Goal: Task Accomplishment & Management: Manage account settings

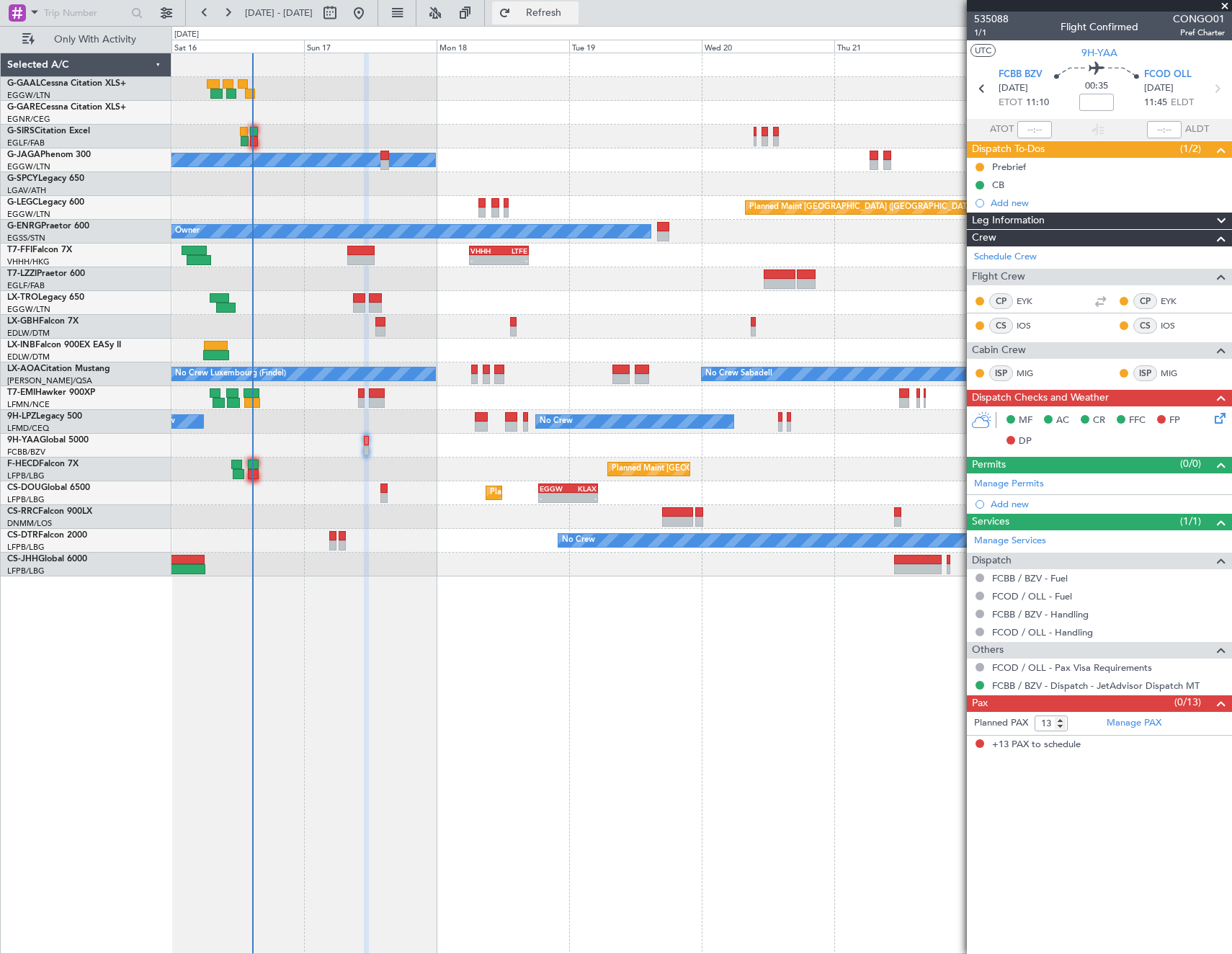
click at [578, 20] on button "Refresh" at bounding box center [535, 13] width 87 height 23
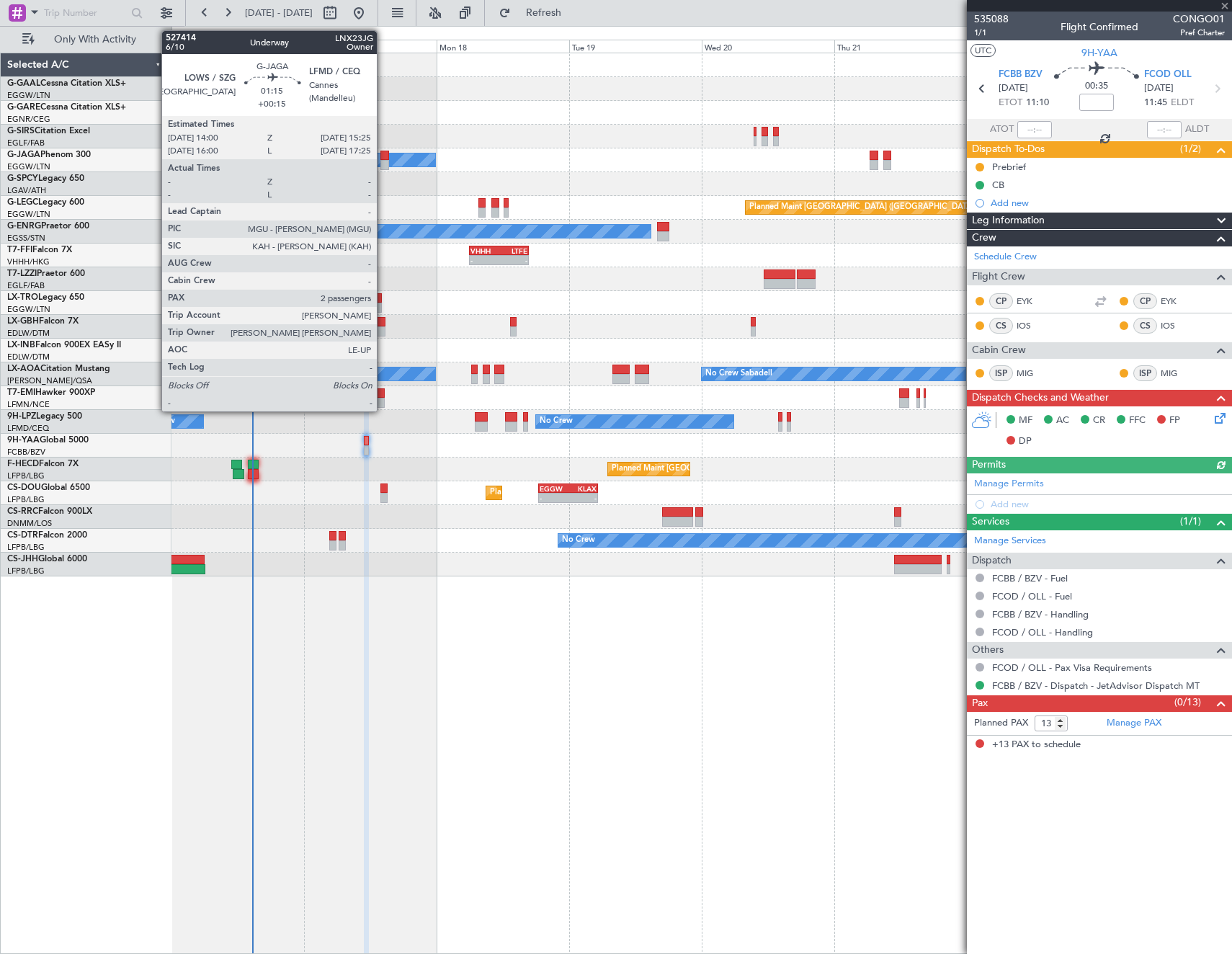
click at [383, 163] on div at bounding box center [384, 165] width 8 height 10
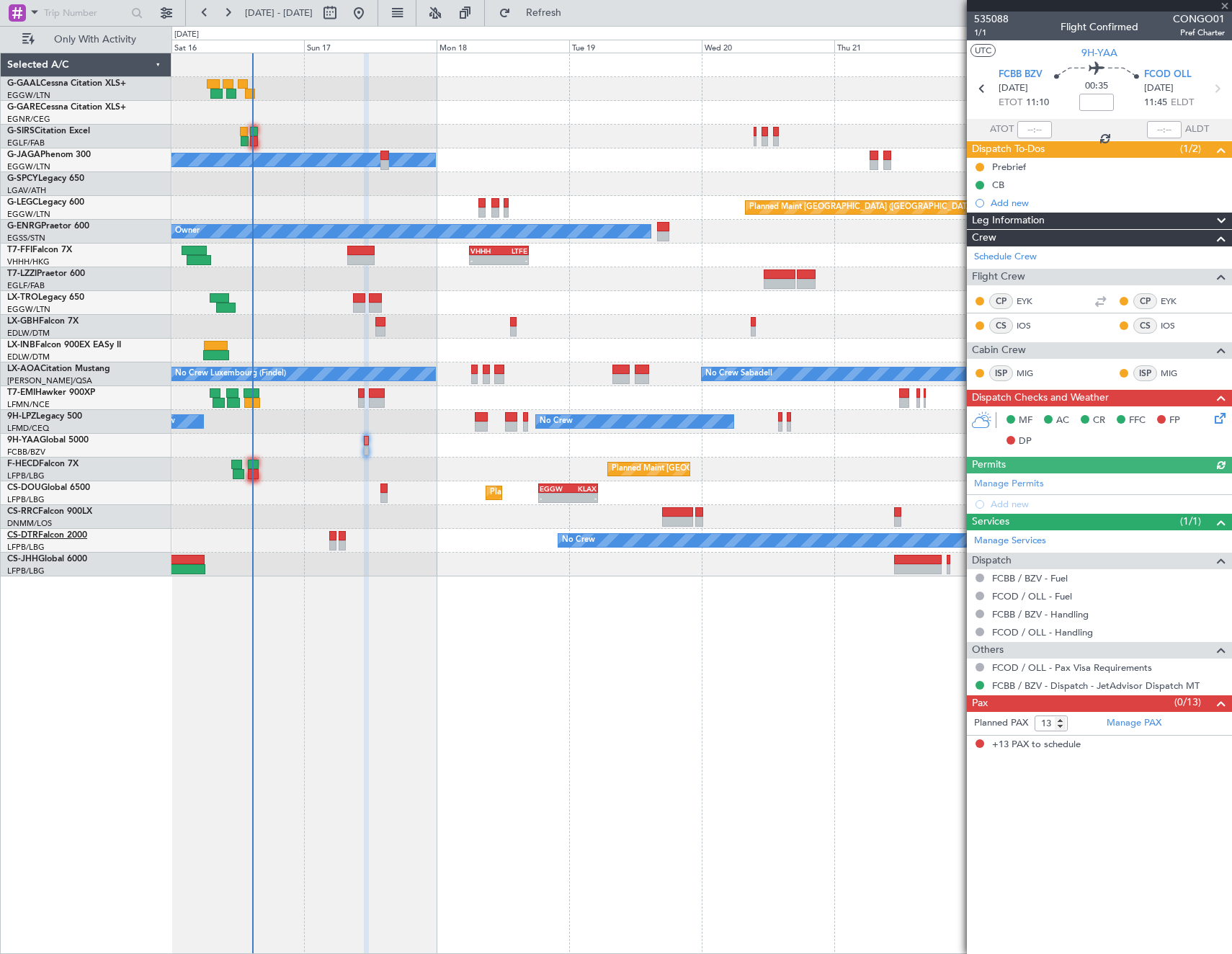
type input "+00:15"
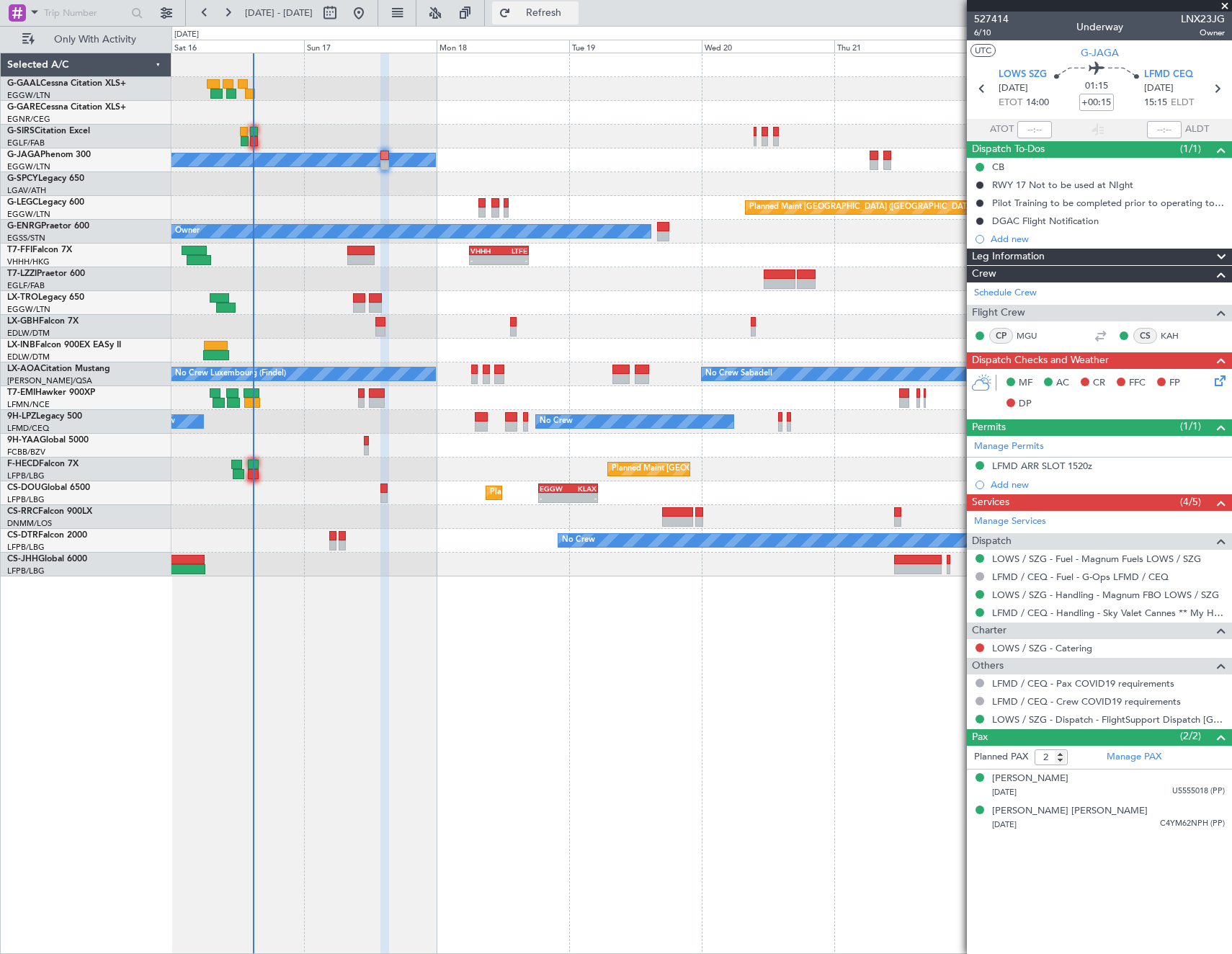
click at [571, 9] on span "Refresh" at bounding box center [544, 13] width 60 height 10
click at [310, 88] on div "Planned Maint" at bounding box center [702, 88] width 1060 height 24
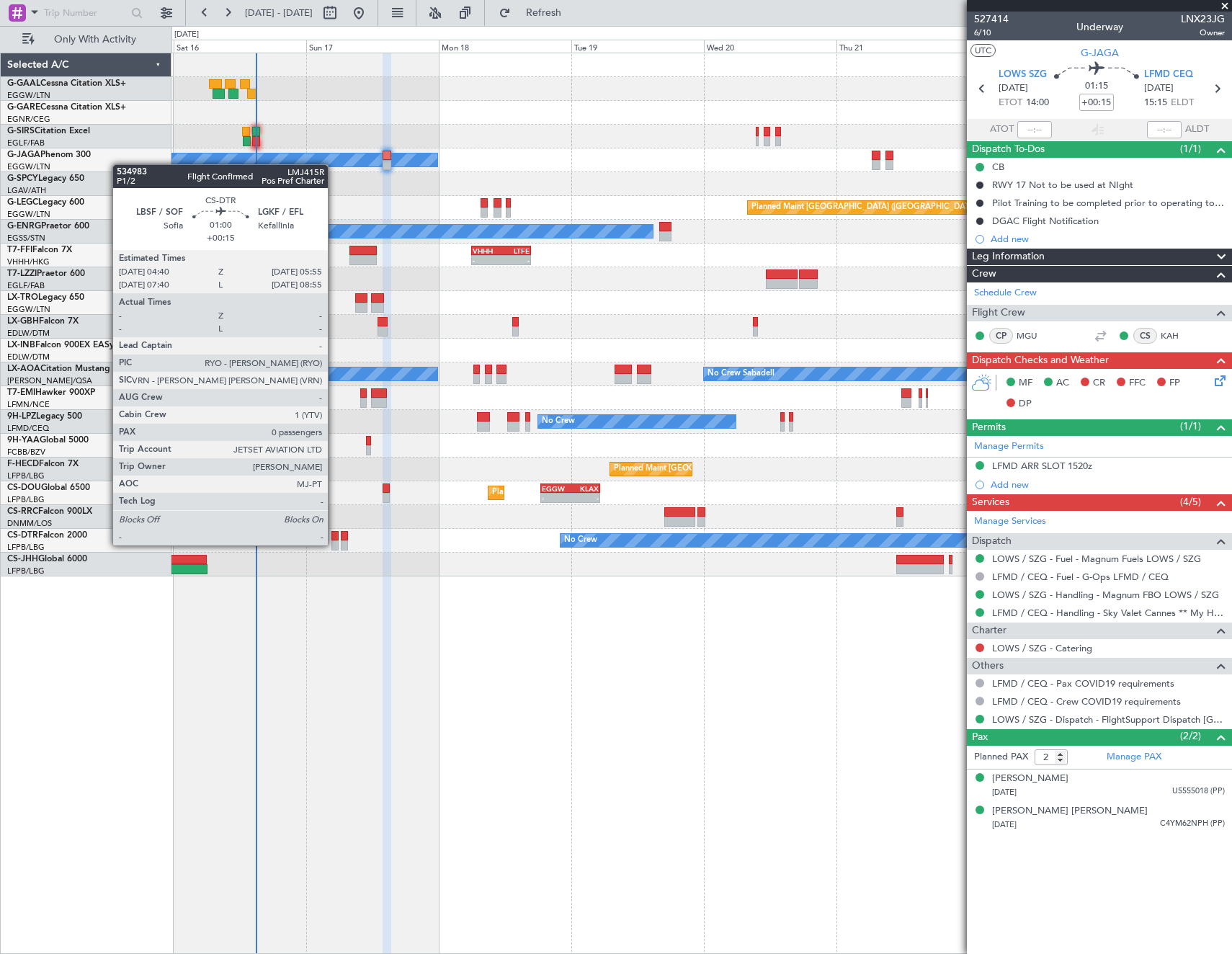
click at [335, 543] on div at bounding box center [335, 545] width 7 height 10
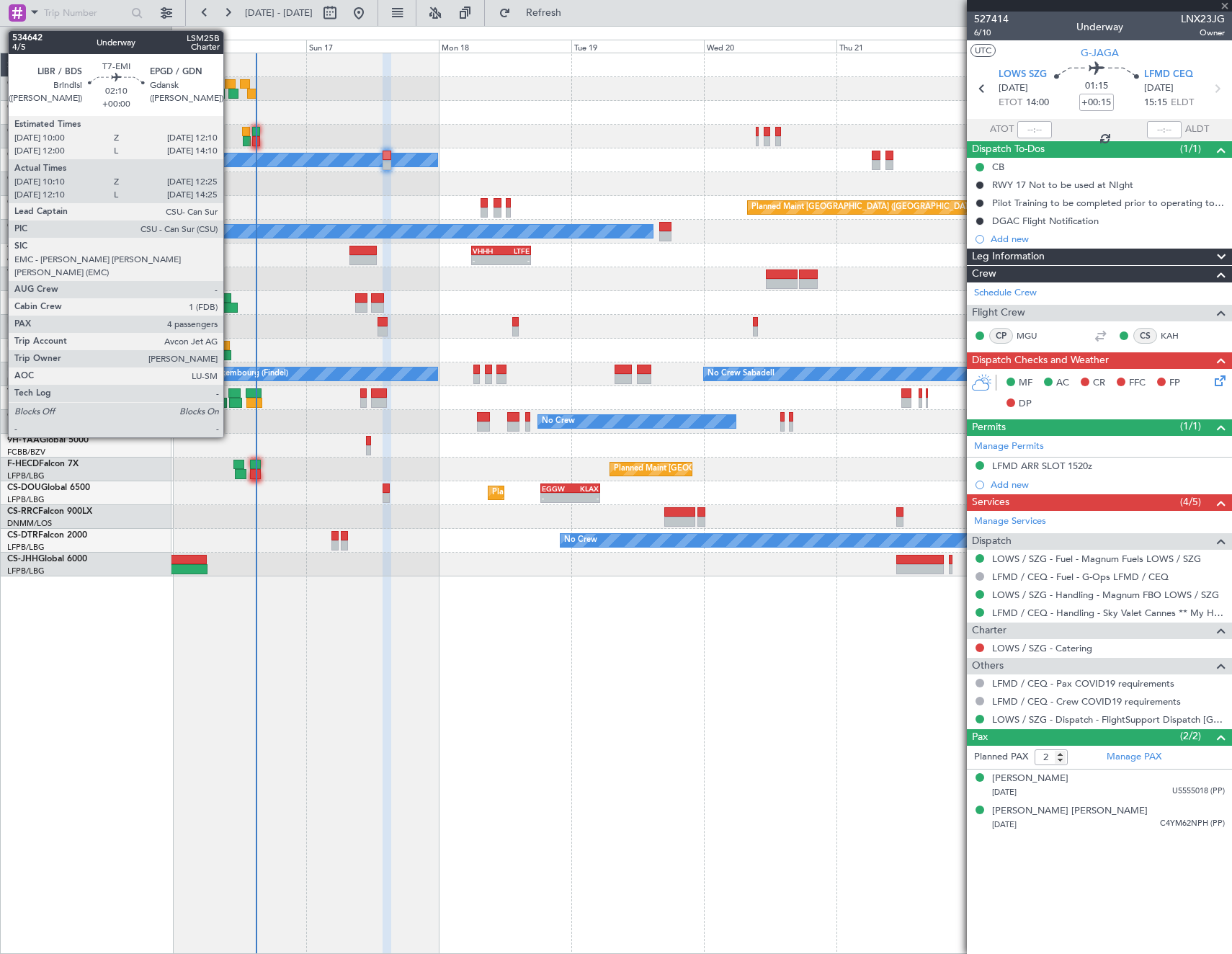
type input "0"
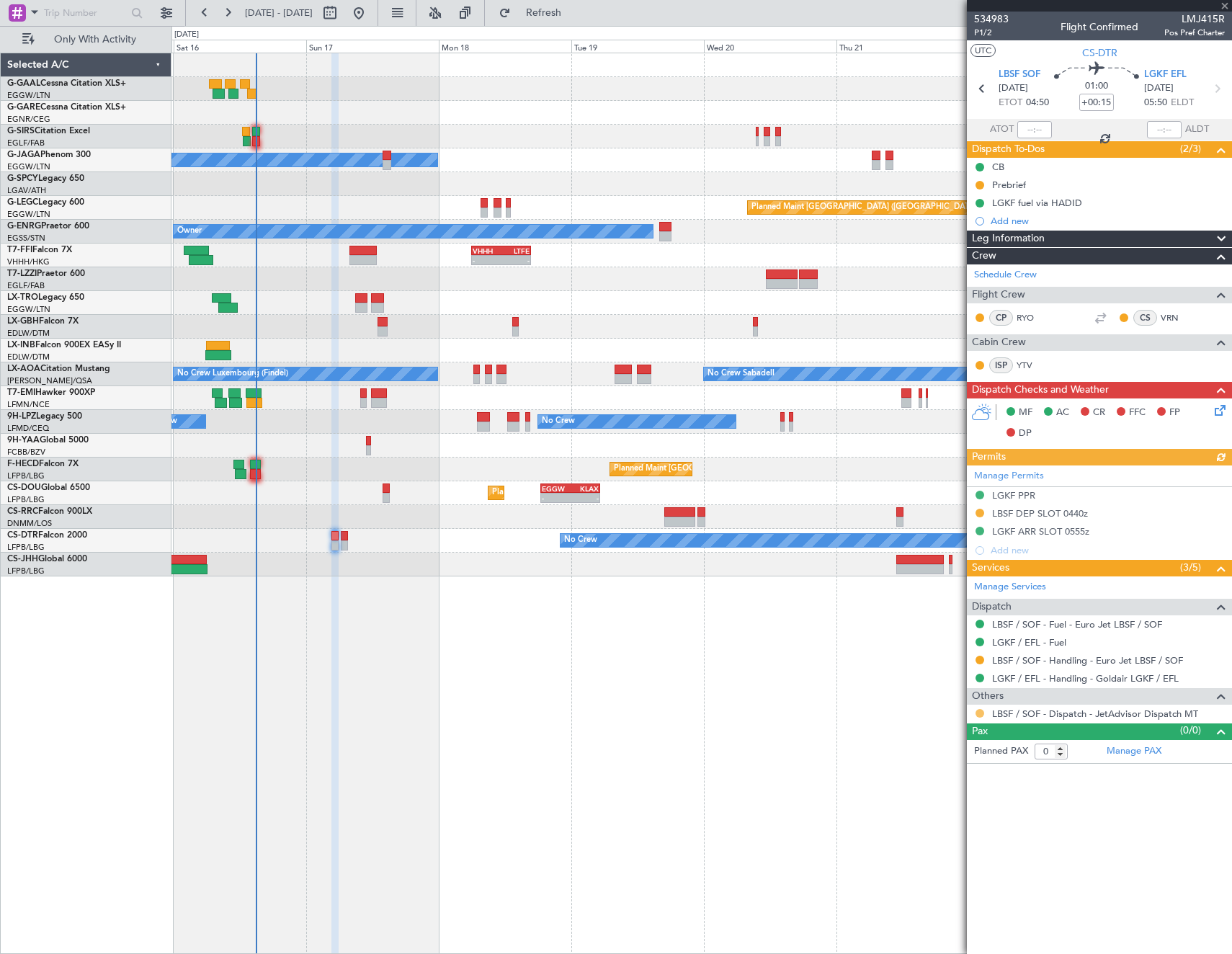
click at [981, 712] on button at bounding box center [980, 713] width 8 height 8
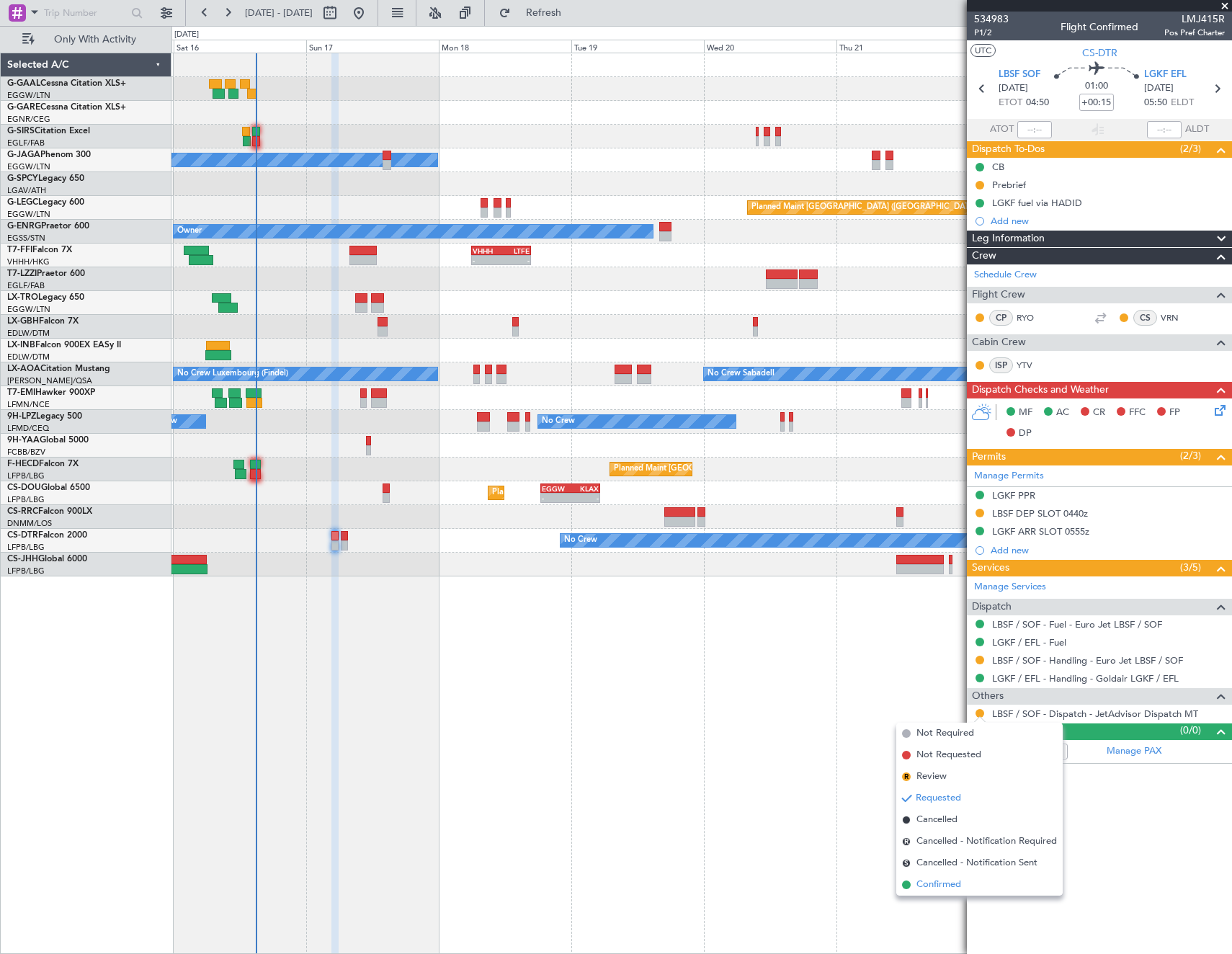
click at [952, 881] on span "Confirmed" at bounding box center [939, 884] width 45 height 14
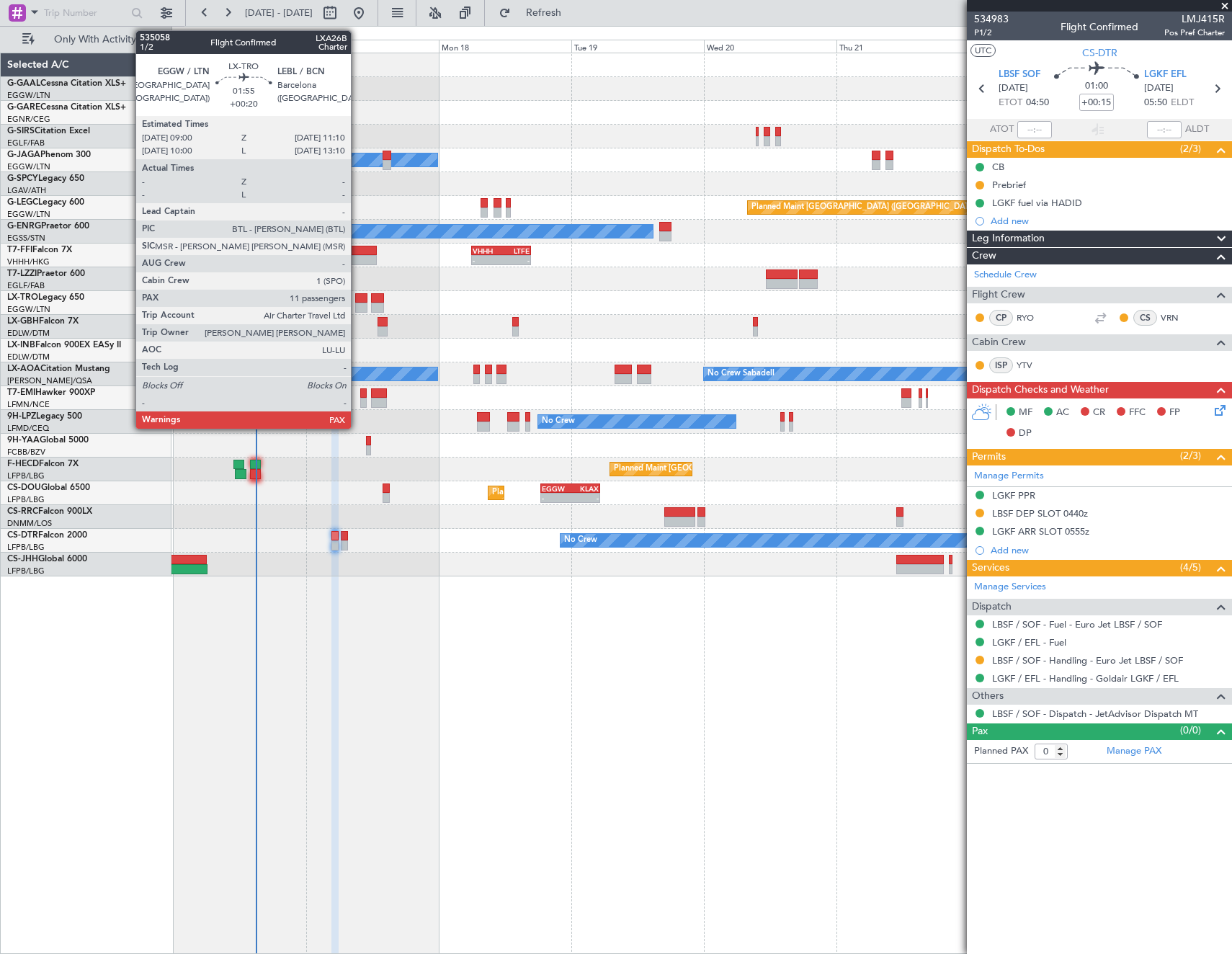
click at [358, 301] on div at bounding box center [361, 298] width 12 height 10
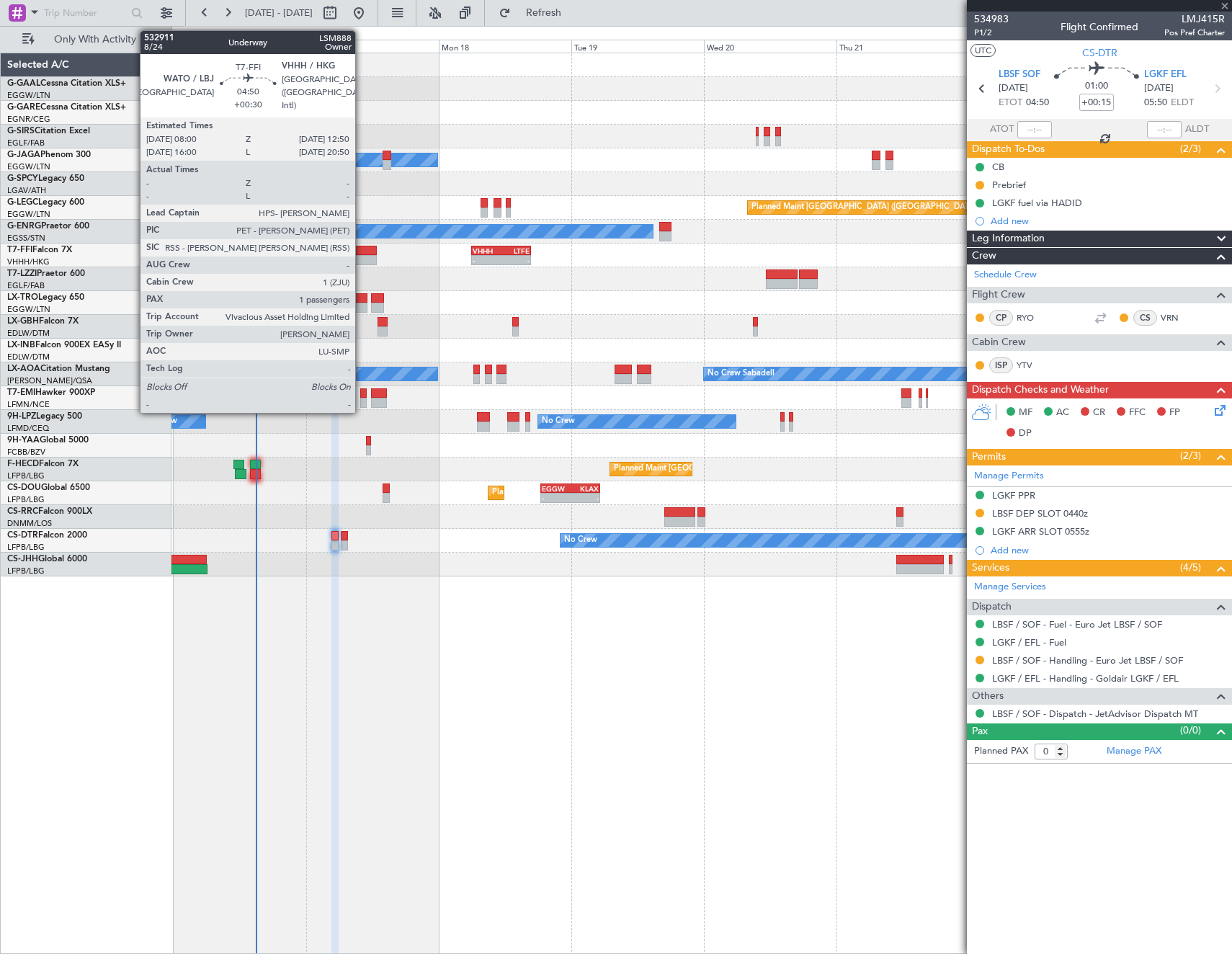
click at [362, 250] on div at bounding box center [363, 250] width 27 height 10
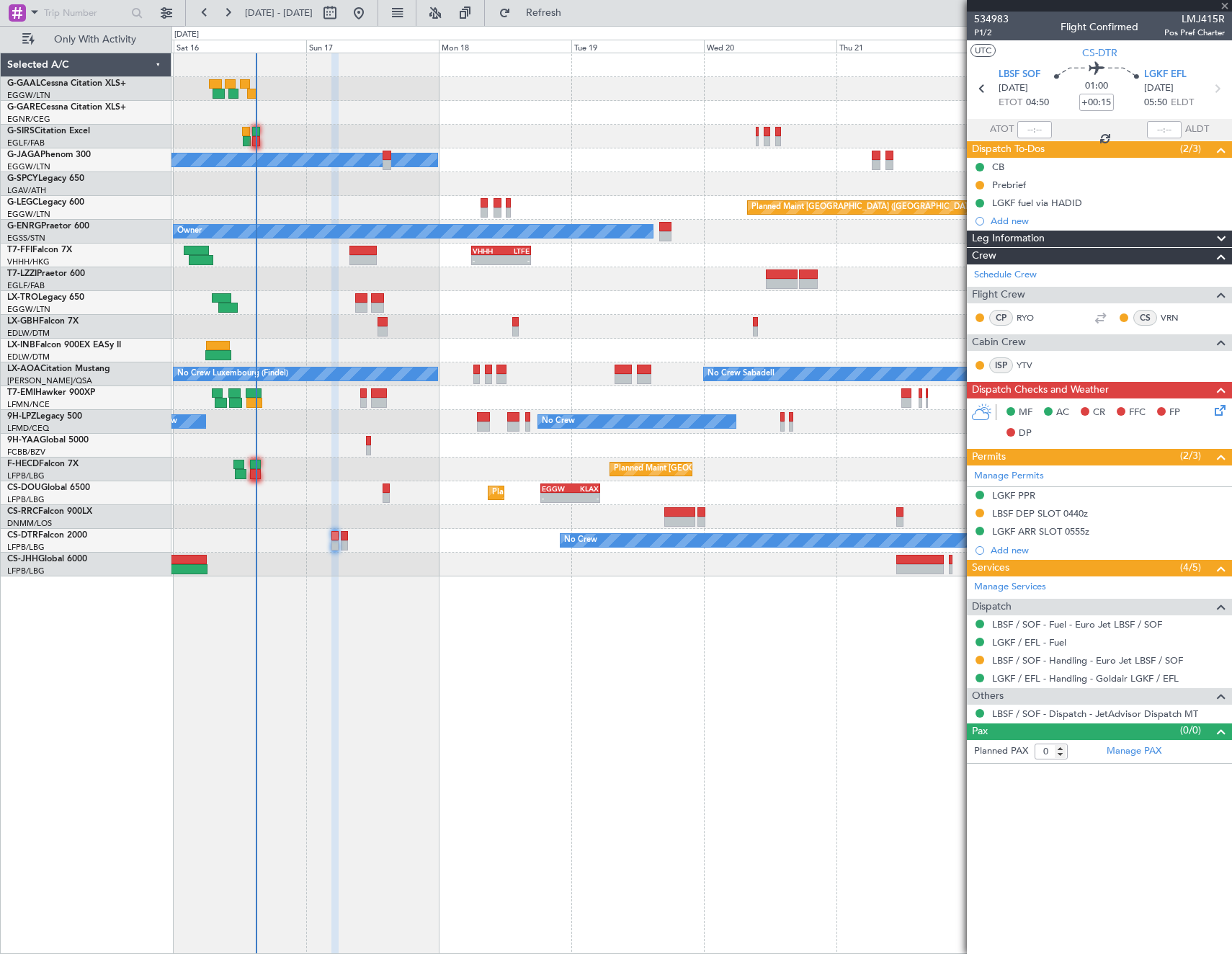
type input "+00:30"
type input "1"
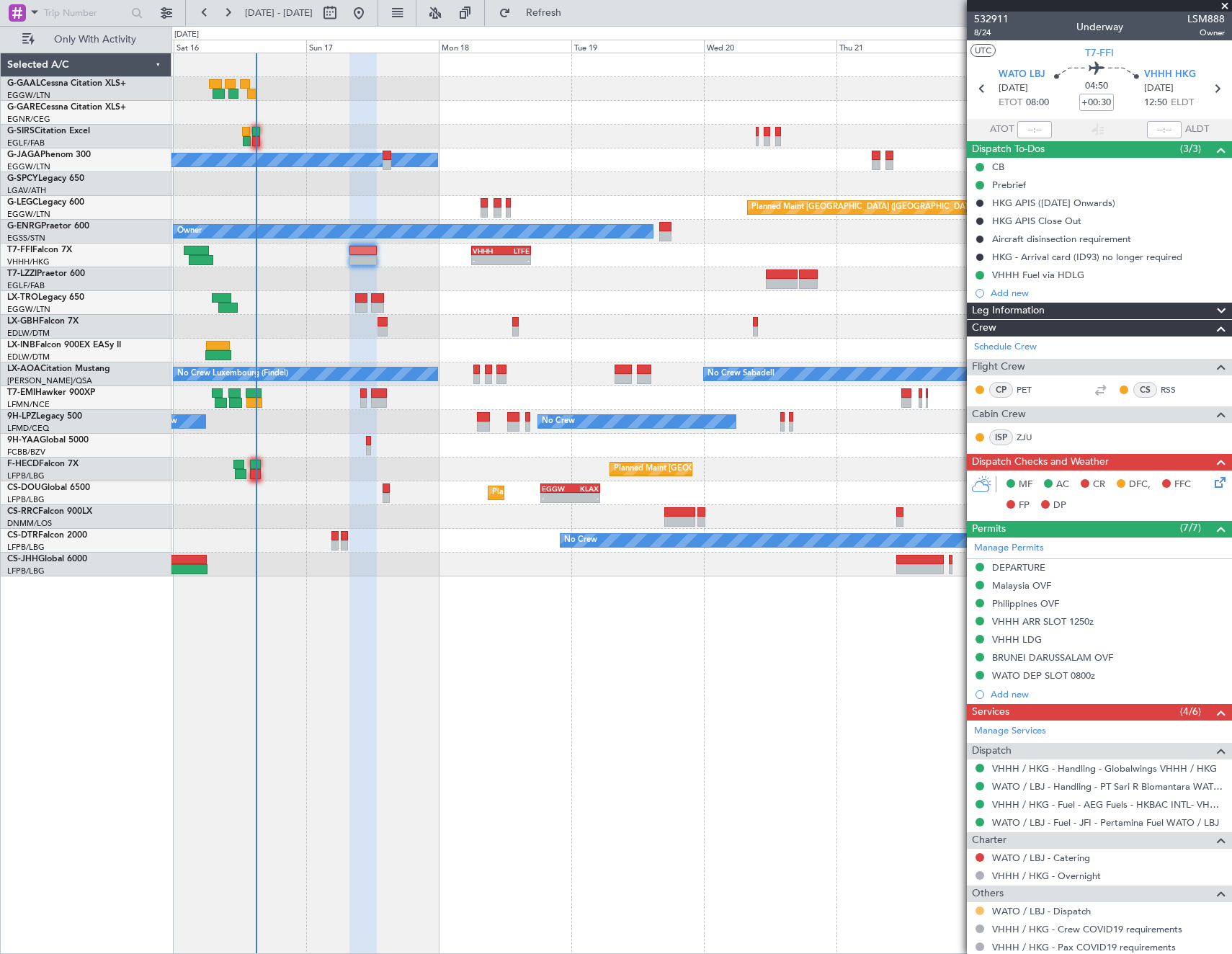
click at [980, 912] on button at bounding box center [980, 910] width 8 height 8
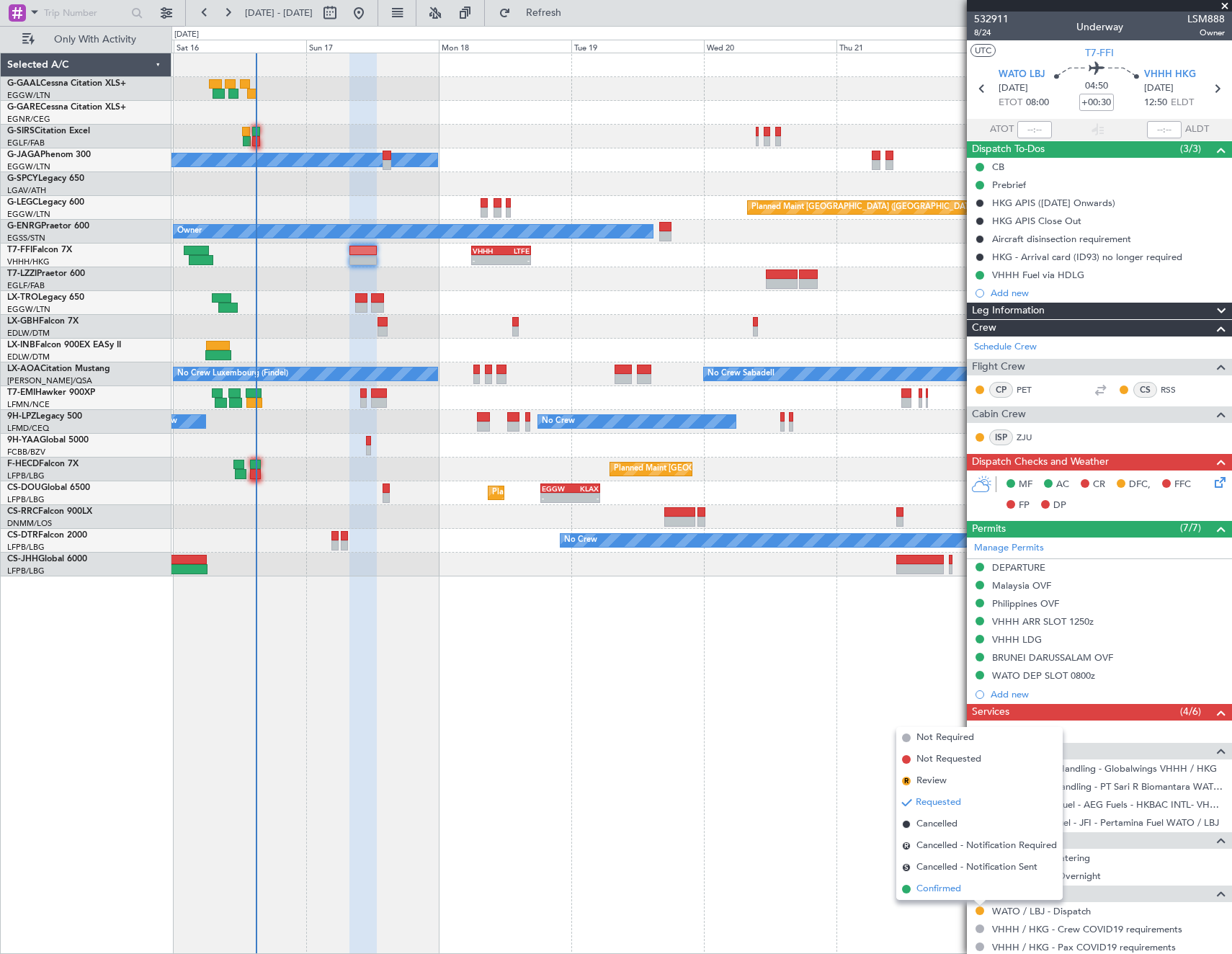
click at [923, 892] on span "Confirmed" at bounding box center [939, 888] width 45 height 14
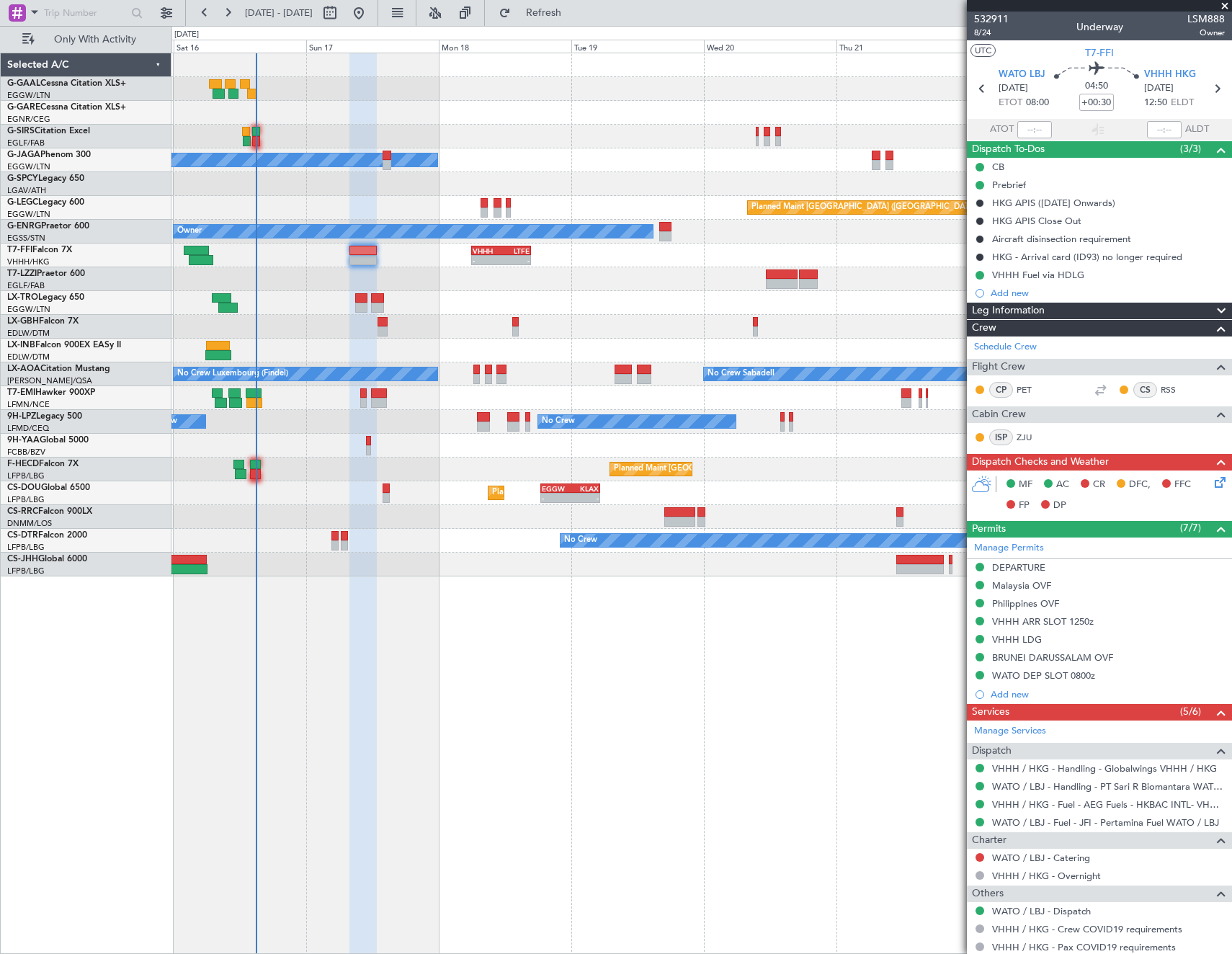
click at [1212, 486] on icon at bounding box center [1218, 480] width 12 height 12
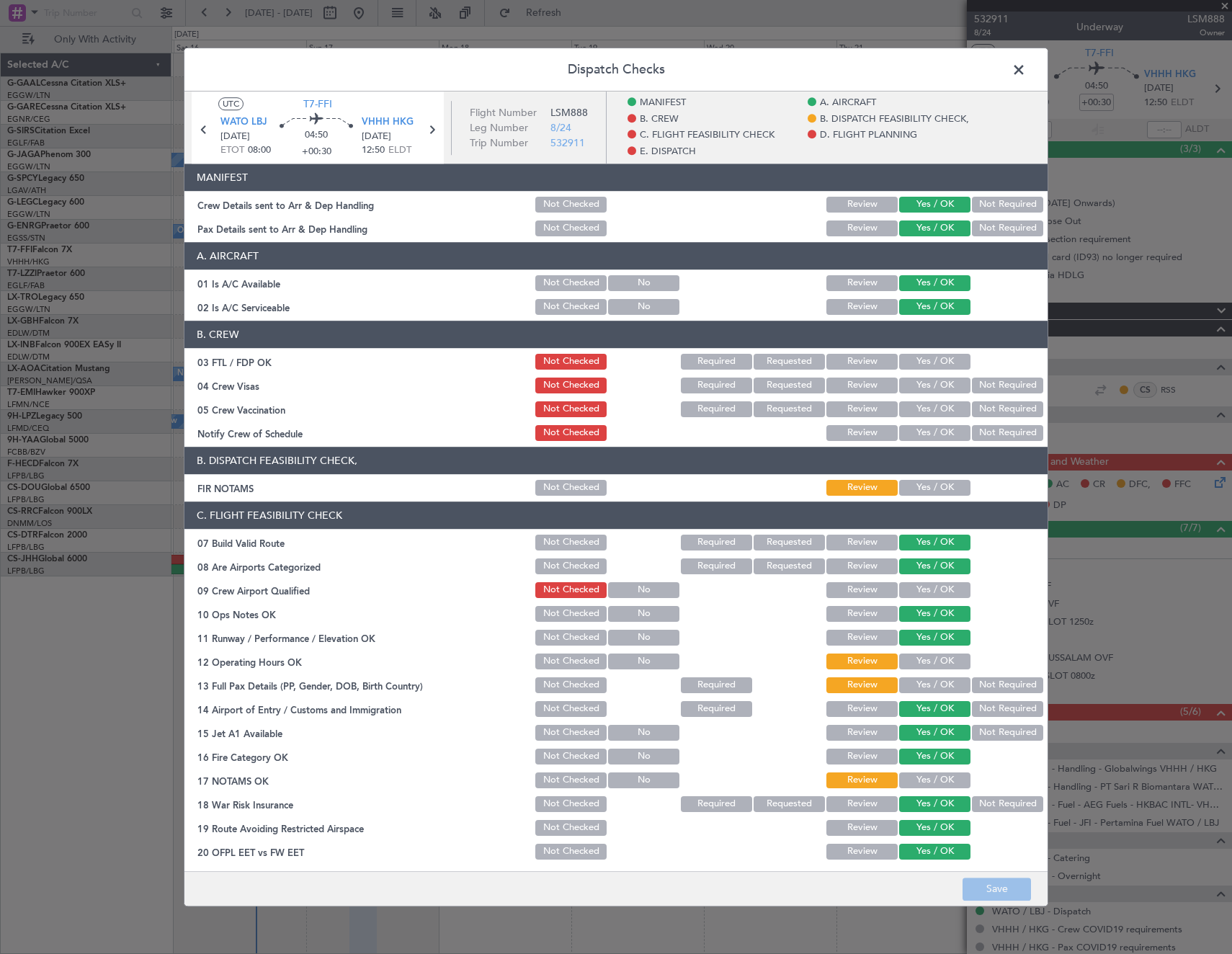
click at [1026, 73] on span at bounding box center [1026, 74] width 0 height 29
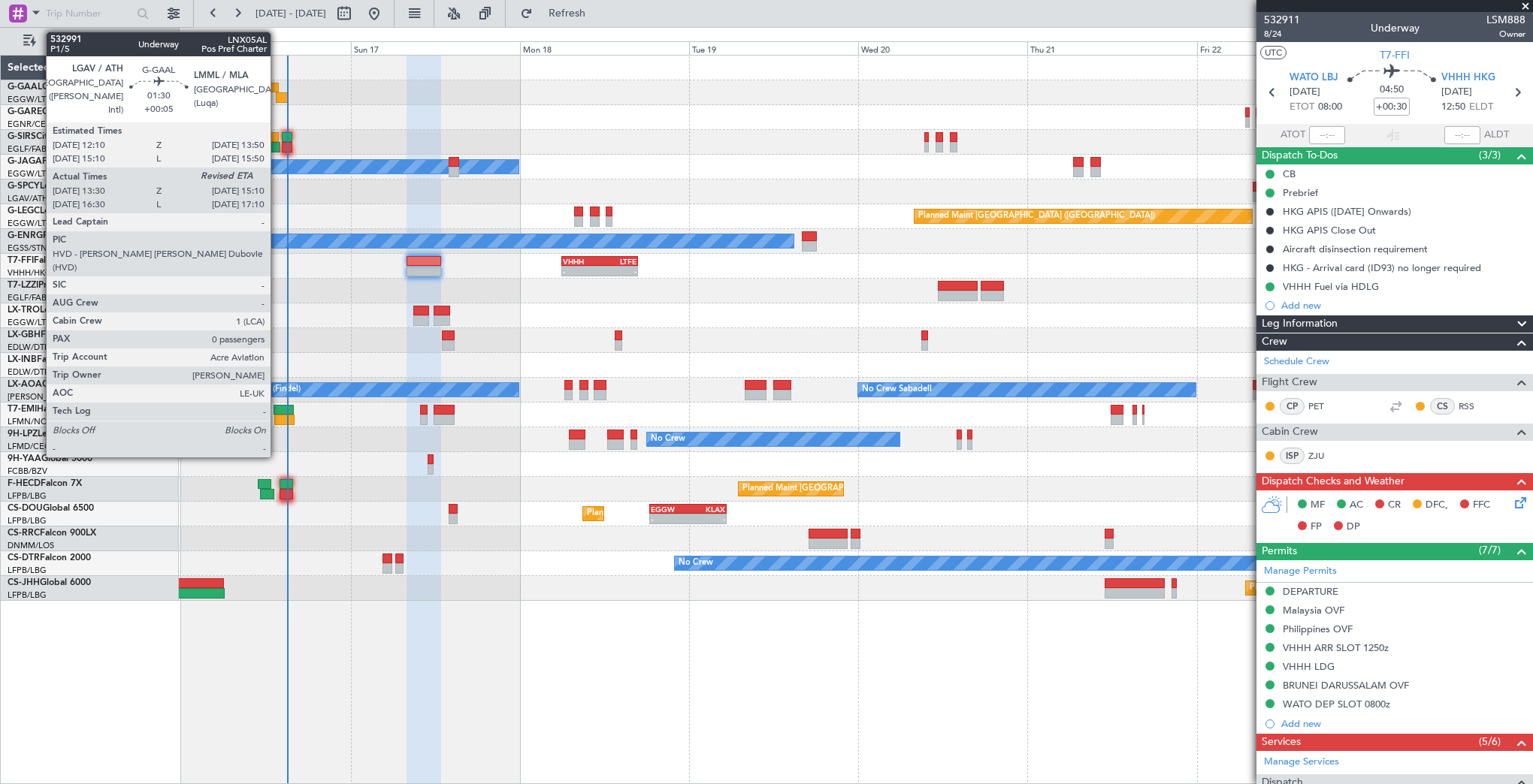
click at [277, 91] on div at bounding box center [273, 88] width 12 height 10
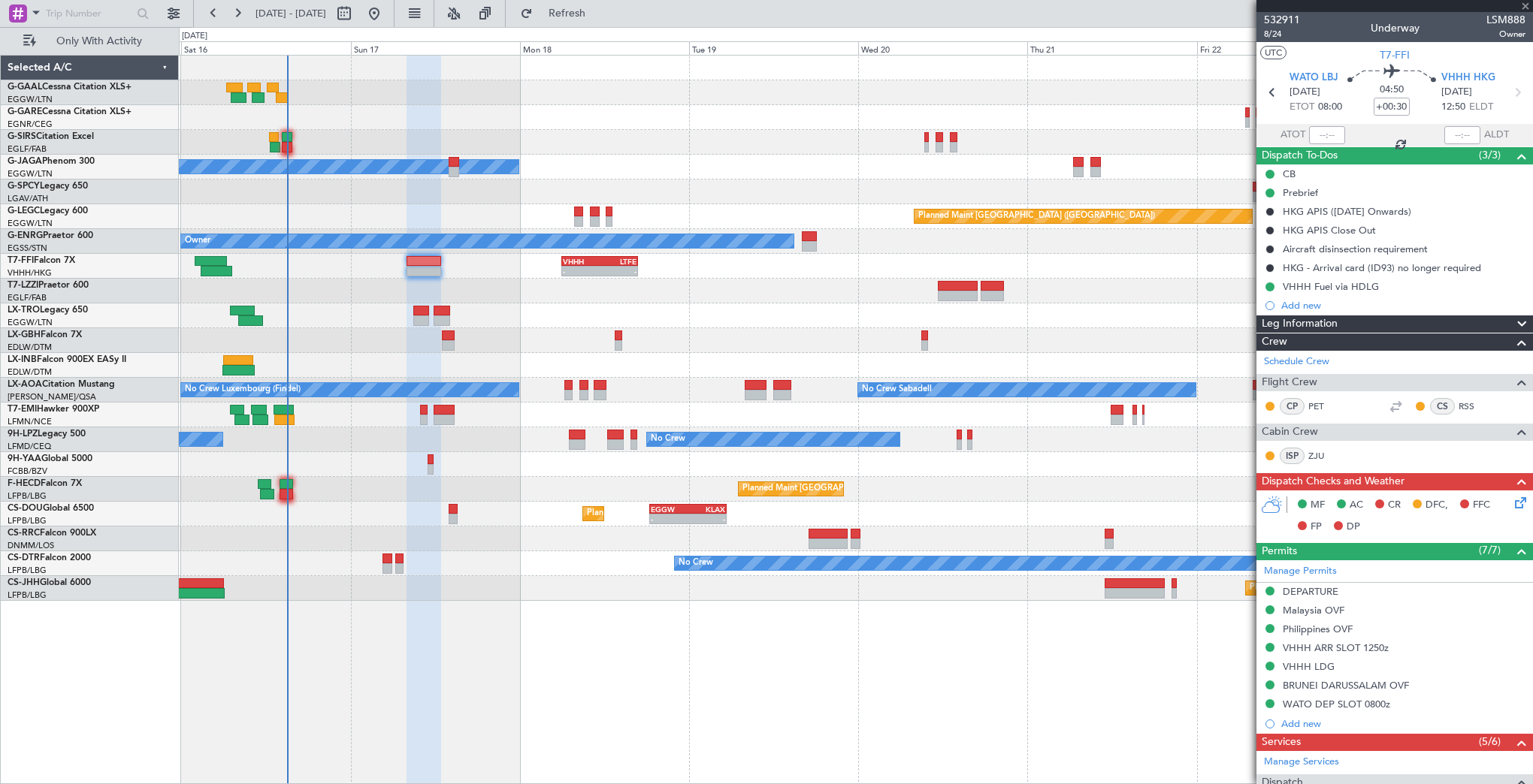
type input "+00:05"
type input "13:30"
type input "0"
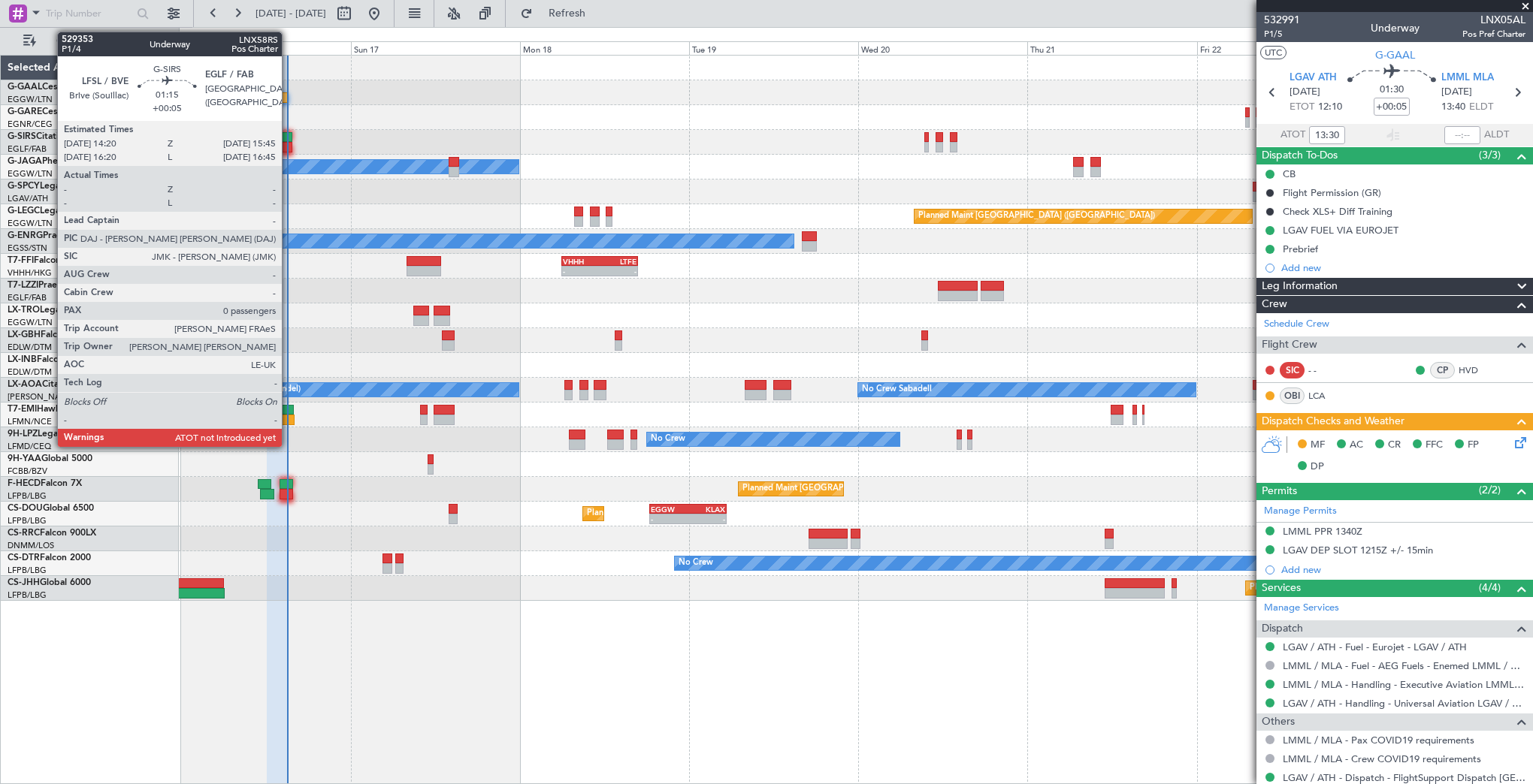
click at [289, 143] on div at bounding box center [287, 147] width 10 height 10
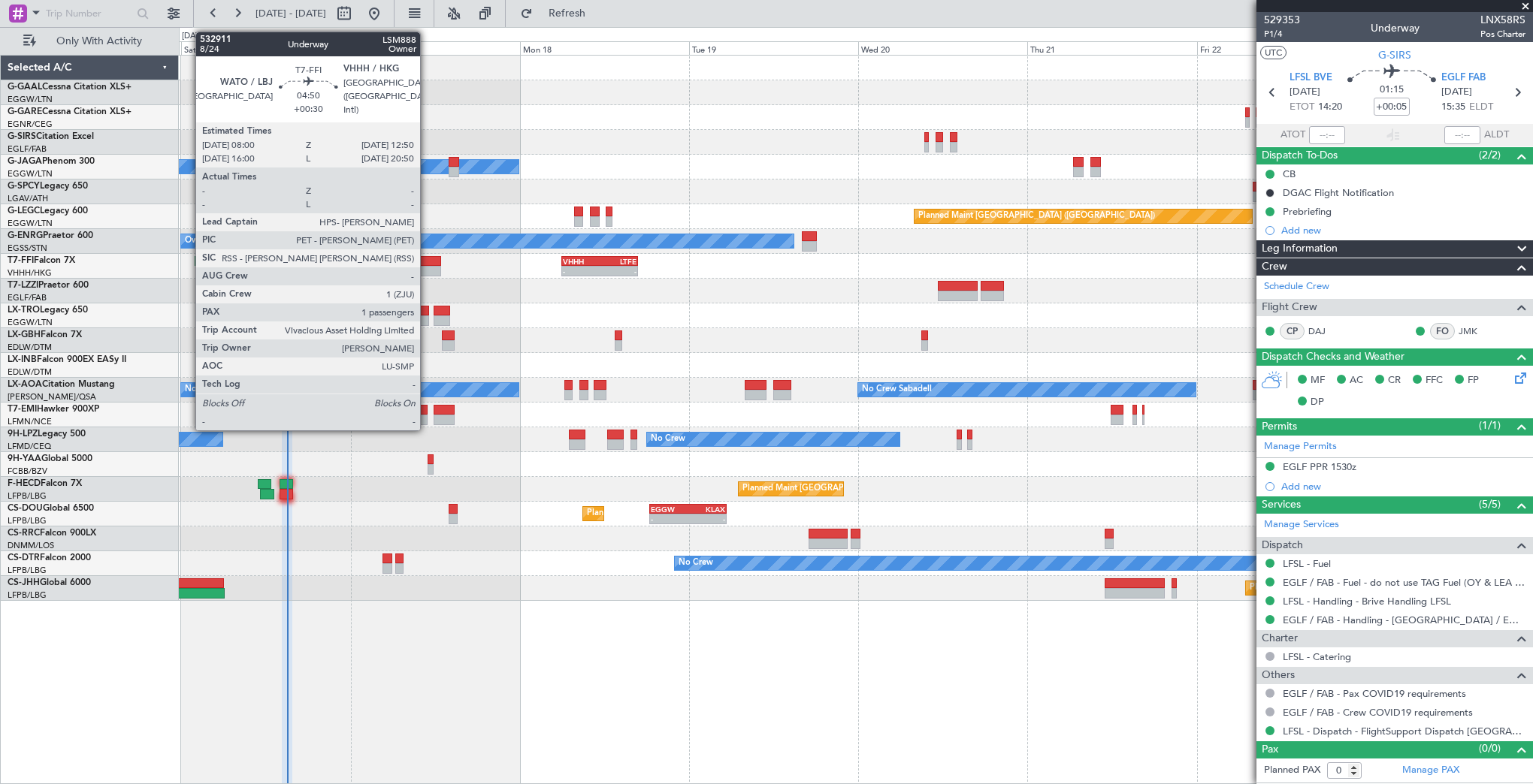
click at [427, 266] on div at bounding box center [424, 271] width 34 height 10
type input "+00:30"
type input "1"
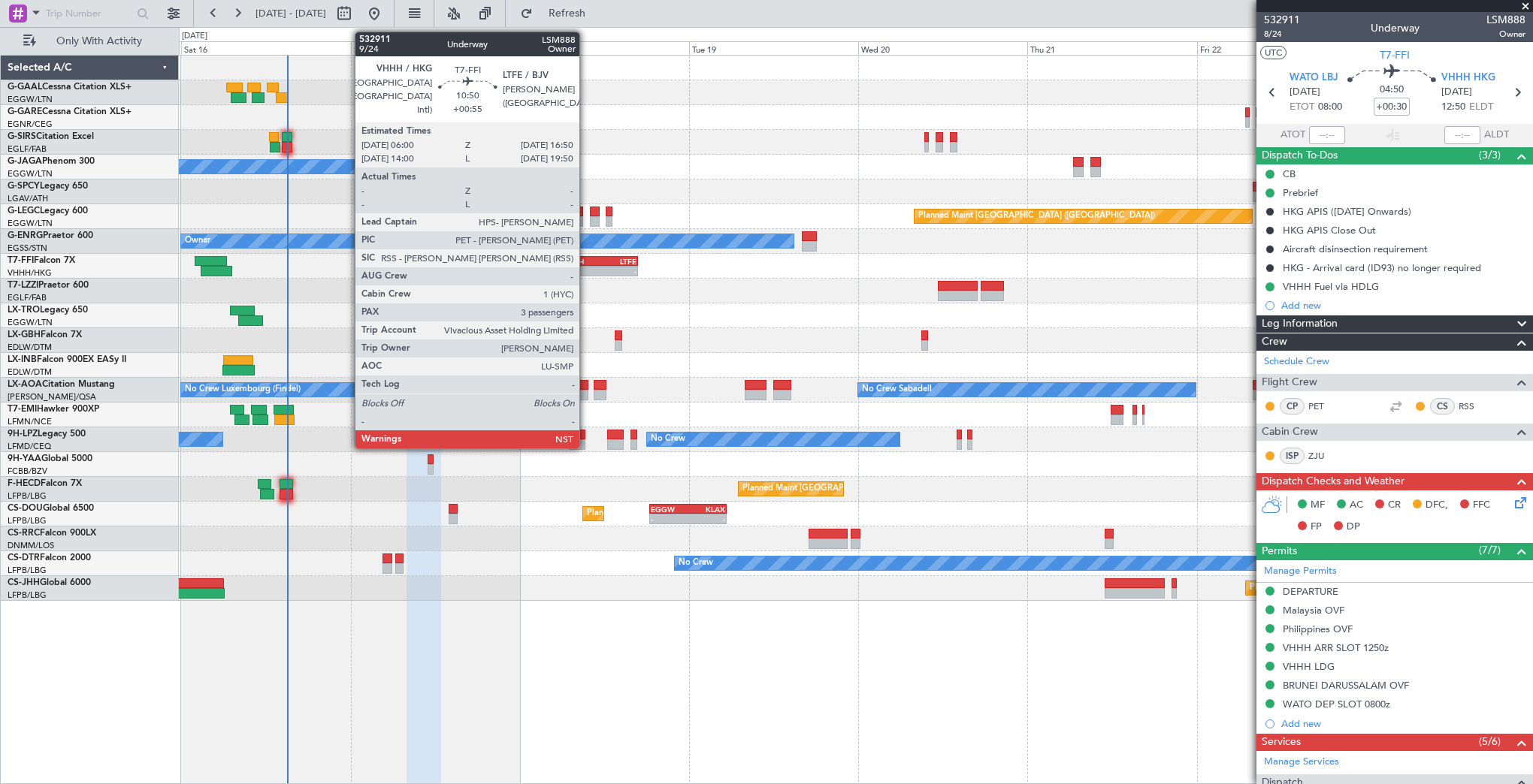
click at [586, 270] on div "-" at bounding box center [581, 271] width 37 height 9
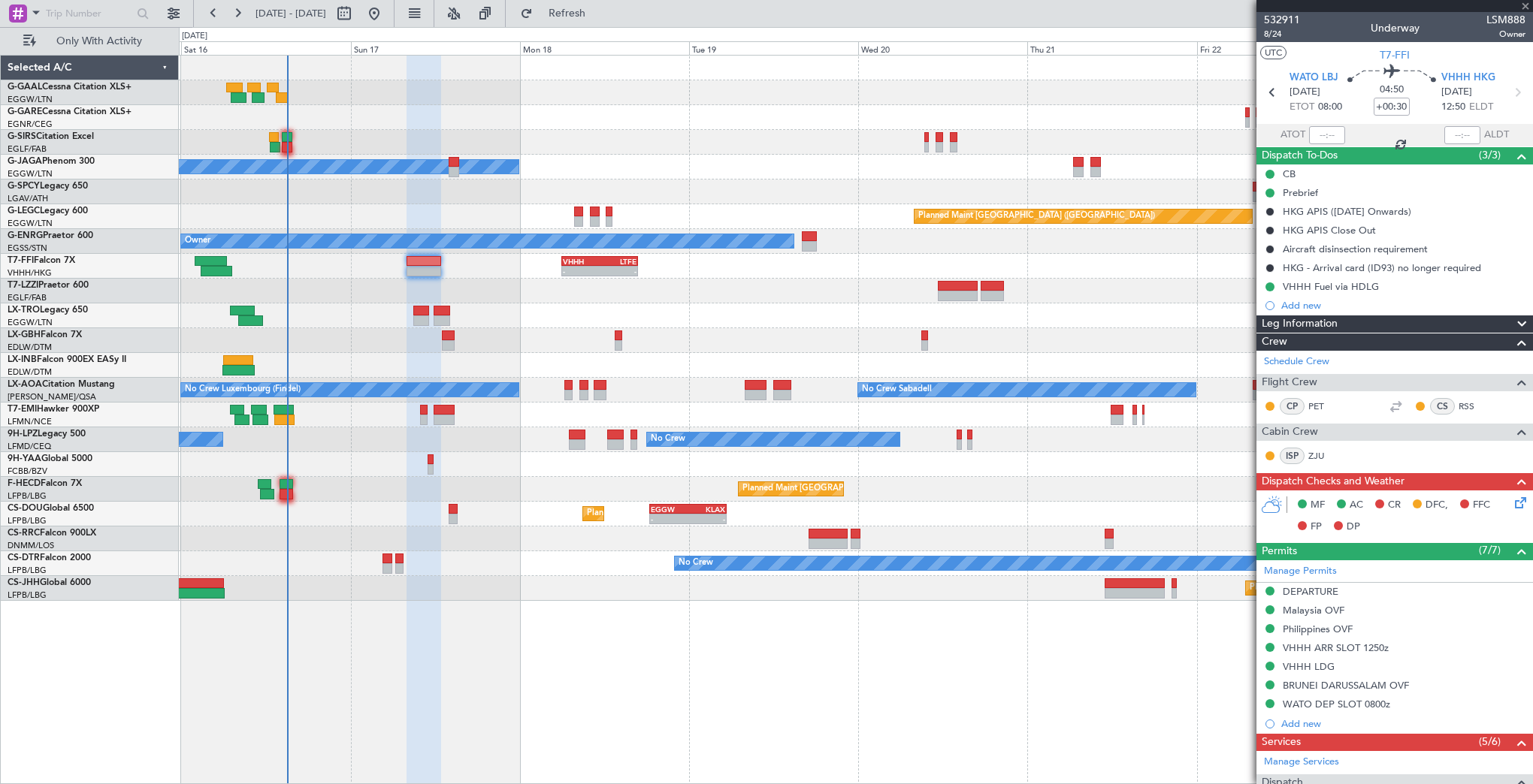
type input "+00:55"
type input "3"
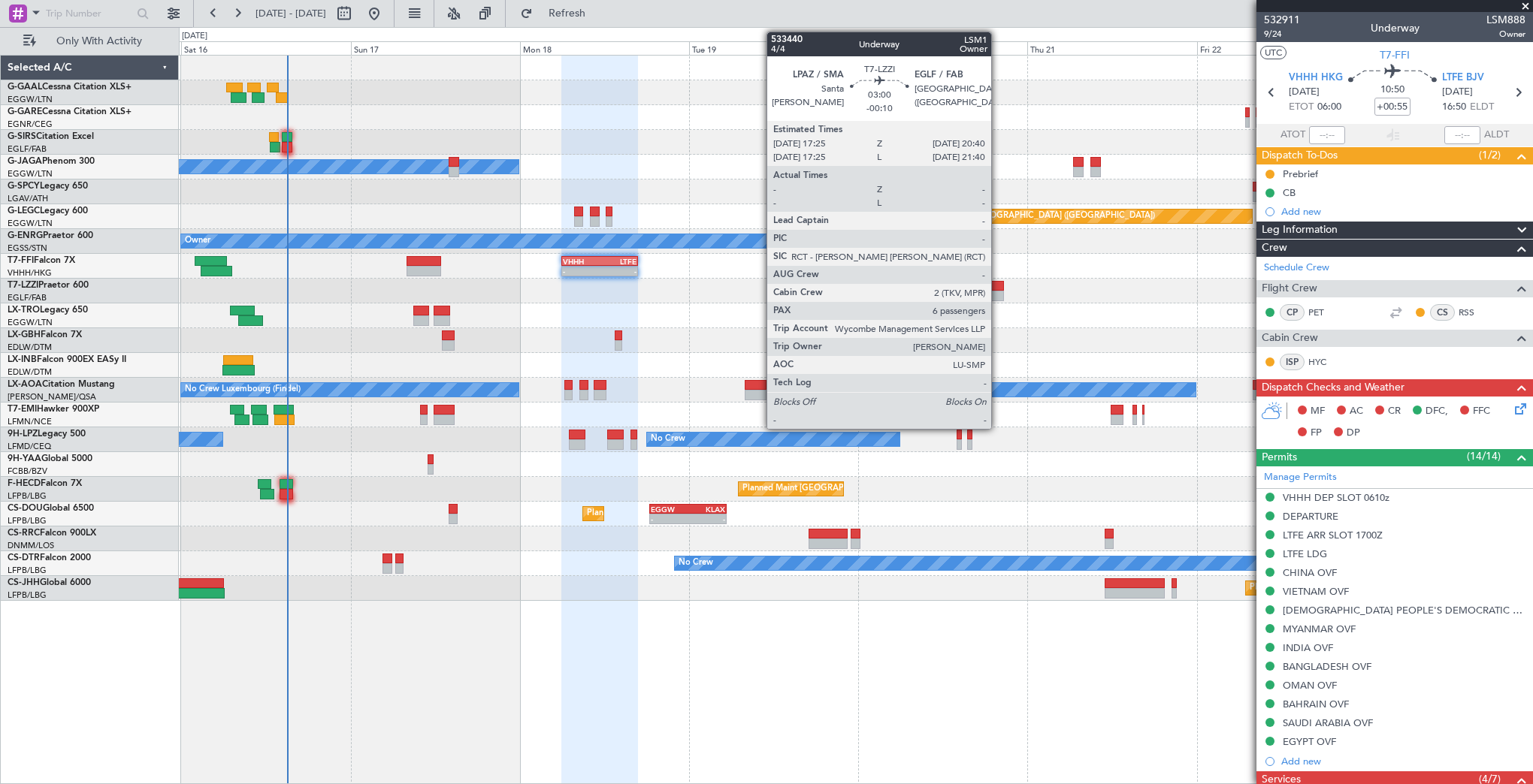
click at [998, 285] on div at bounding box center [992, 286] width 23 height 10
type input "-00:10"
type input "6"
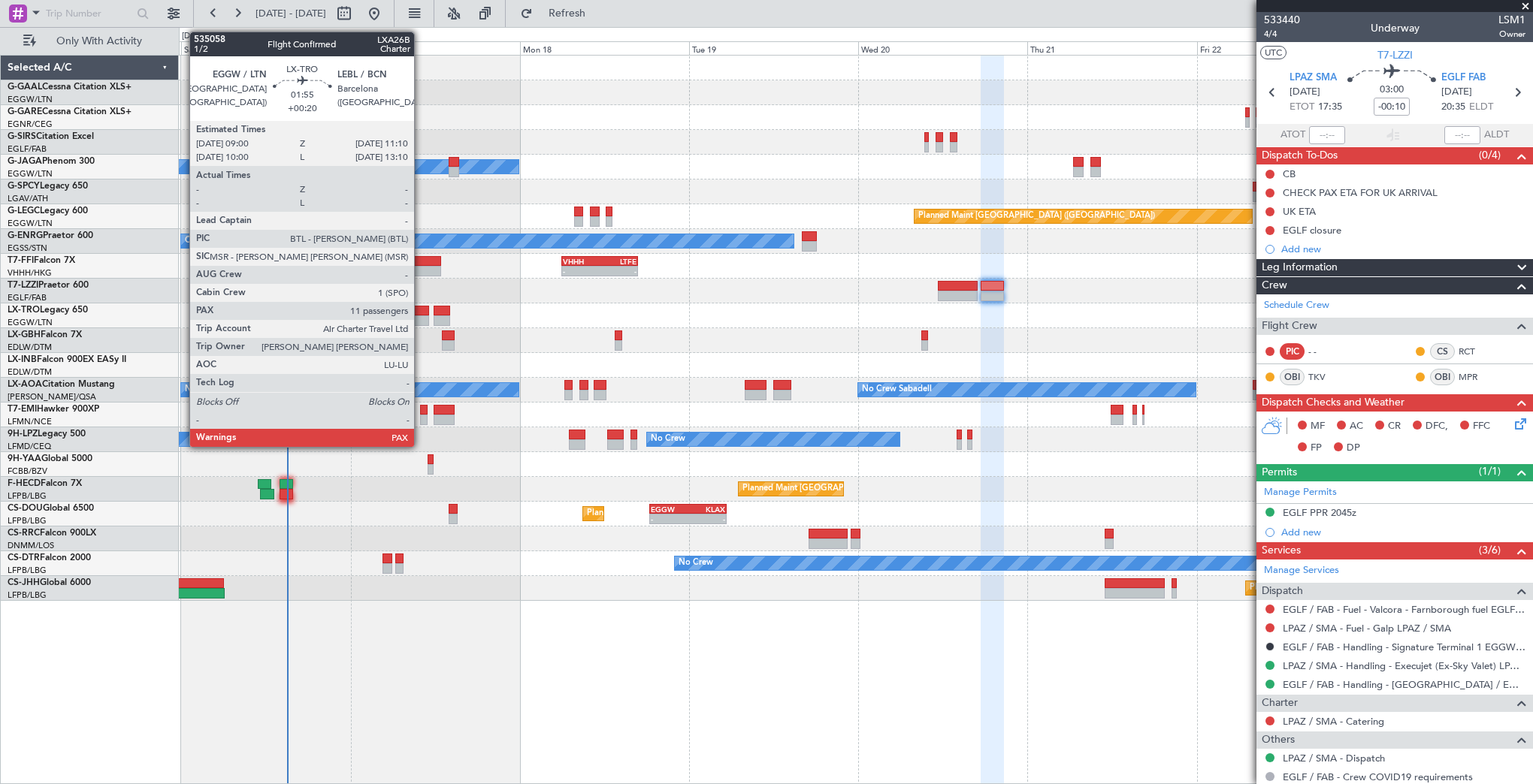
click at [421, 314] on div at bounding box center [421, 311] width 16 height 10
click at [424, 319] on div at bounding box center [421, 320] width 16 height 10
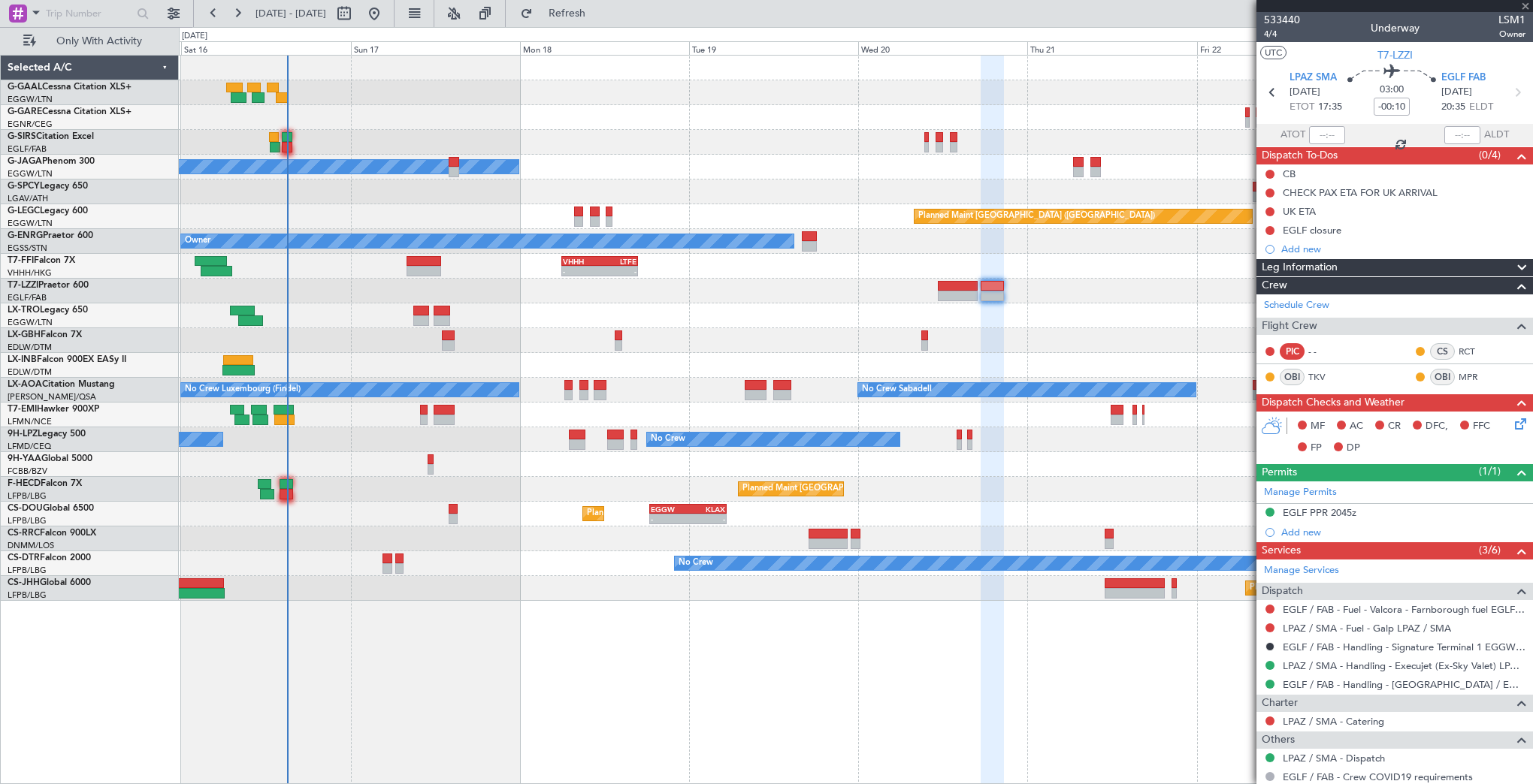
type input "+00:20"
type input "12"
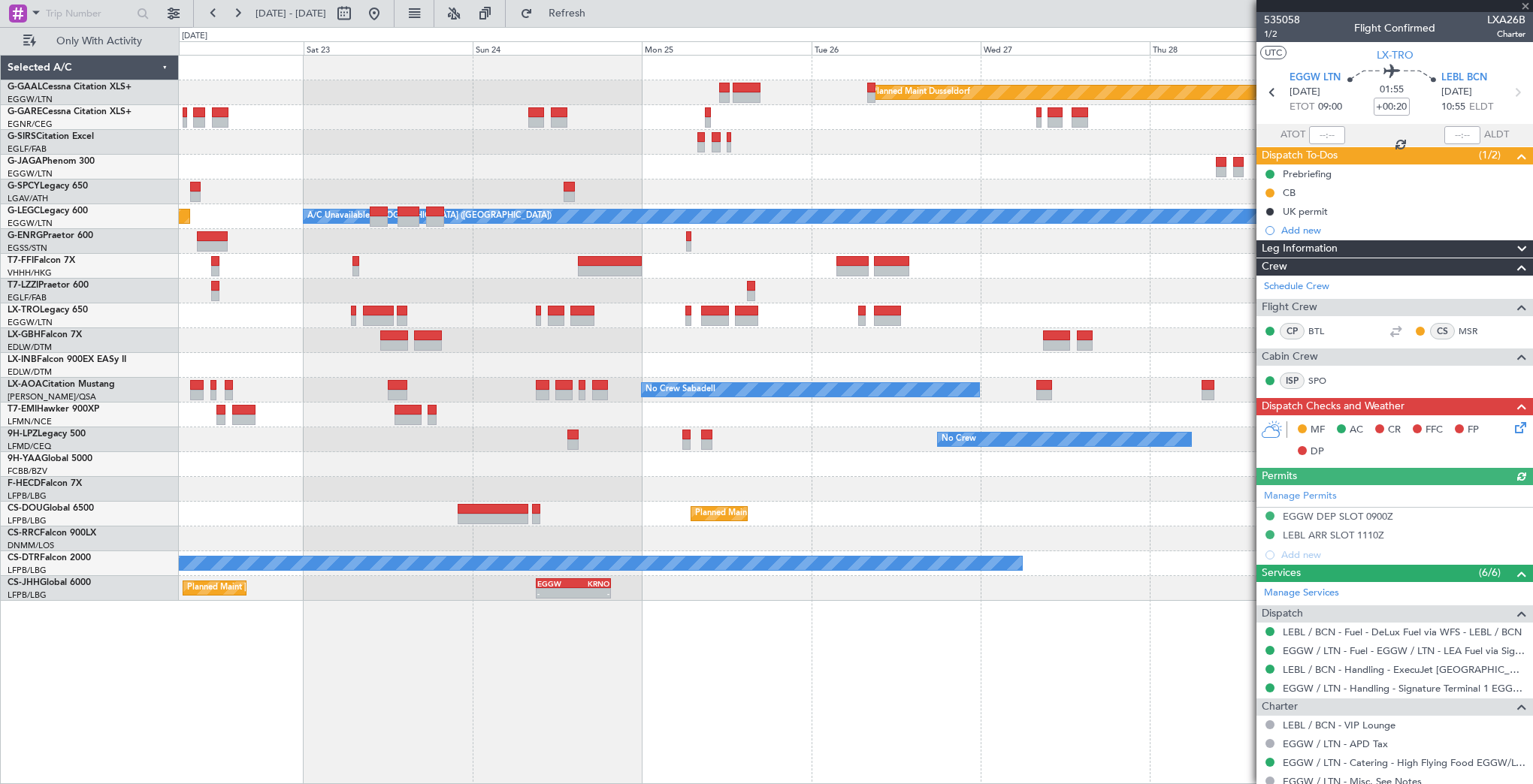
click at [75, 461] on div "Planned Maint Dusseldorf A/C Unavailable [GEOGRAPHIC_DATA] ([GEOGRAPHIC_DATA]) …" at bounding box center [766, 405] width 1533 height 757
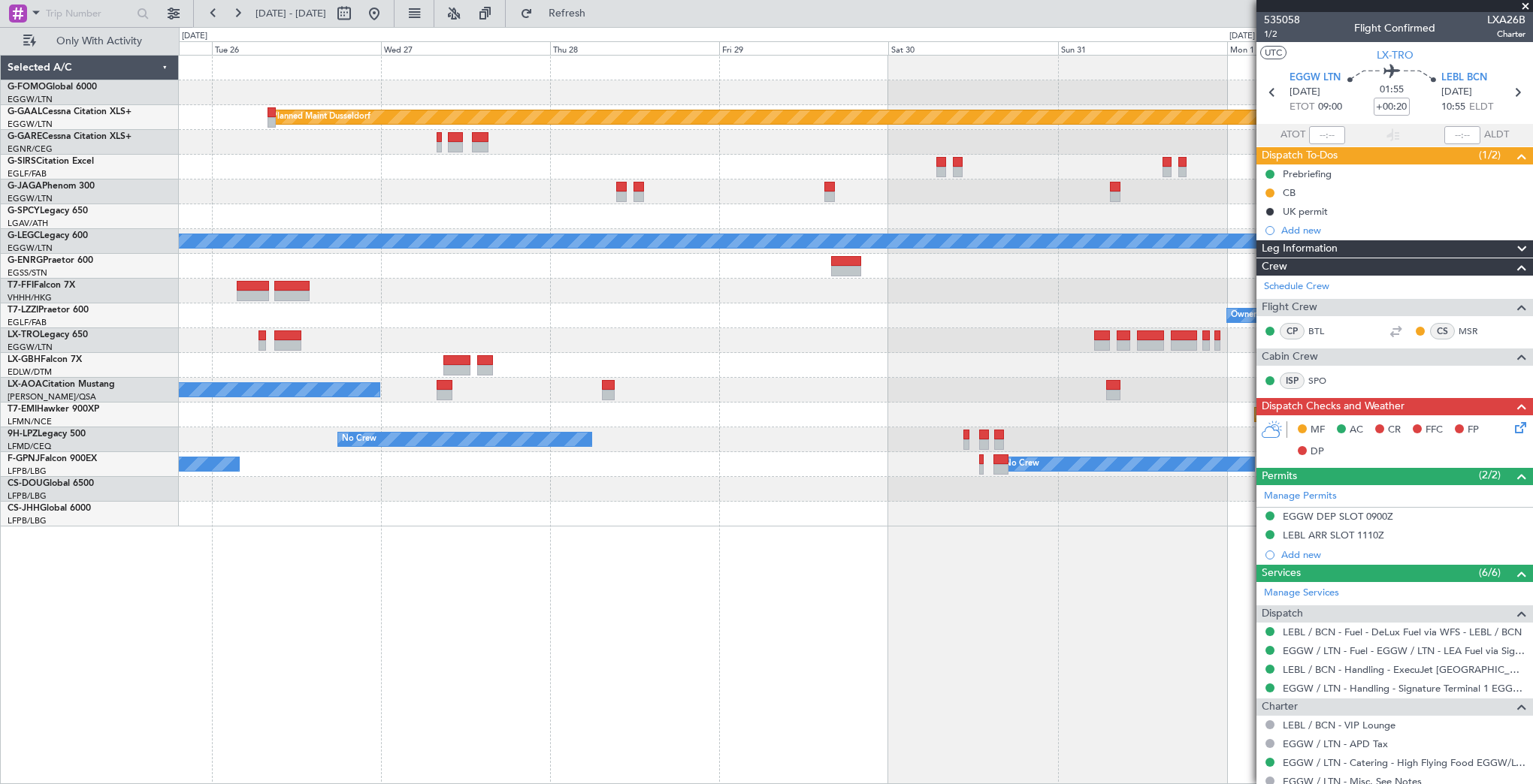
click at [496, 304] on div "Planned Maint Dusseldorf Planned Maint [GEOGRAPHIC_DATA] ([GEOGRAPHIC_DATA]) A/…" at bounding box center [856, 291] width 1354 height 471
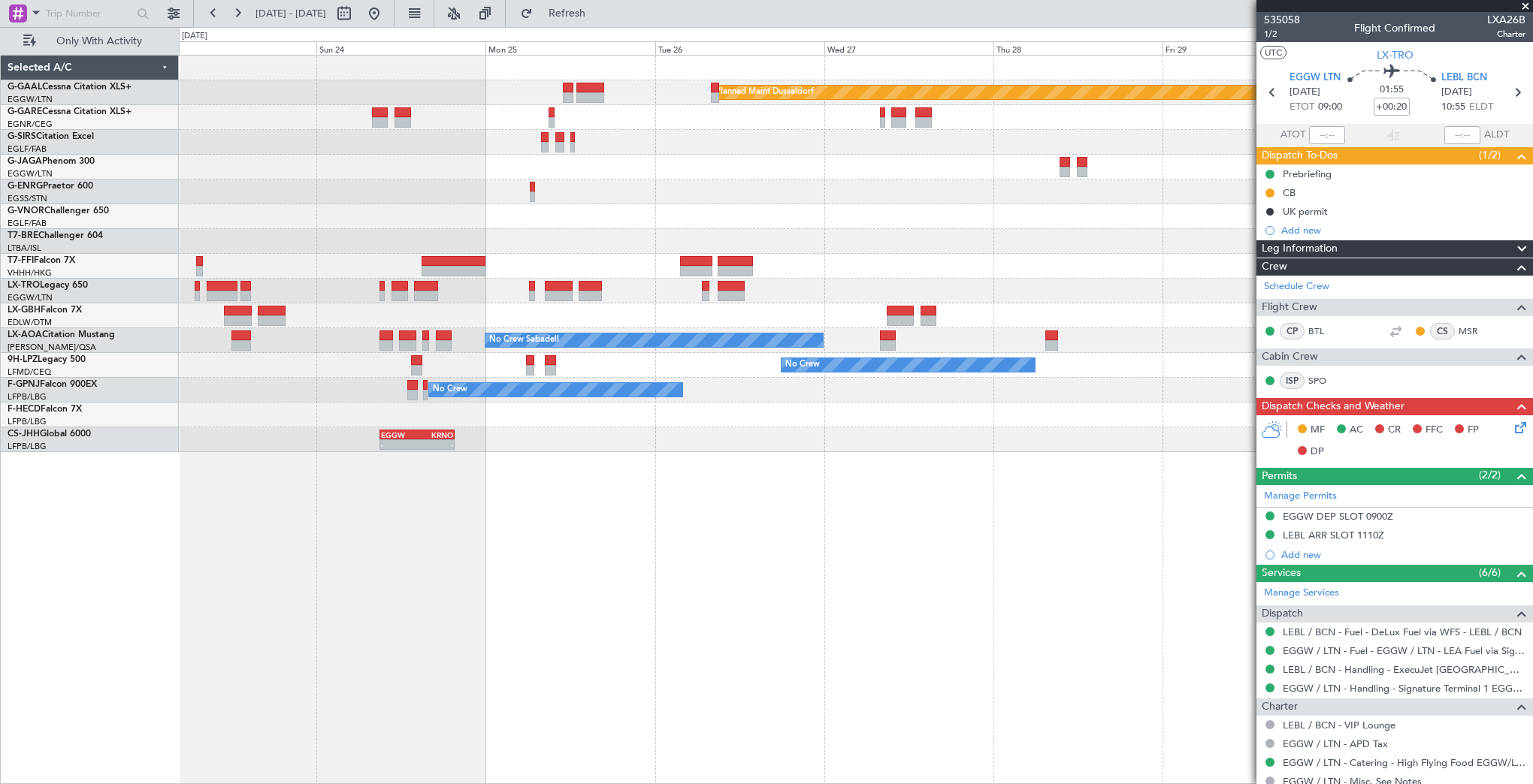
click at [881, 296] on div "Planned Maint Dusseldorf No Crew Sabadell No Crew Sabadell No Crew No Crew No C…" at bounding box center [856, 254] width 1354 height 396
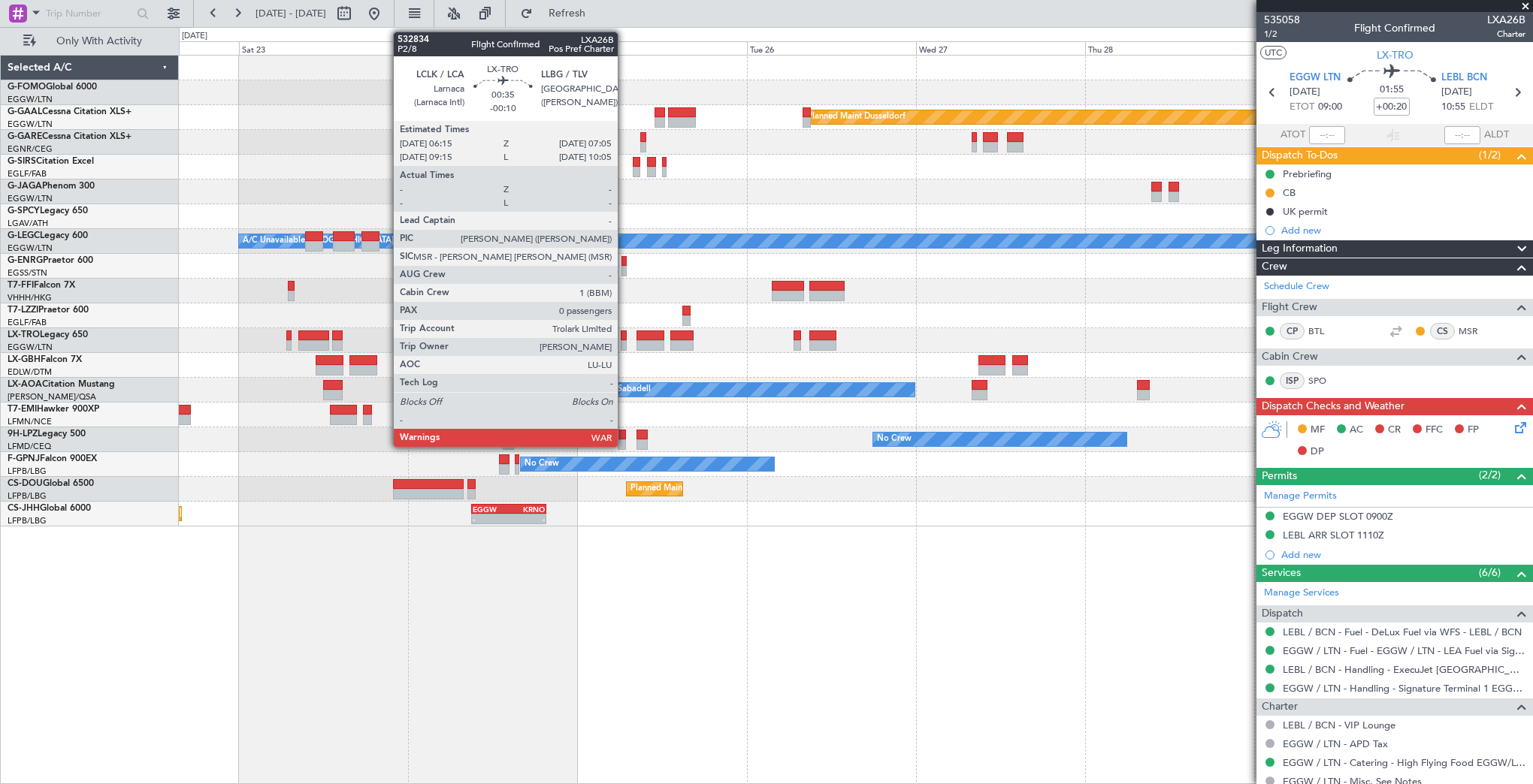
click at [625, 342] on div at bounding box center [623, 345] width 6 height 10
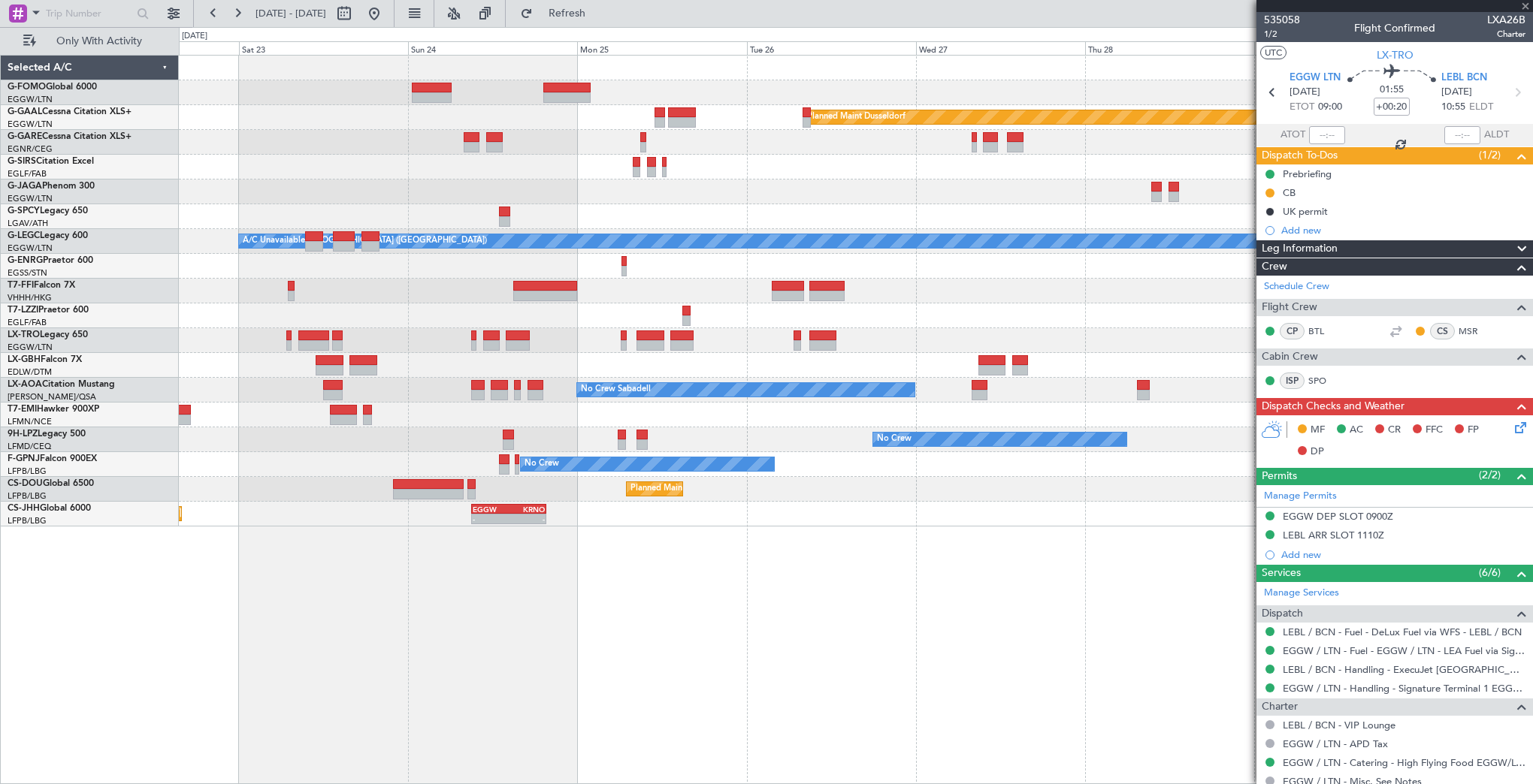
type input "-00:10"
type input "0"
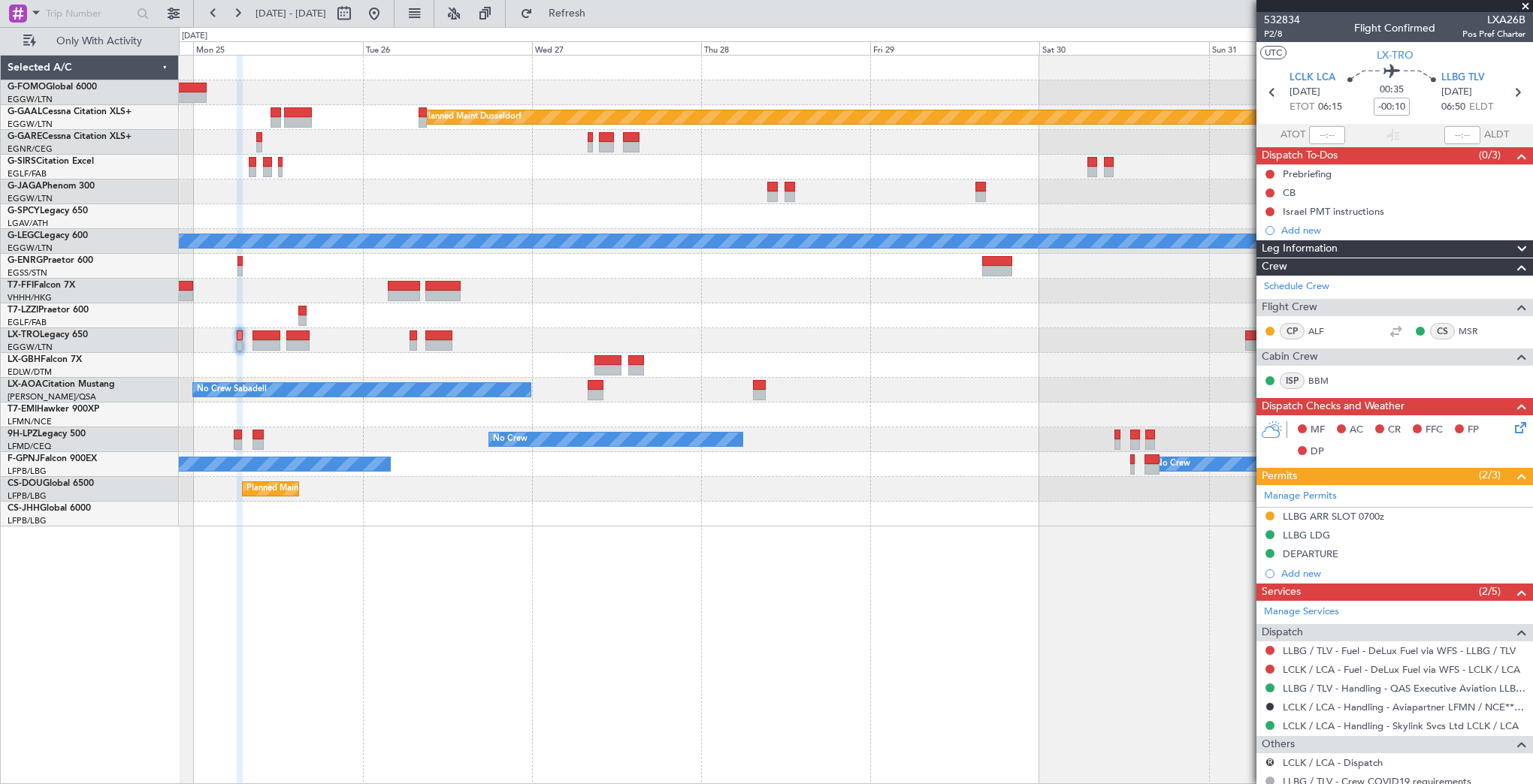
click at [695, 361] on div "Planned Maint Dusseldorf Planned Maint [GEOGRAPHIC_DATA] ([GEOGRAPHIC_DATA]) A/…" at bounding box center [856, 291] width 1354 height 471
click at [959, 352] on div "Planned Maint Dusseldorf Planned Maint [GEOGRAPHIC_DATA] ([GEOGRAPHIC_DATA]) A/…" at bounding box center [856, 291] width 1354 height 471
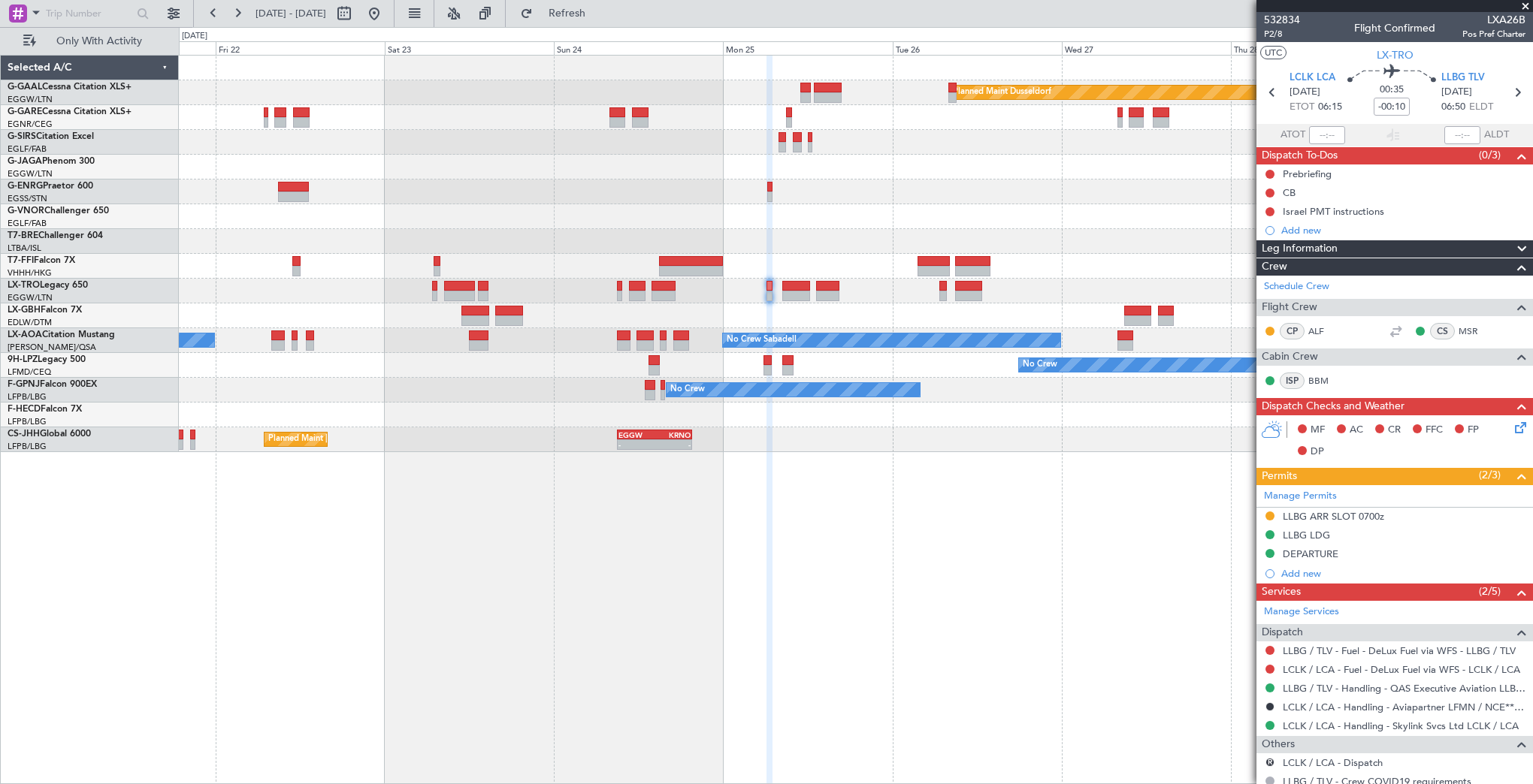
click at [1271, 318] on fb-app "[DATE] - [DATE] Refresh Quick Links Only With Activity Planned [GEOGRAPHIC_DATA…" at bounding box center [766, 397] width 1533 height 773
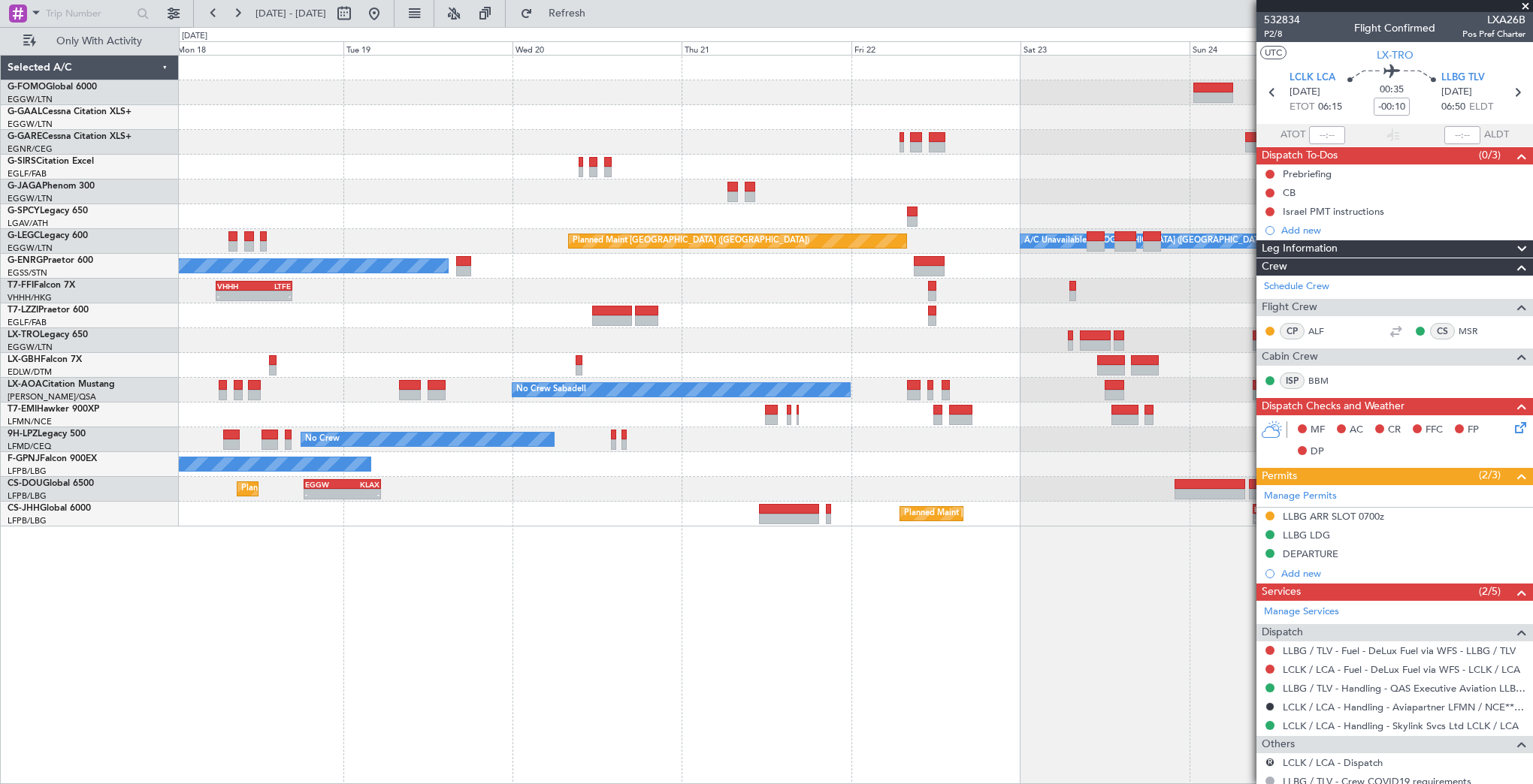
click at [1313, 410] on fb-app "[DATE] - [DATE] Refresh Quick Links Only With Activity Planned Maint Windsor Lo…" at bounding box center [766, 397] width 1533 height 773
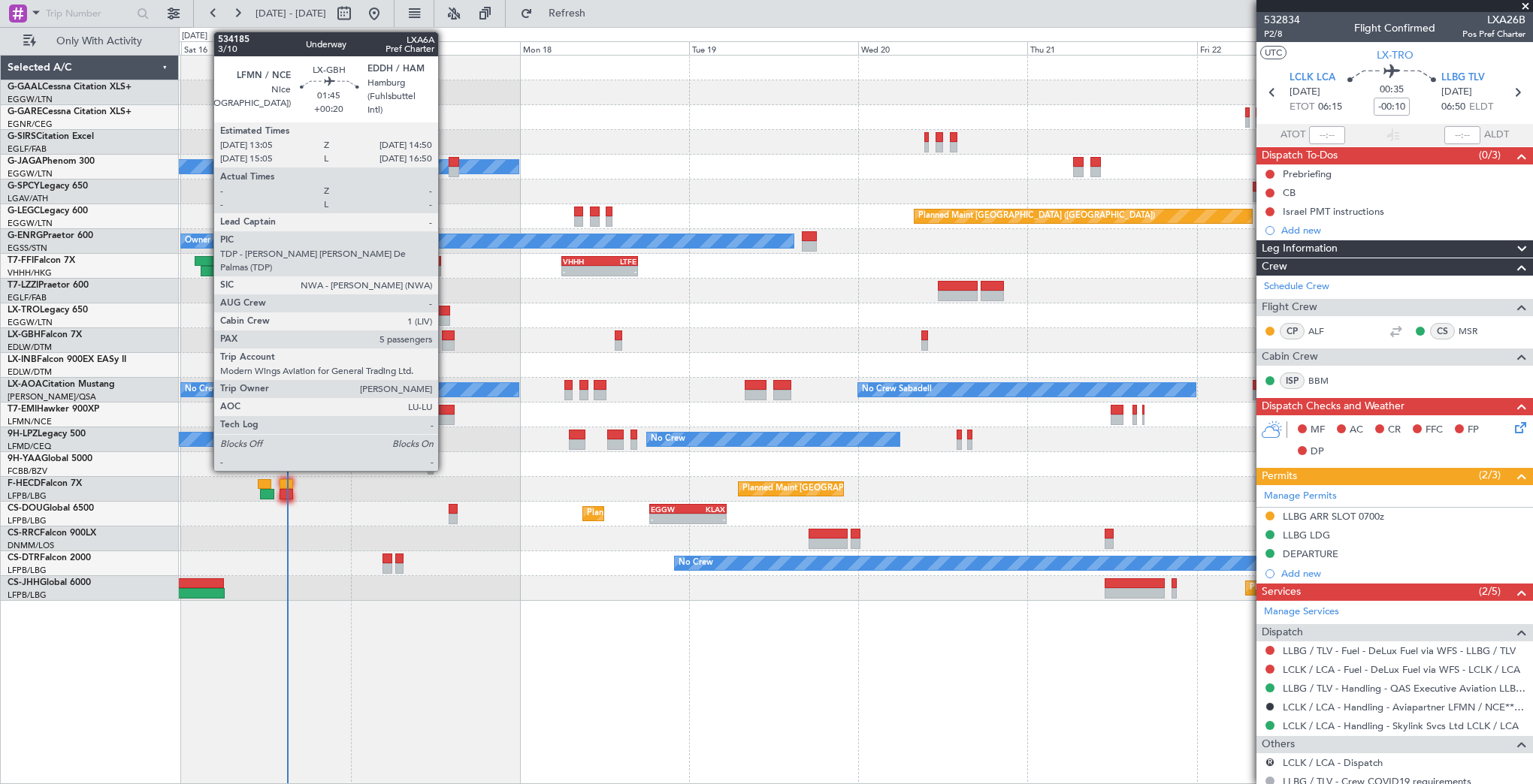
click at [445, 332] on div at bounding box center [448, 336] width 13 height 10
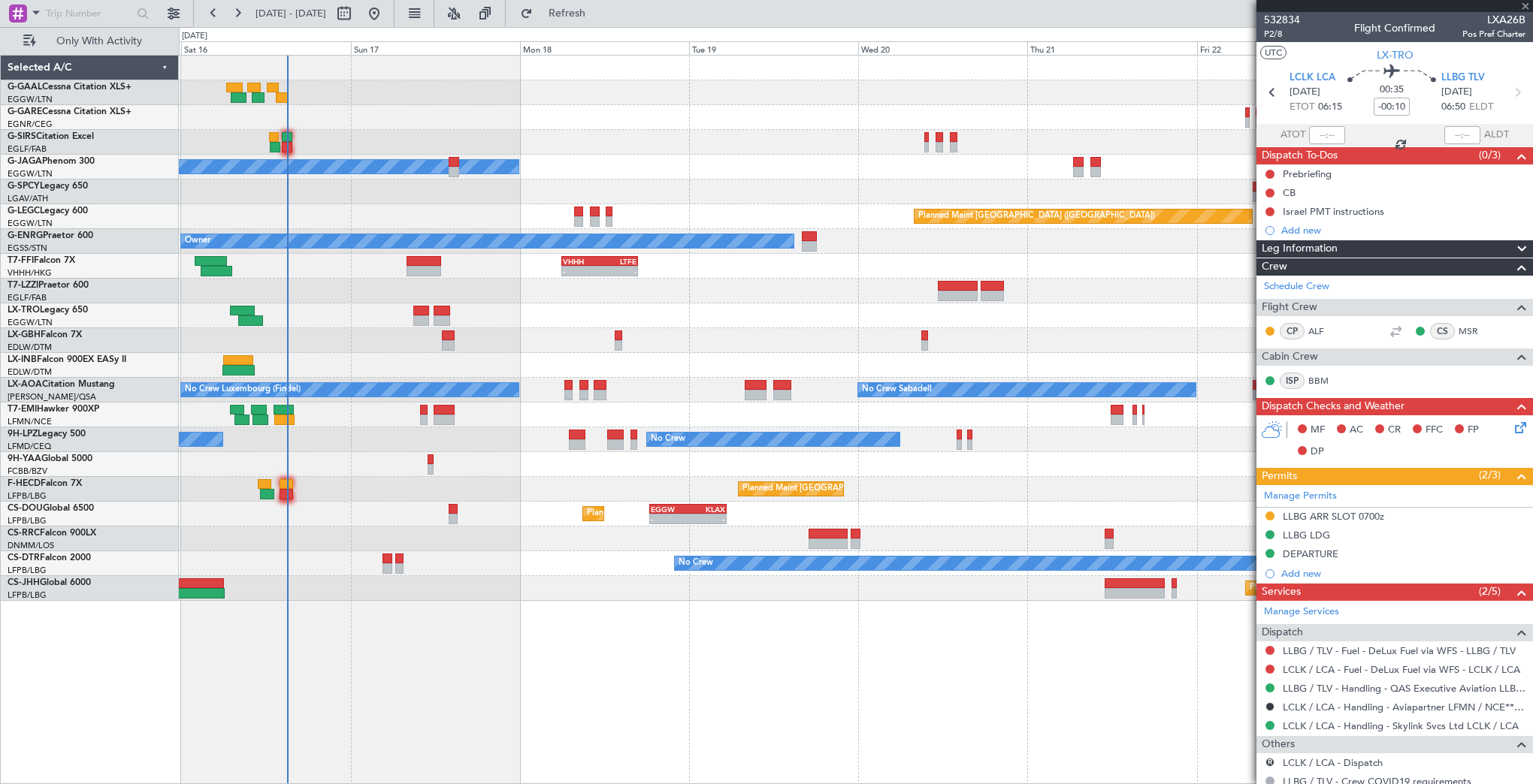
type input "+00:20"
type input "5"
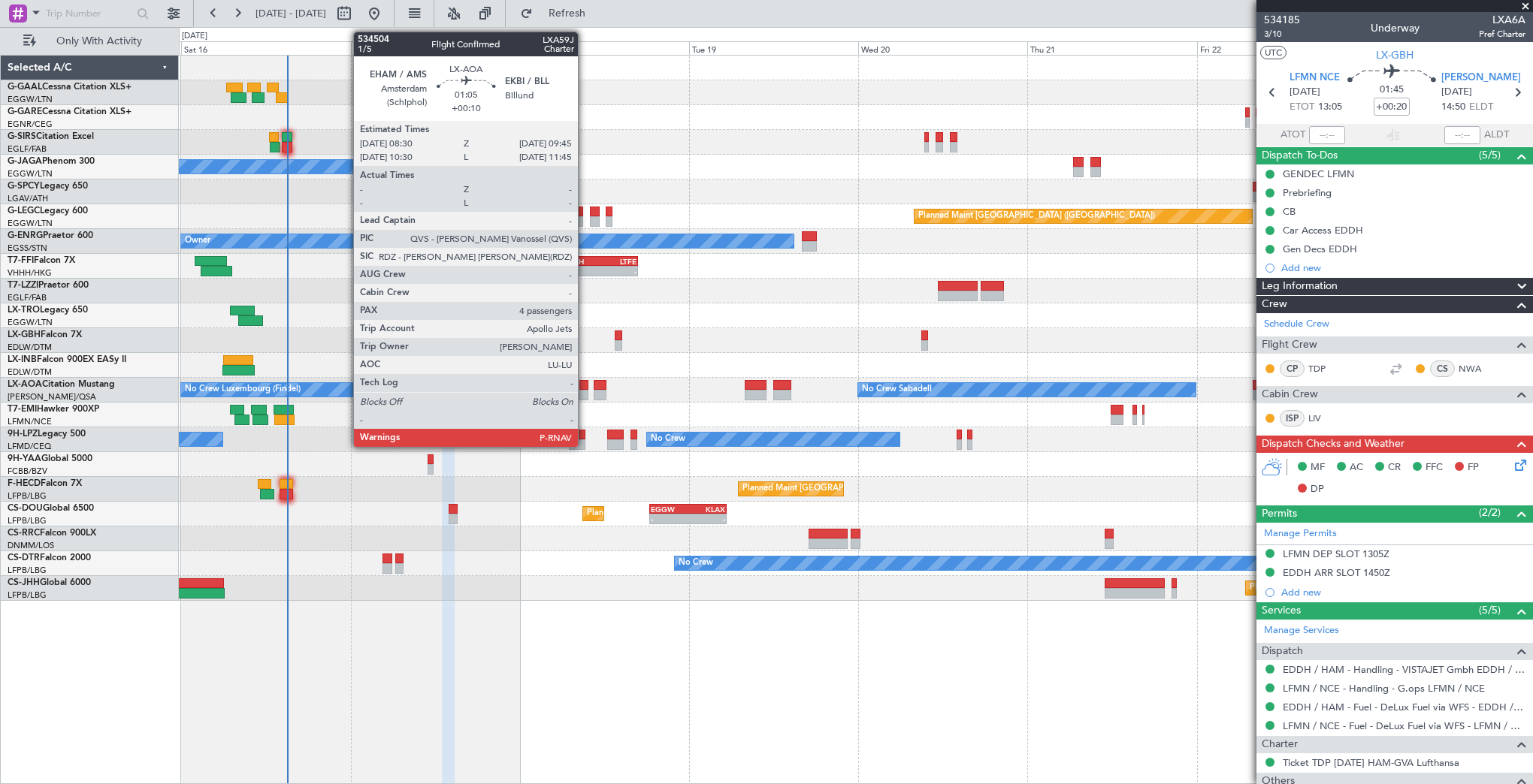
click at [584, 384] on div at bounding box center [583, 385] width 9 height 10
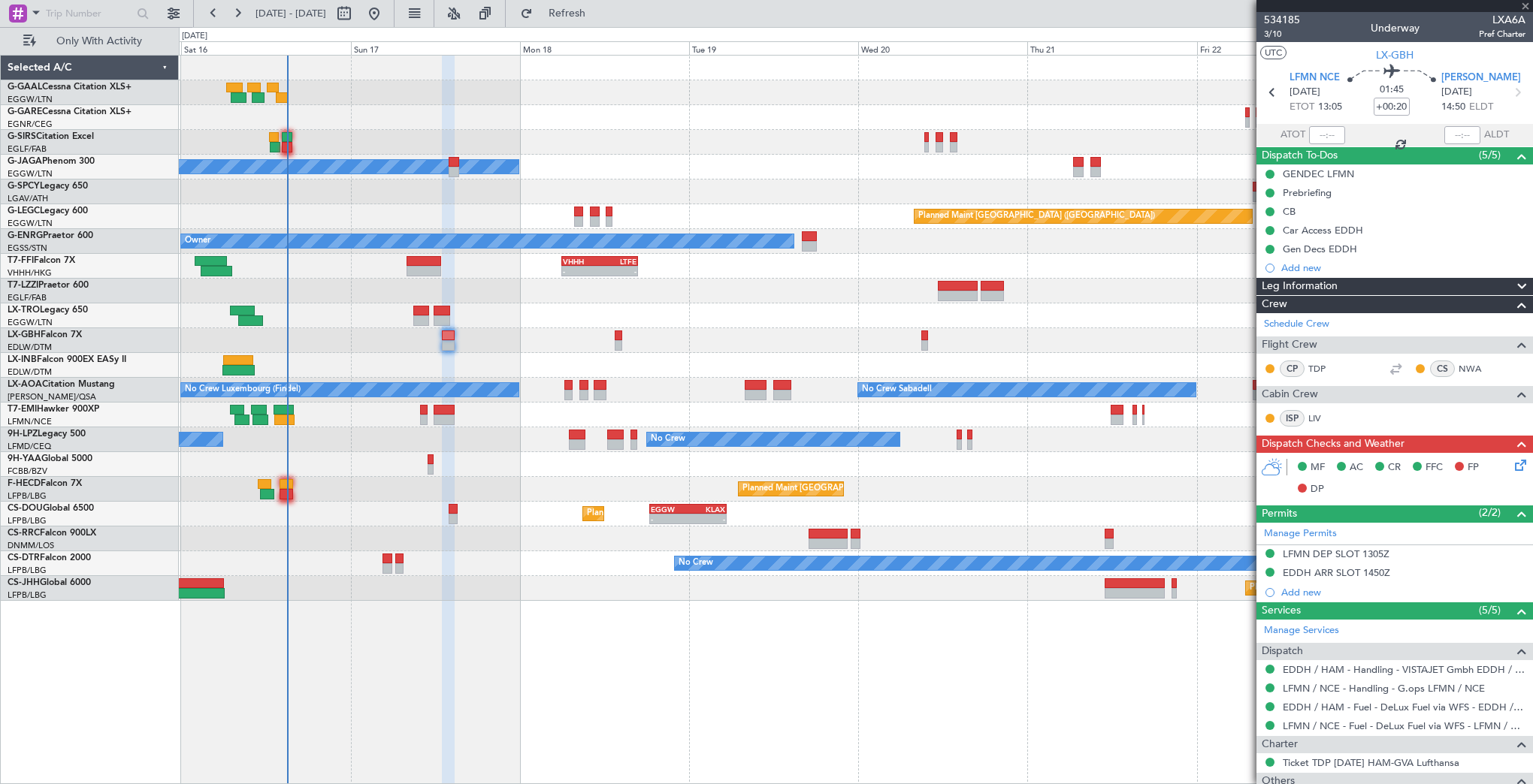
type input "+00:10"
type input "4"
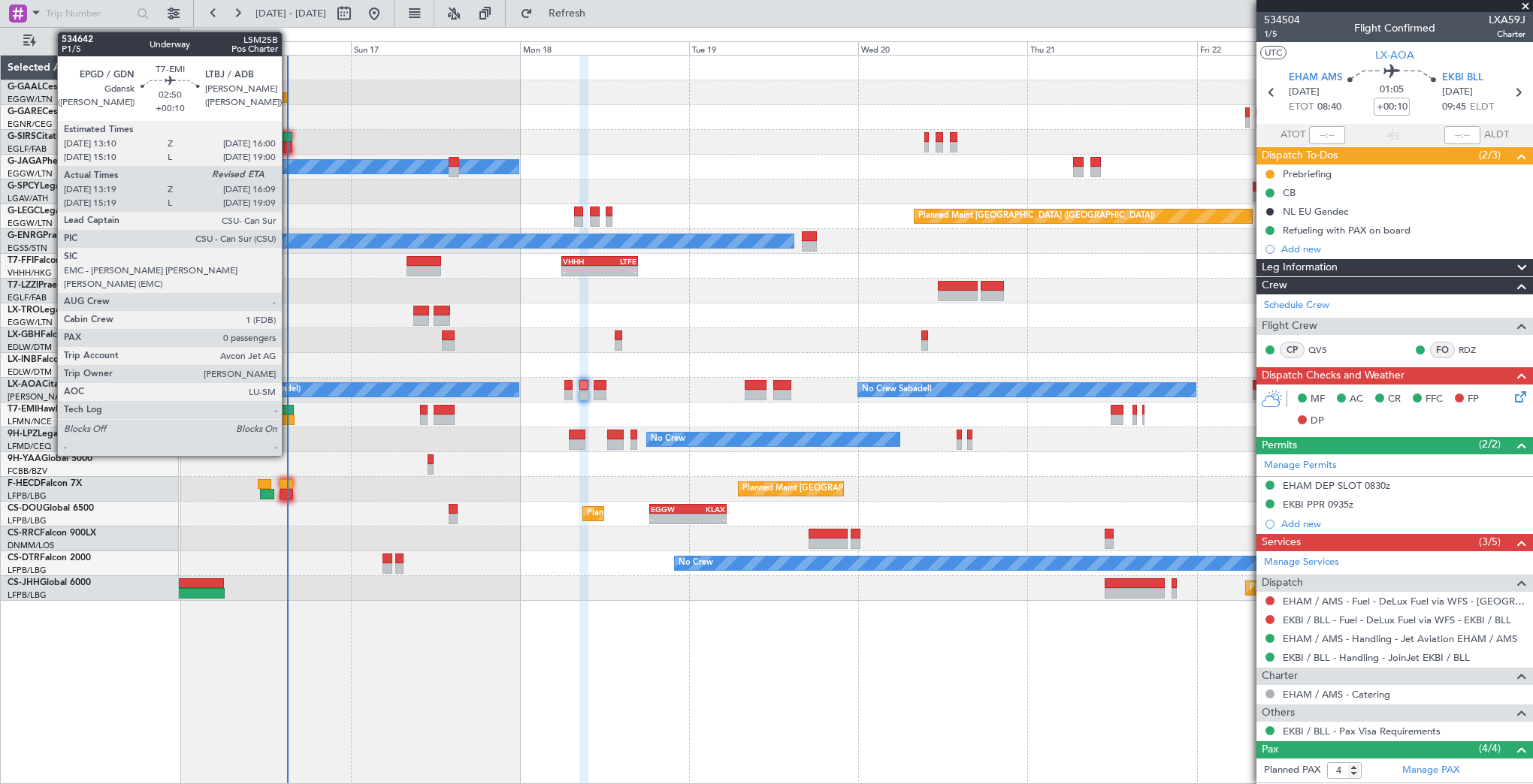
click at [289, 413] on div at bounding box center [284, 410] width 21 height 10
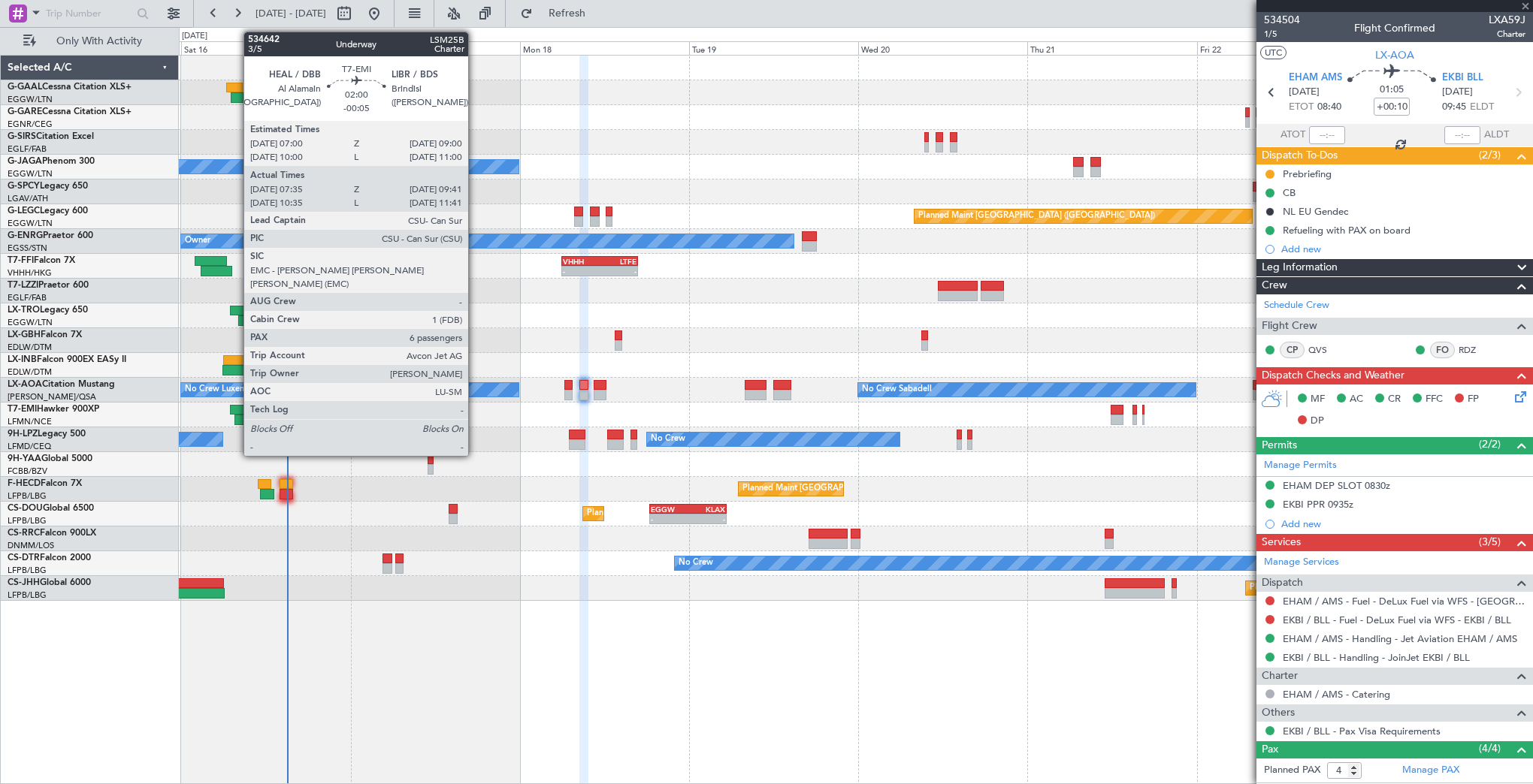
type input "13:19"
type input "0"
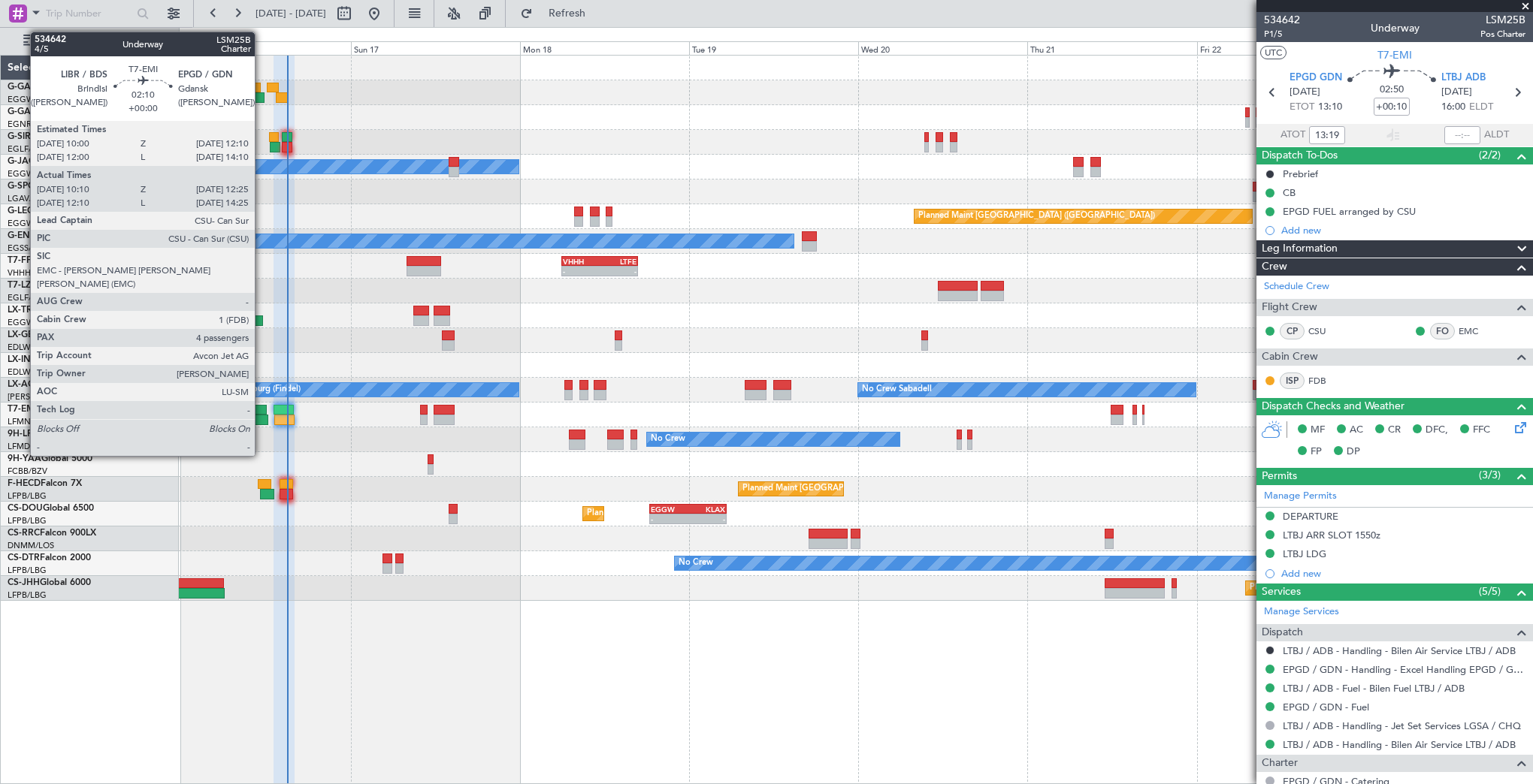
click at [261, 414] on div at bounding box center [260, 420] width 16 height 10
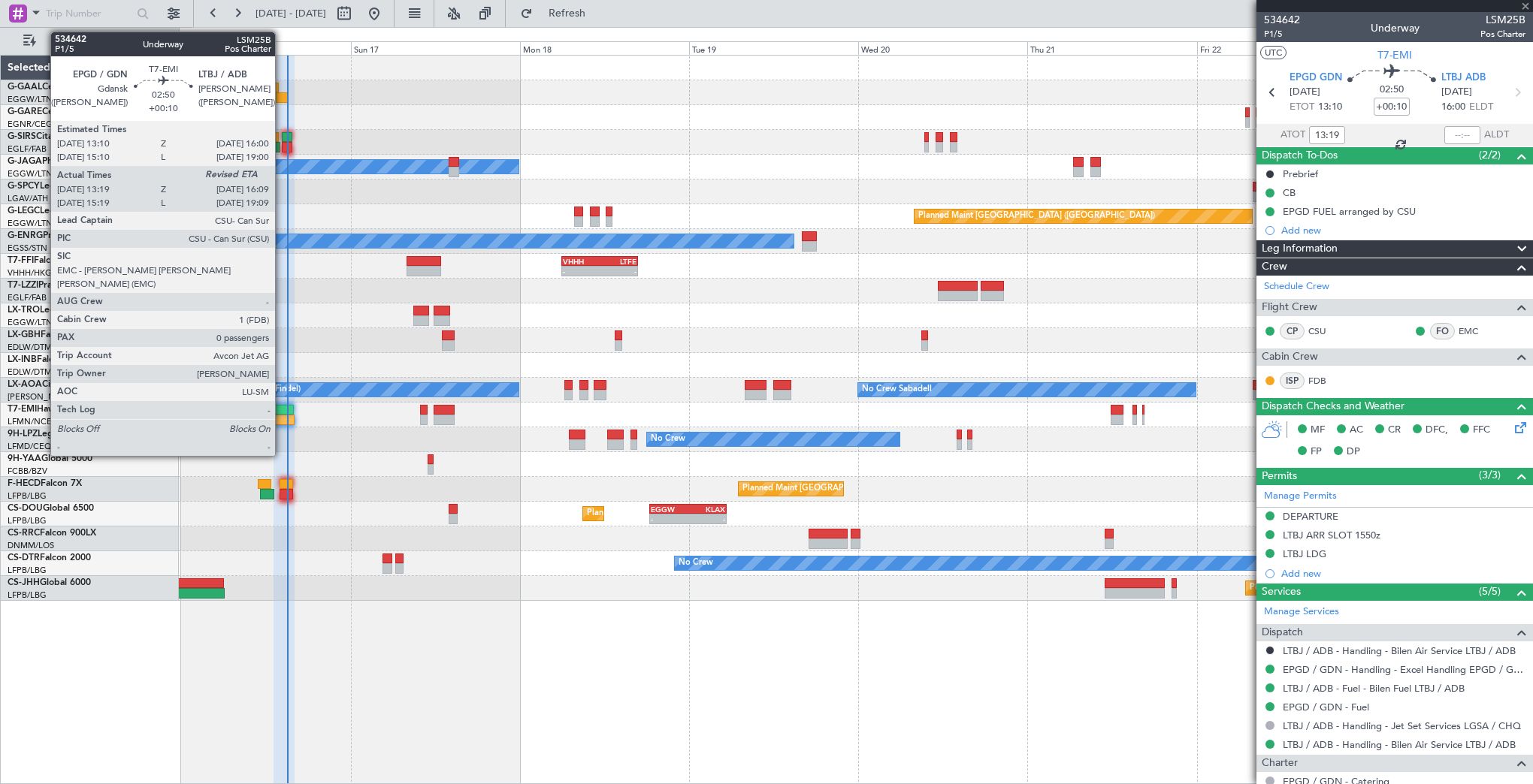
type input "10:10"
type input "12:25"
type input "4"
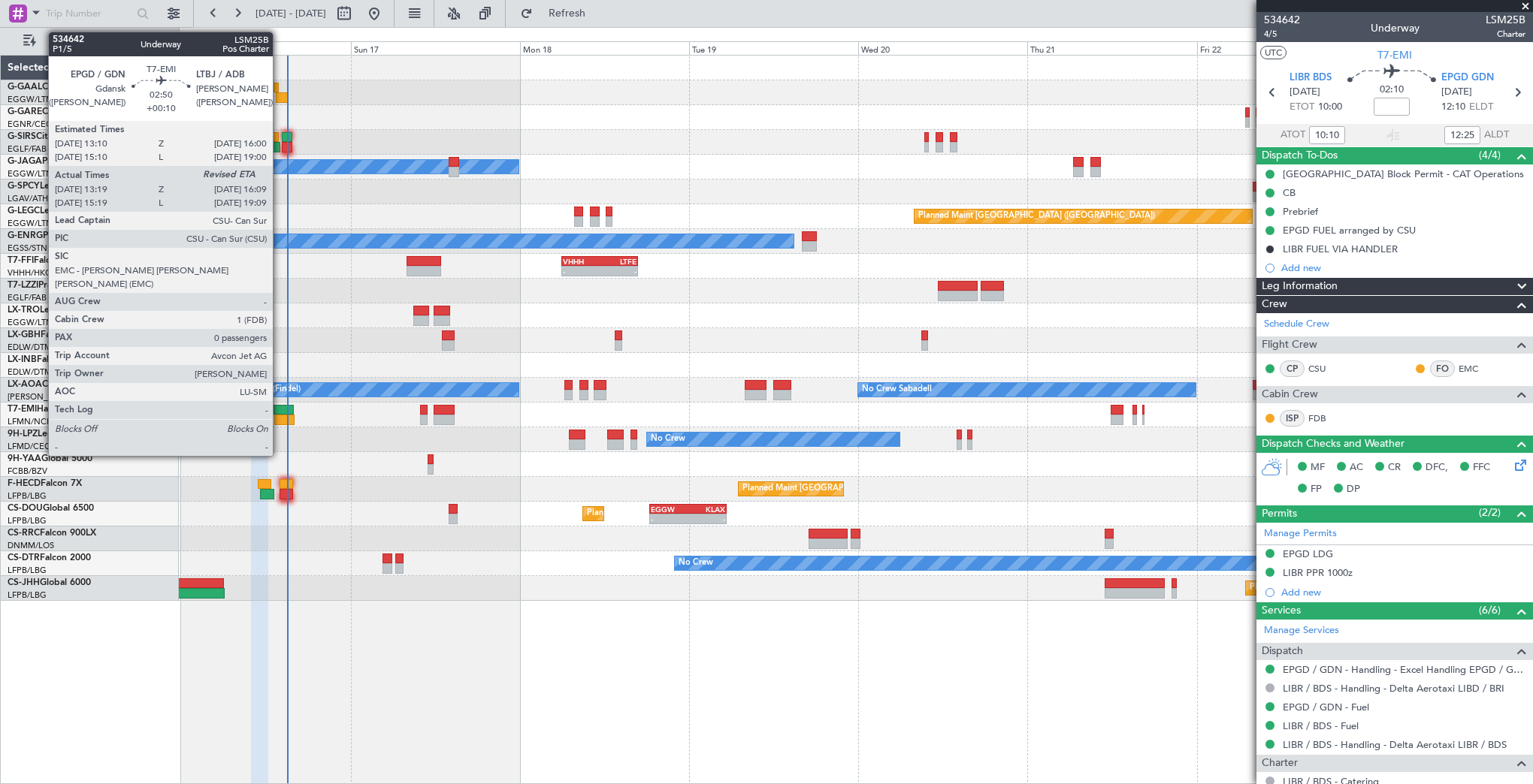
click at [279, 412] on div at bounding box center [284, 410] width 21 height 10
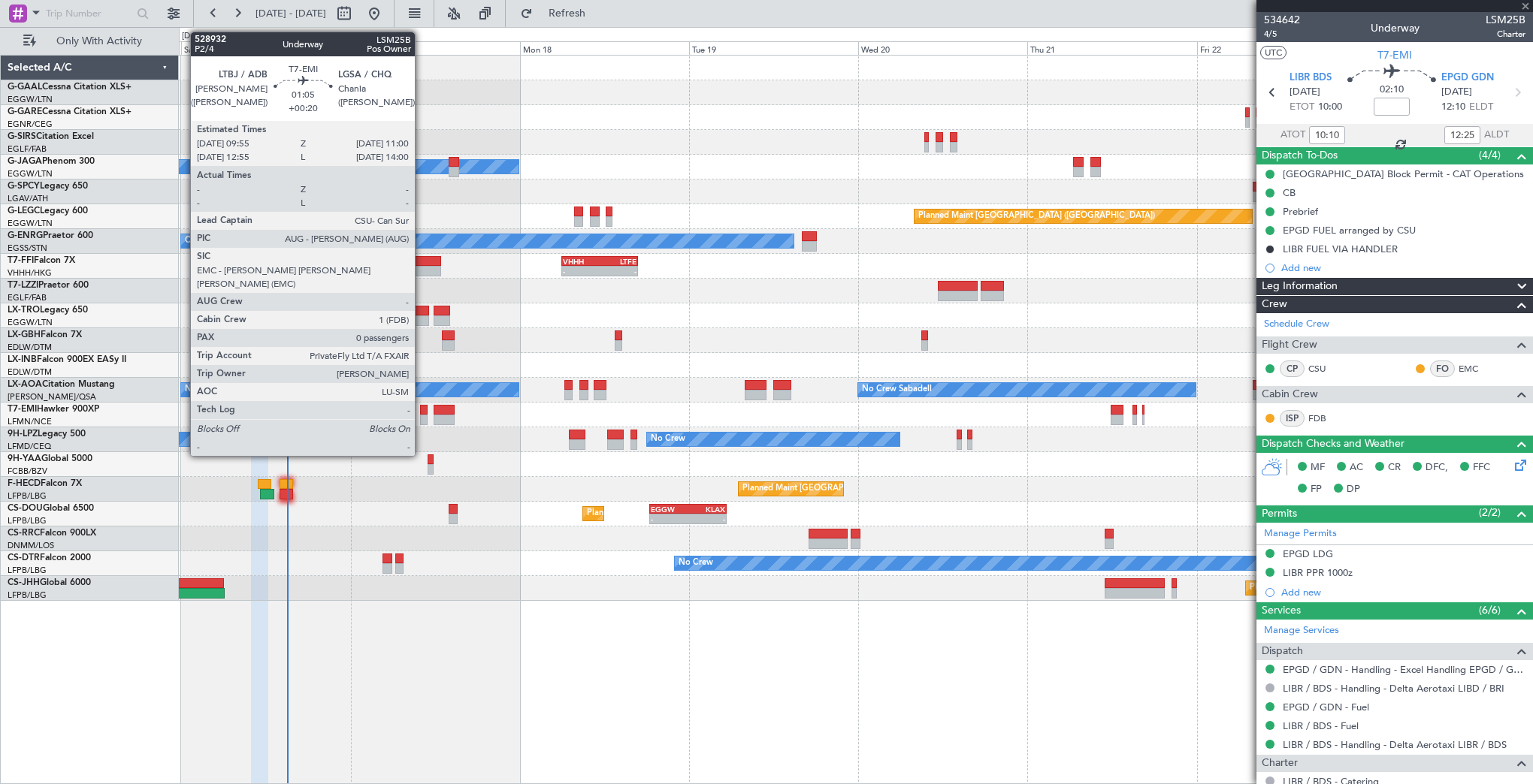
type input "+00:10"
type input "13:19"
type input "0"
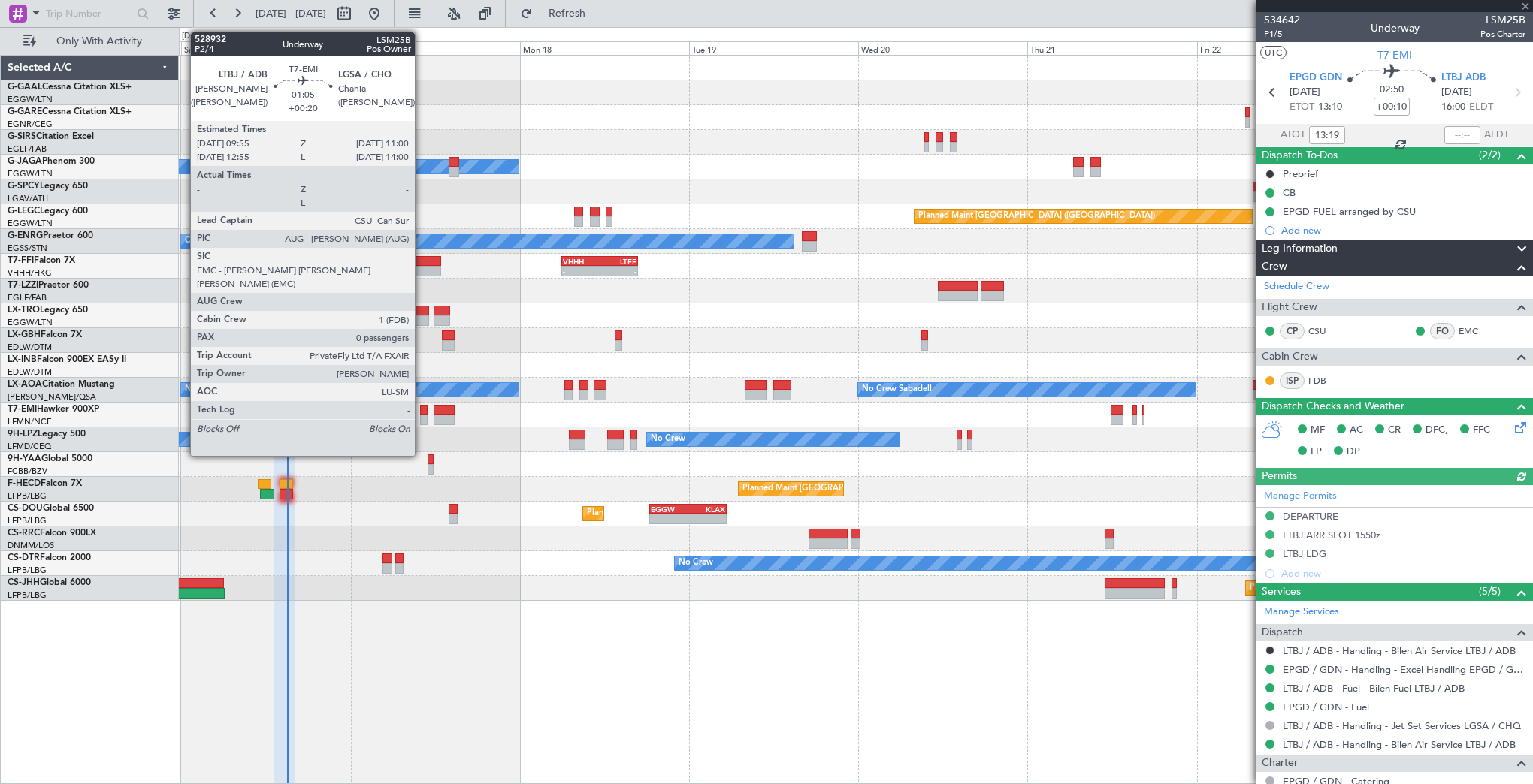
click at [421, 419] on div at bounding box center [424, 420] width 9 height 10
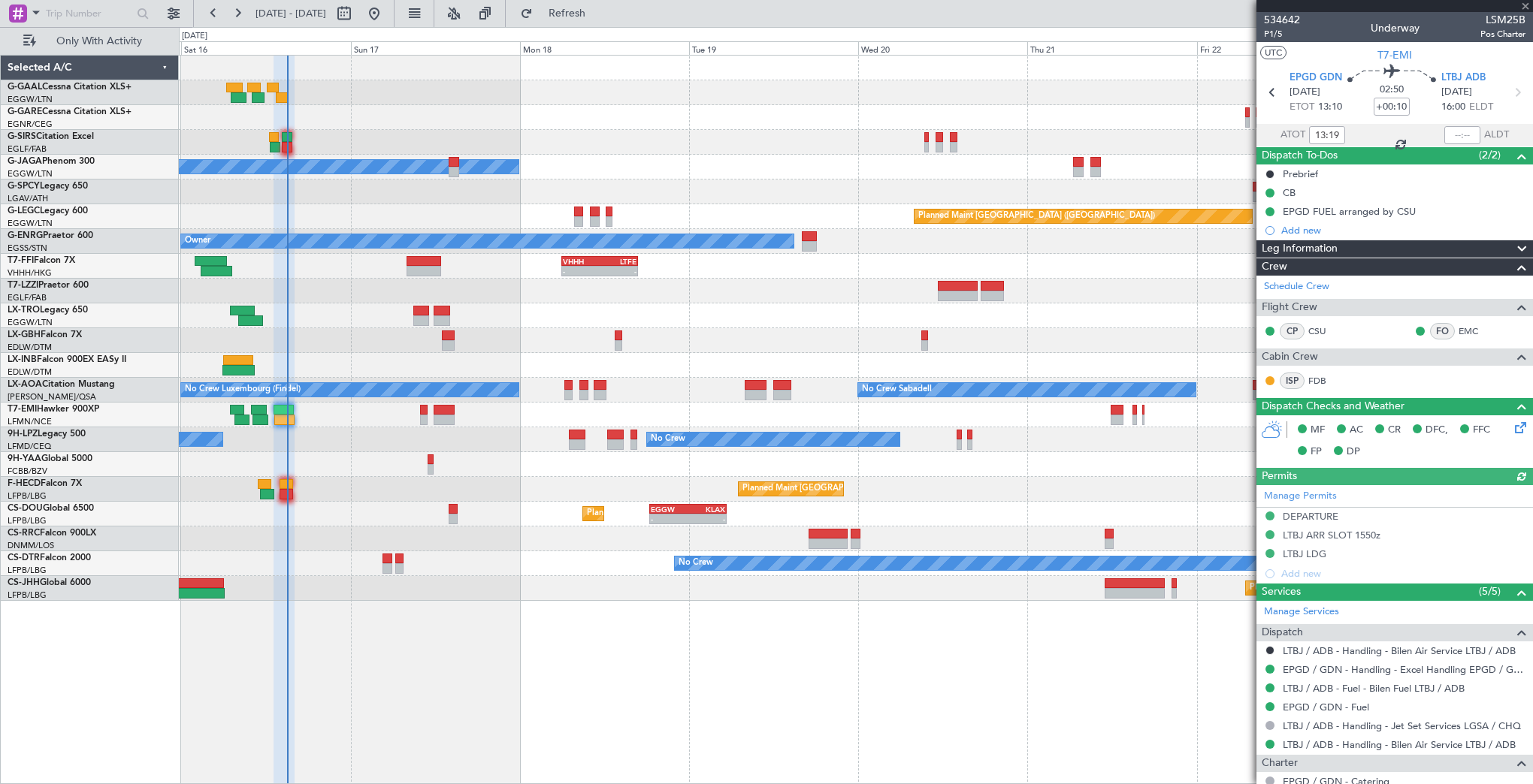
type input "+00:20"
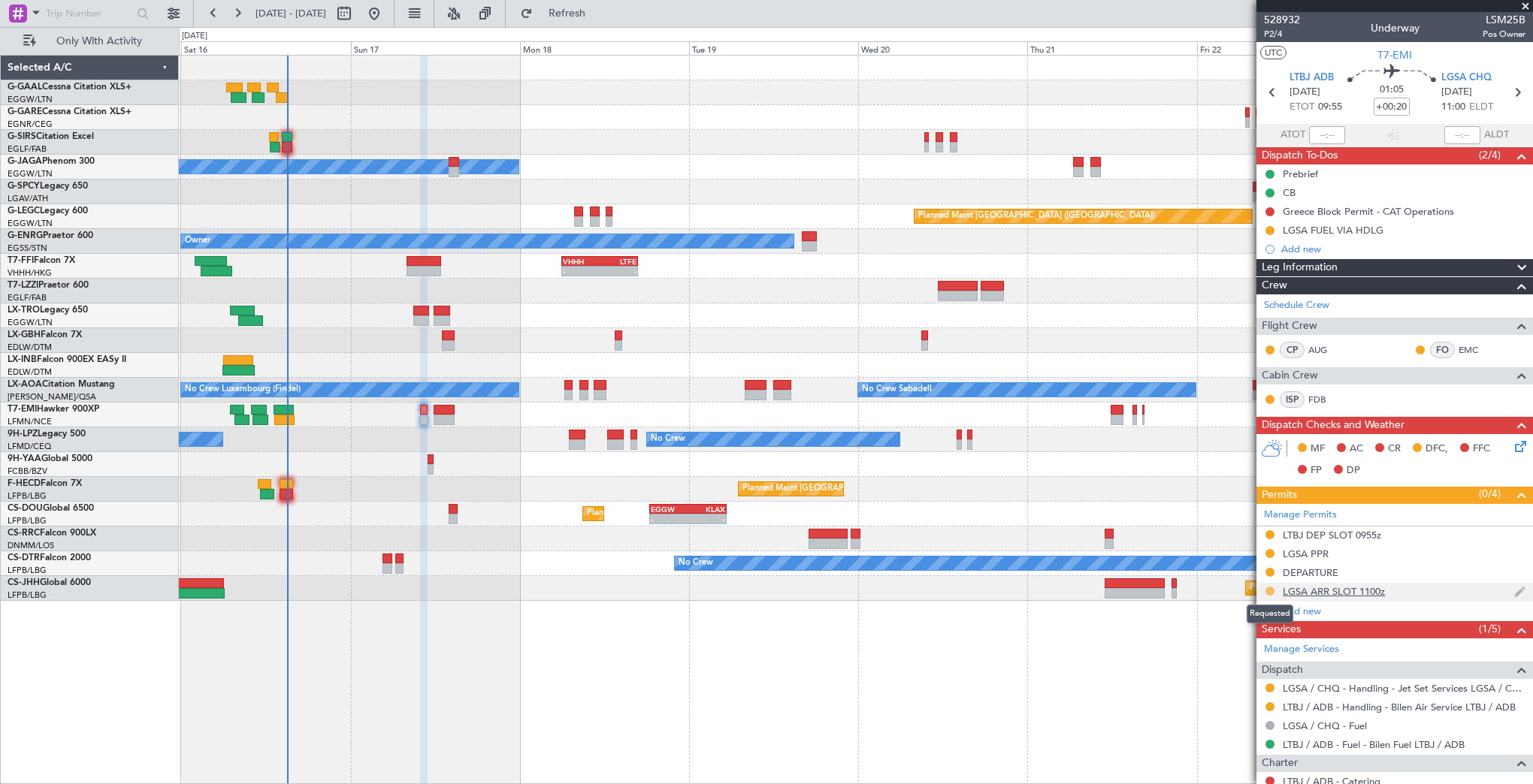
click at [1268, 587] on button at bounding box center [1269, 591] width 9 height 9
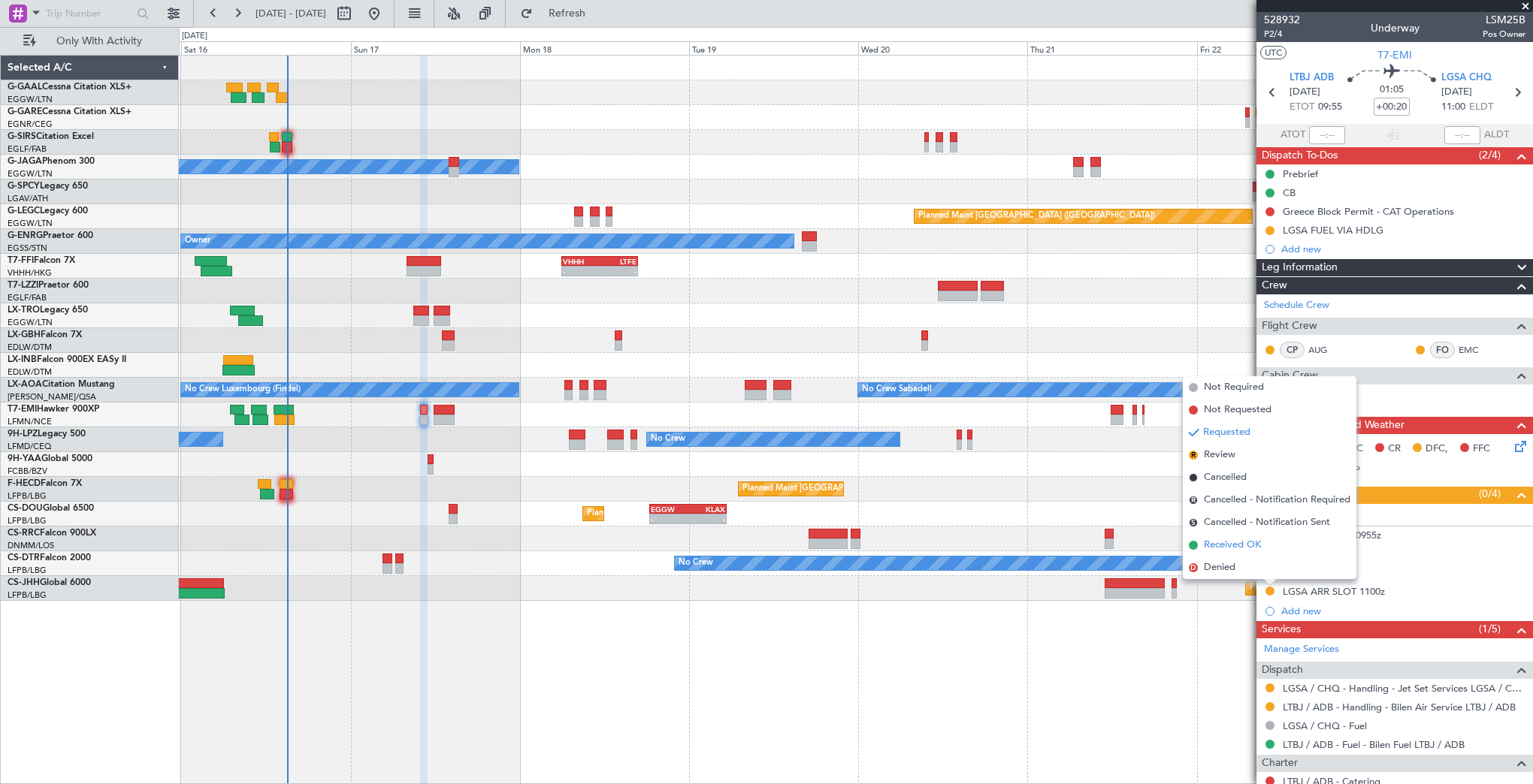
click at [1244, 549] on span "Received OK" at bounding box center [1232, 544] width 57 height 15
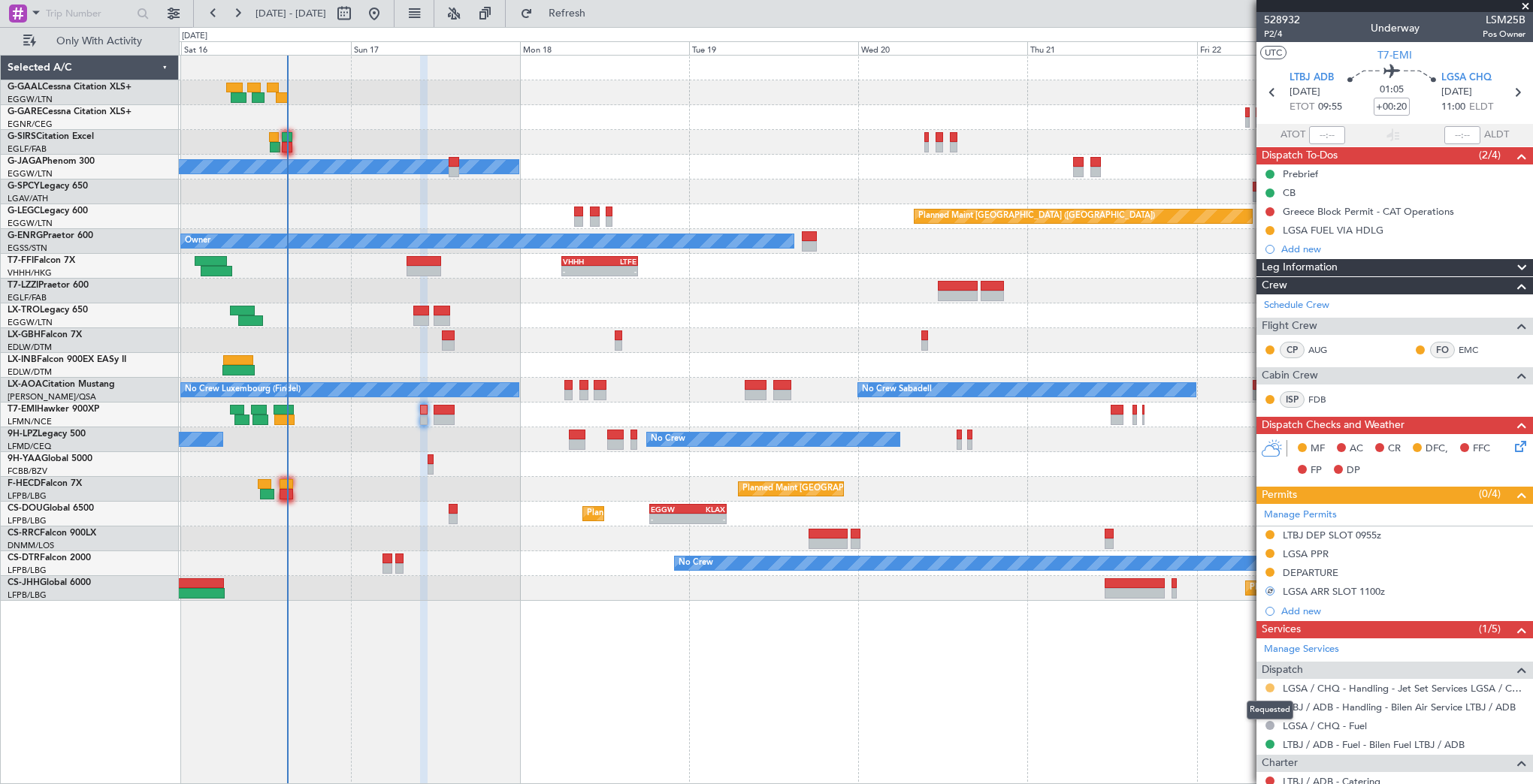
click at [1274, 685] on button at bounding box center [1269, 688] width 9 height 9
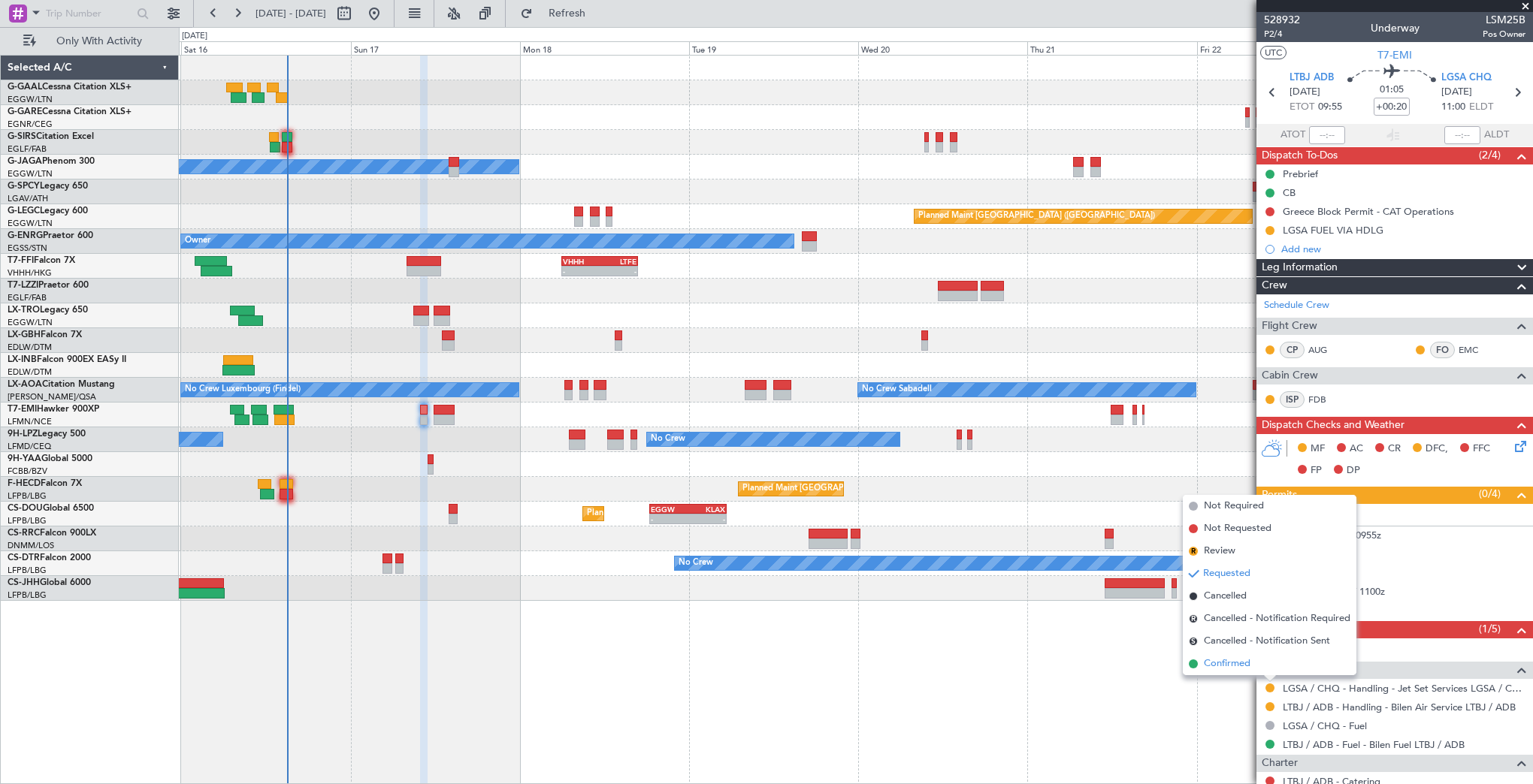
click at [1236, 664] on span "Confirmed" at bounding box center [1227, 663] width 47 height 15
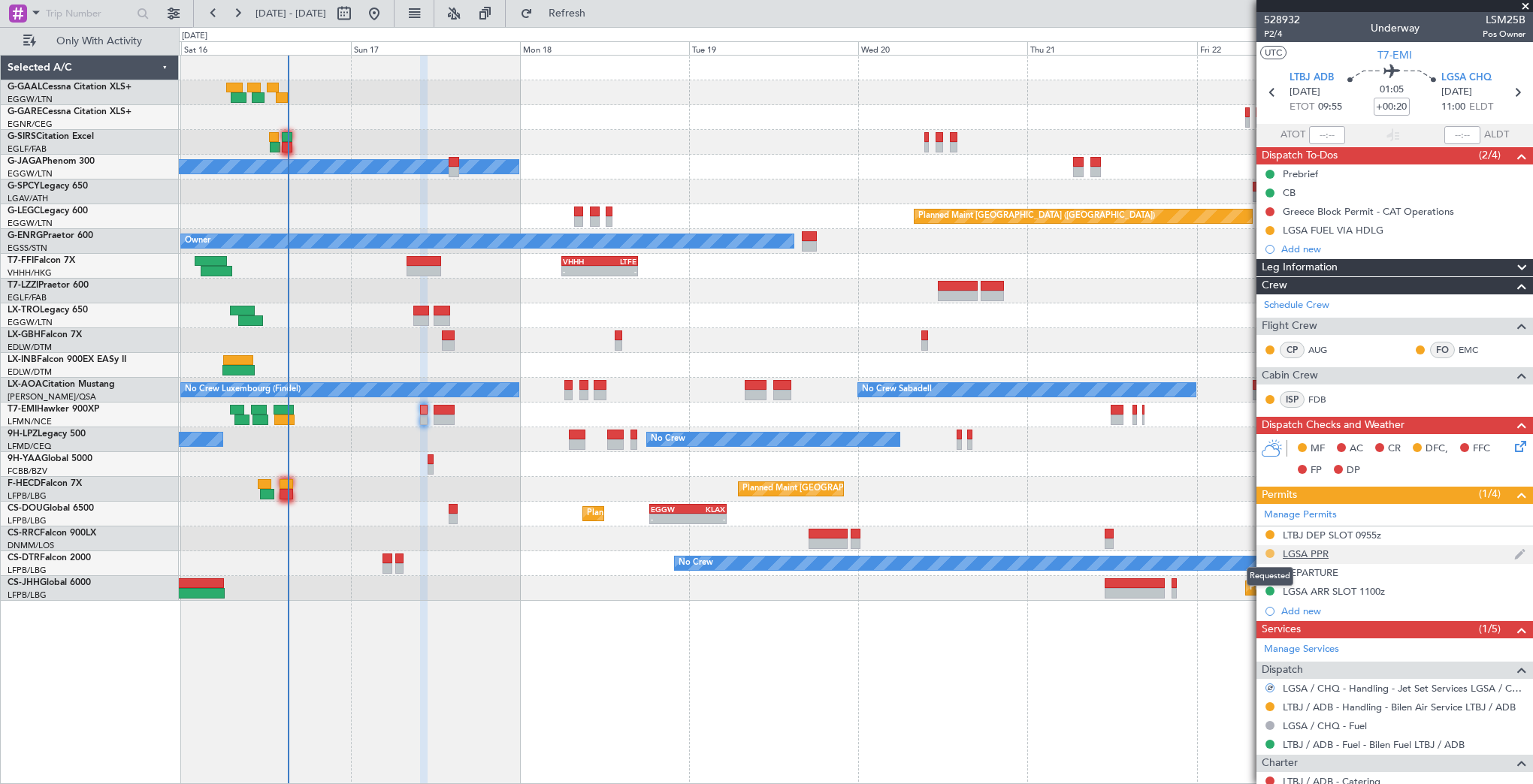
click at [1268, 554] on button at bounding box center [1269, 553] width 9 height 9
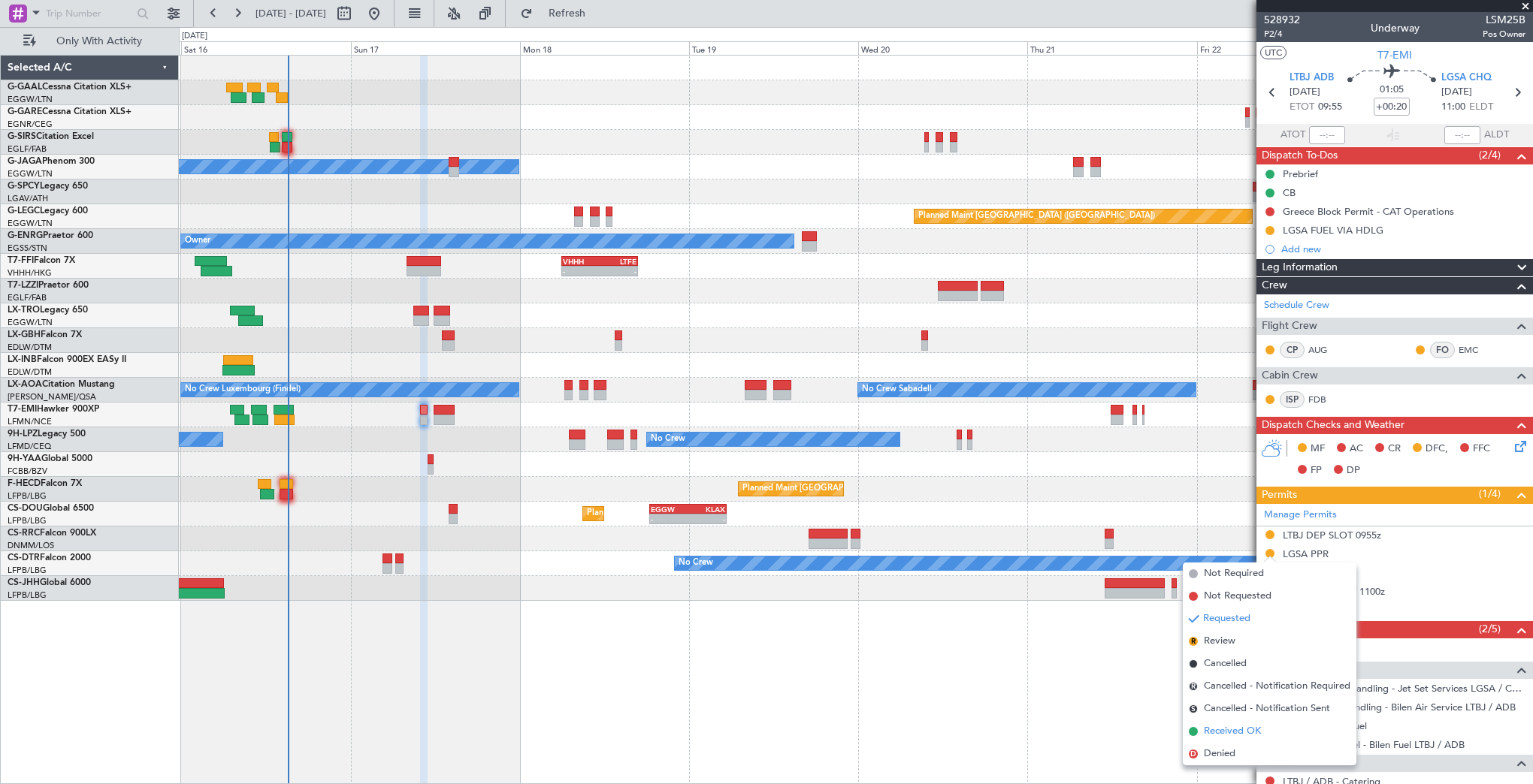
click at [1218, 734] on span "Received OK" at bounding box center [1232, 731] width 57 height 15
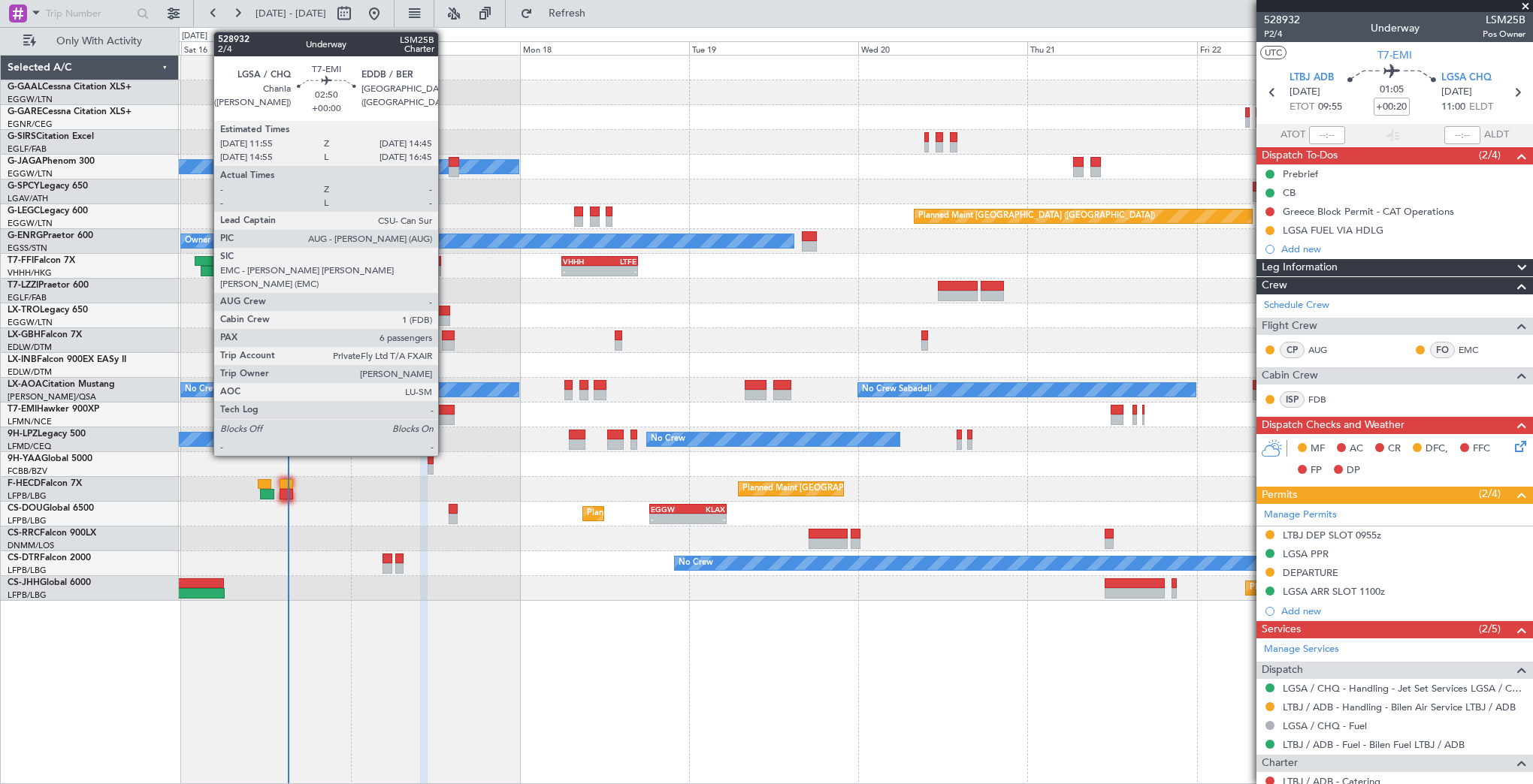
click at [445, 413] on div at bounding box center [444, 410] width 21 height 10
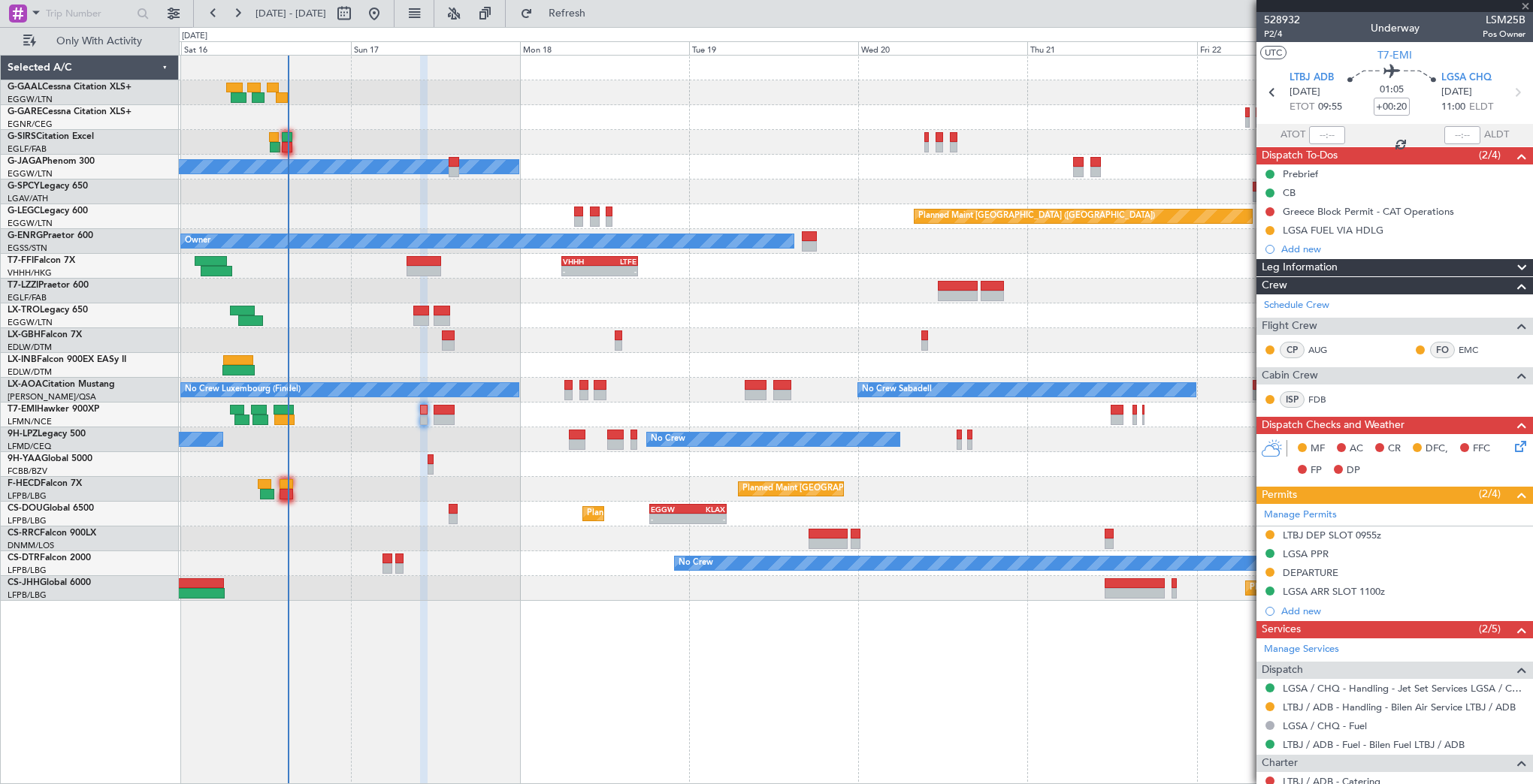
type input "6"
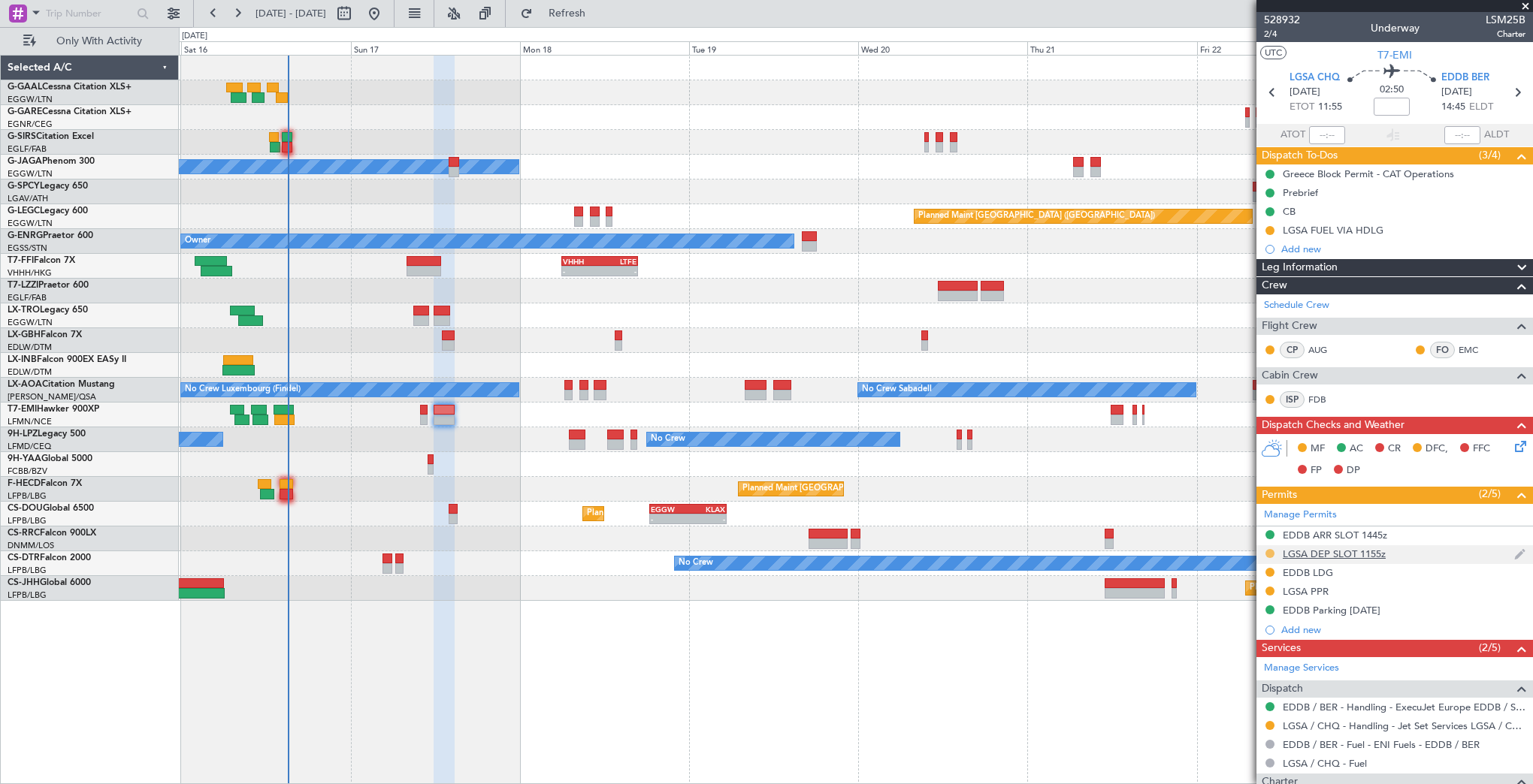
click at [1268, 553] on button at bounding box center [1269, 553] width 9 height 9
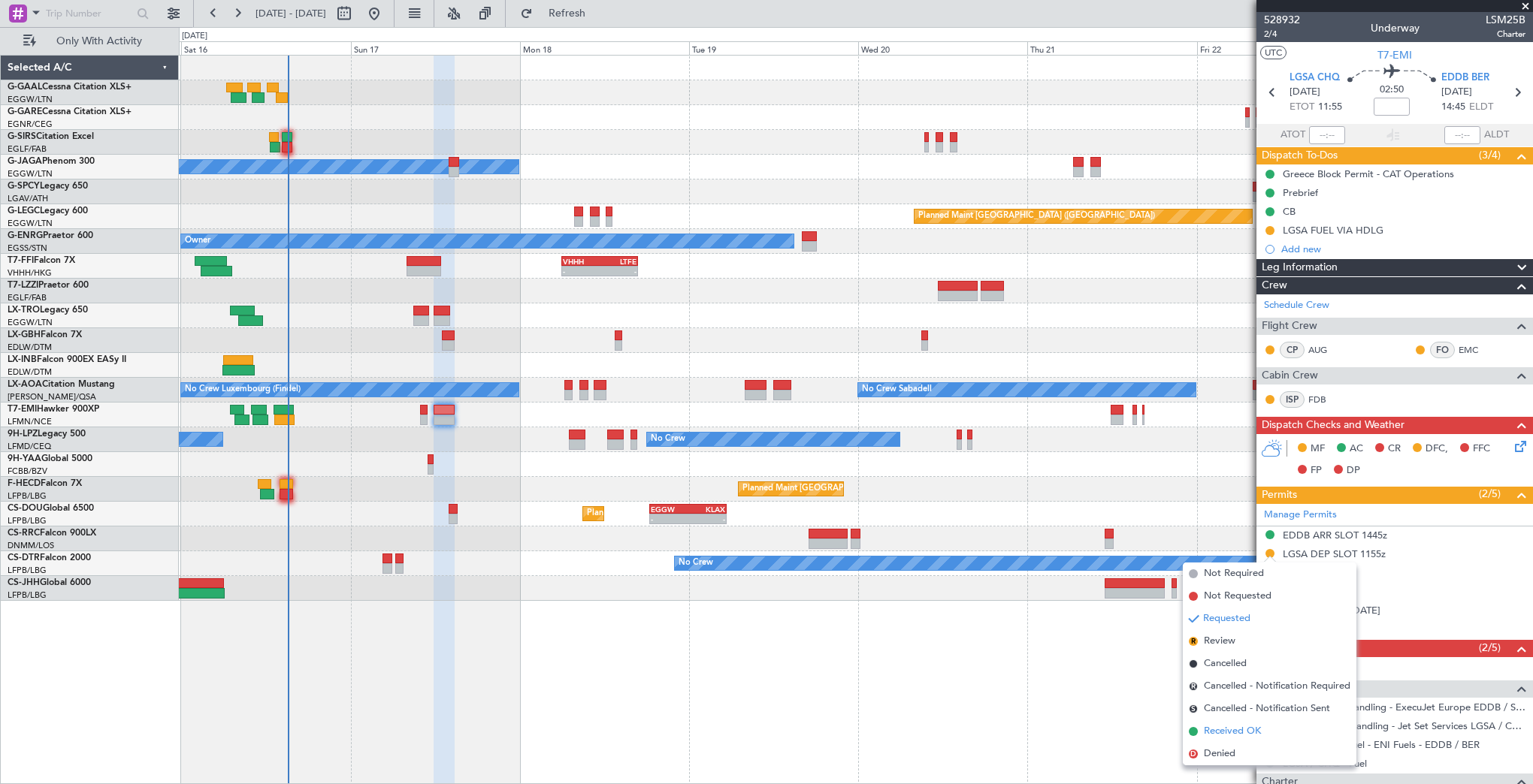
click at [1234, 737] on span "Received OK" at bounding box center [1232, 731] width 57 height 15
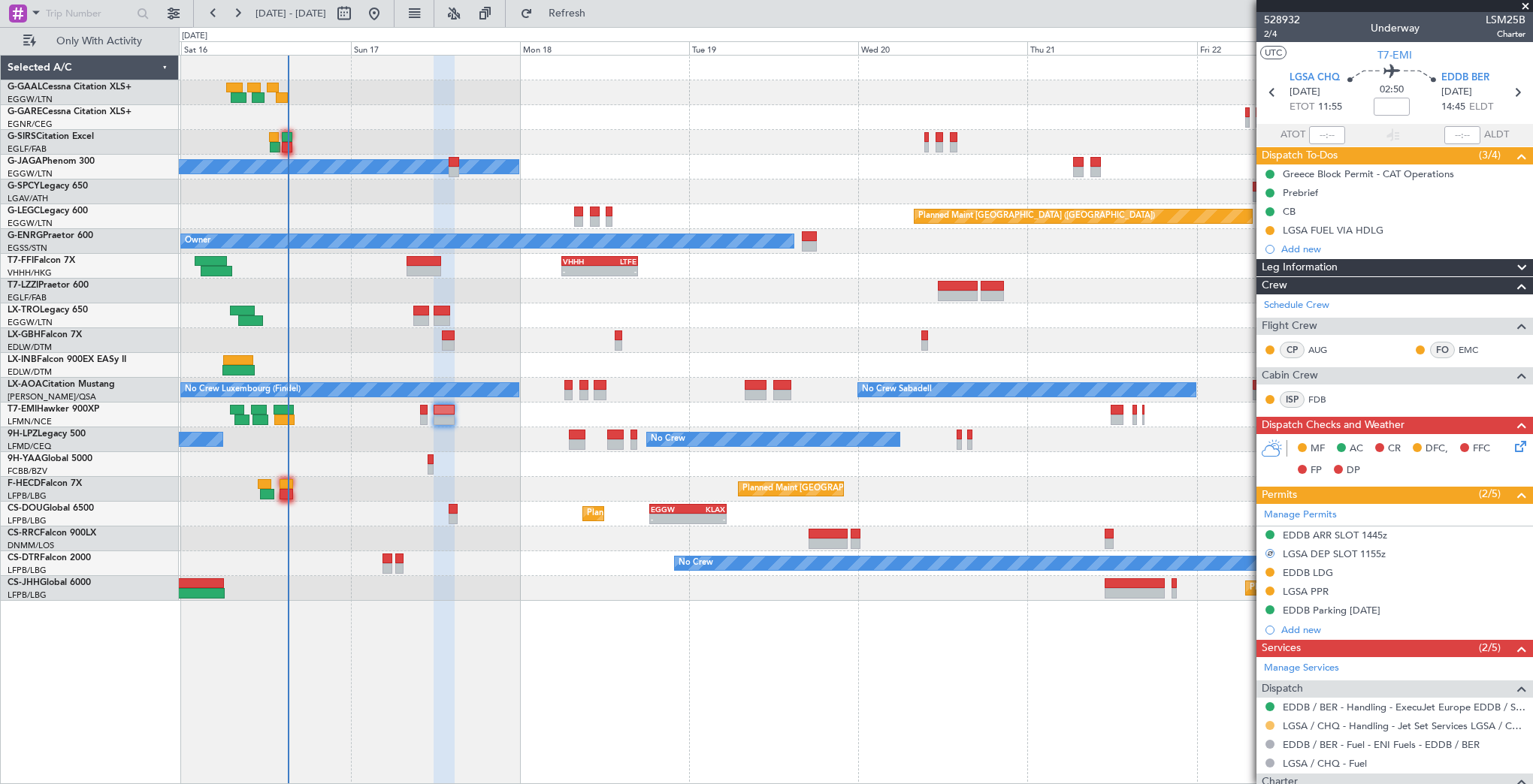
click at [1266, 724] on button at bounding box center [1269, 725] width 9 height 9
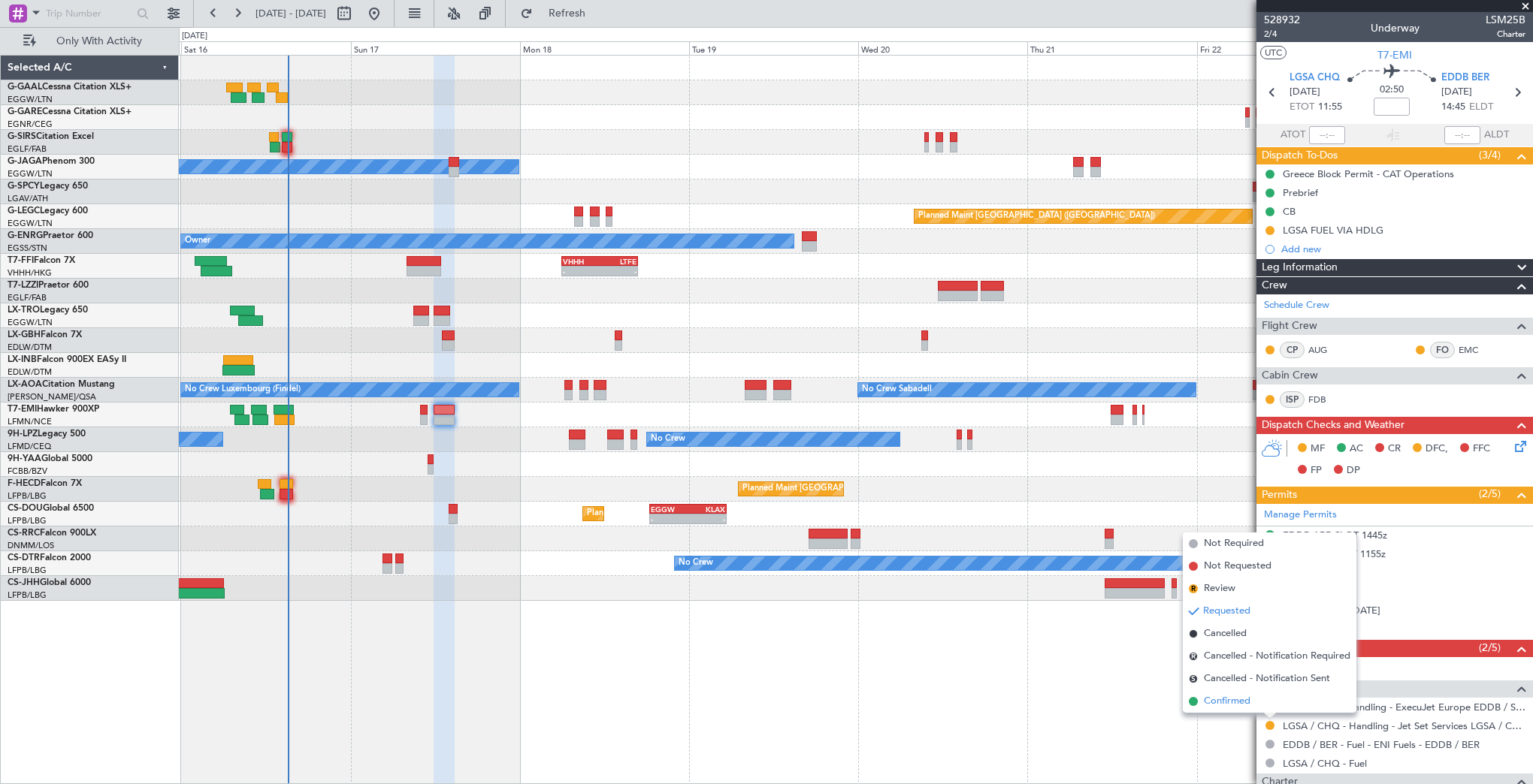
click at [1228, 707] on span "Confirmed" at bounding box center [1227, 701] width 47 height 15
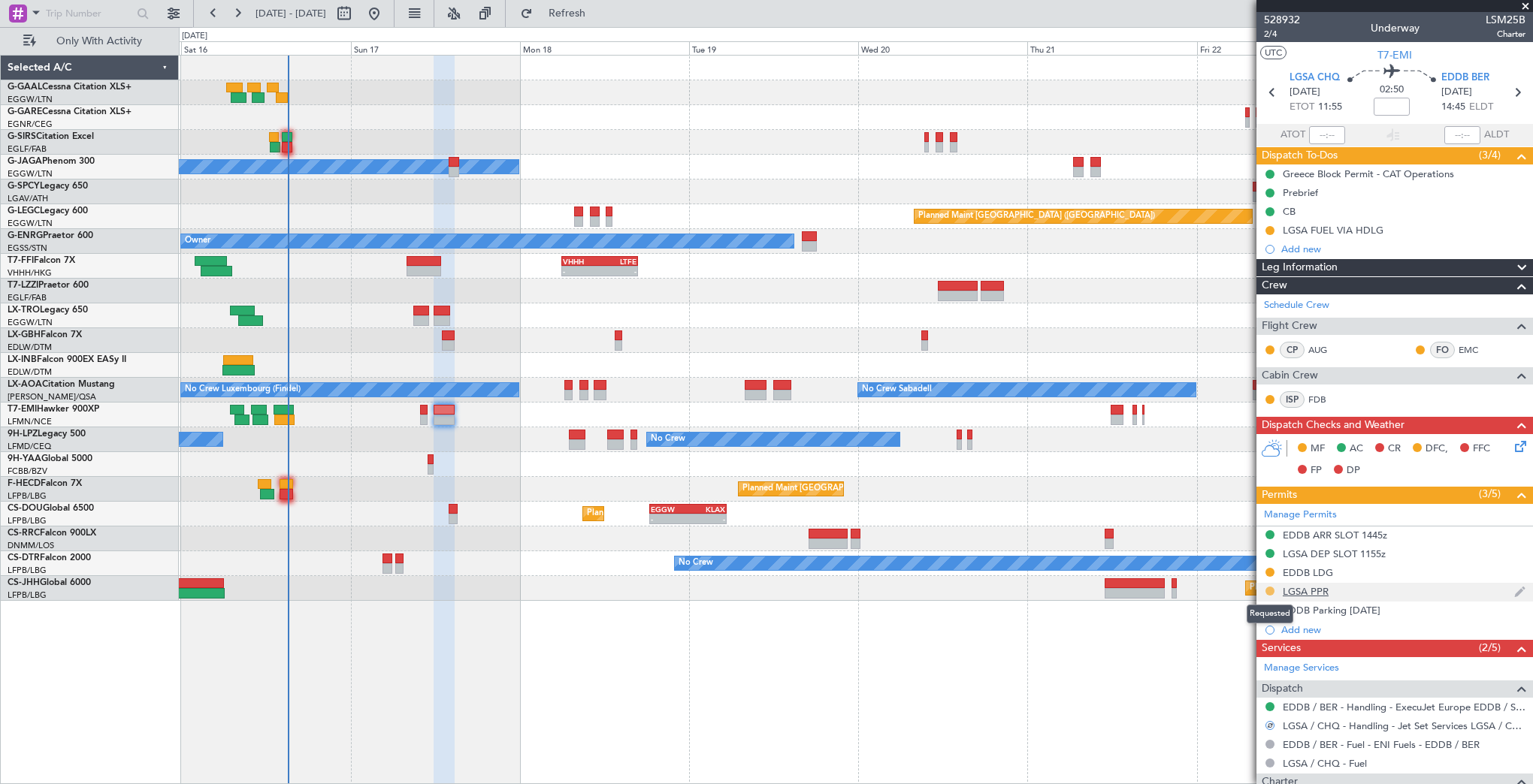
click at [1268, 592] on button at bounding box center [1269, 591] width 9 height 9
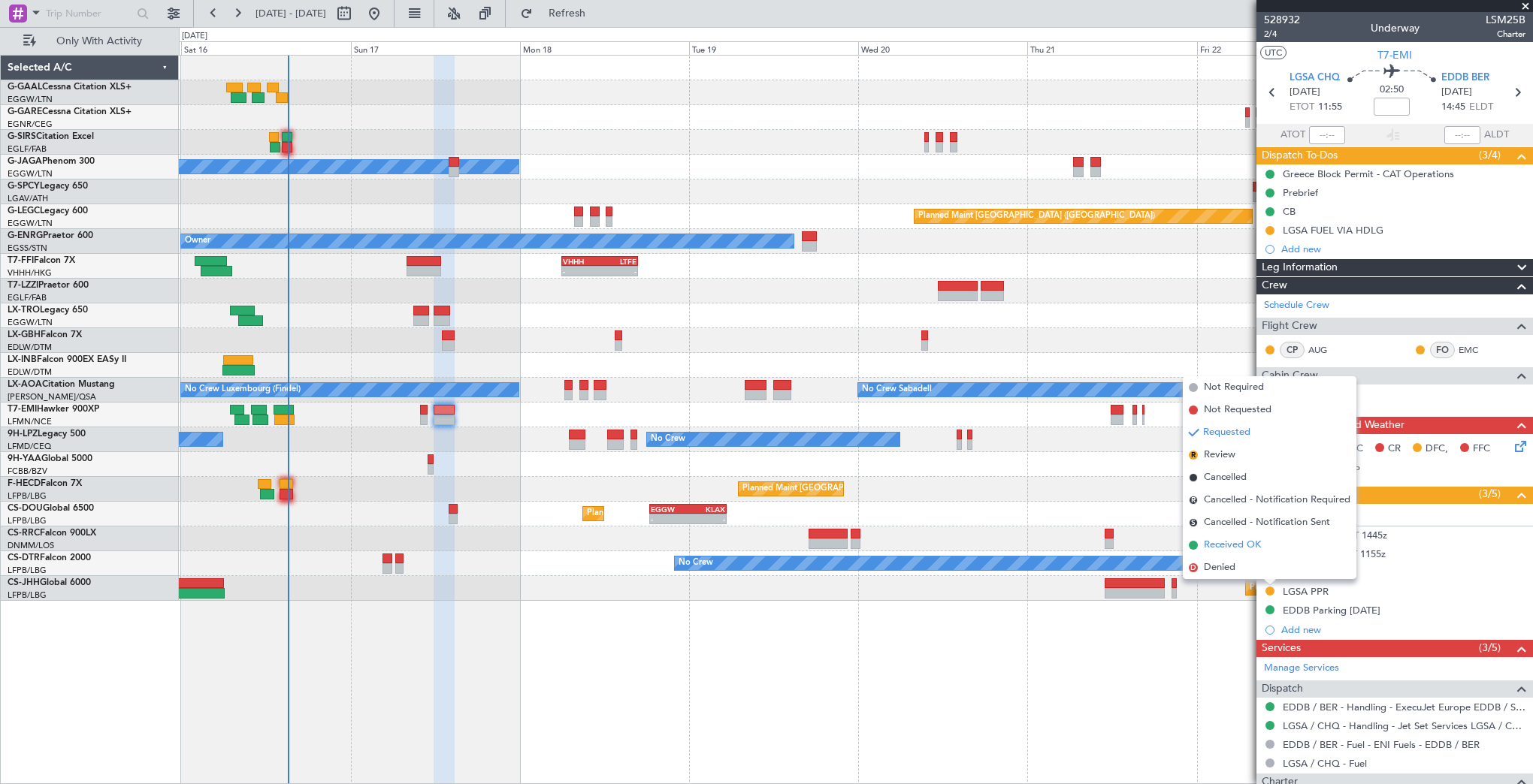
click at [1218, 543] on span "Received OK" at bounding box center [1232, 544] width 57 height 15
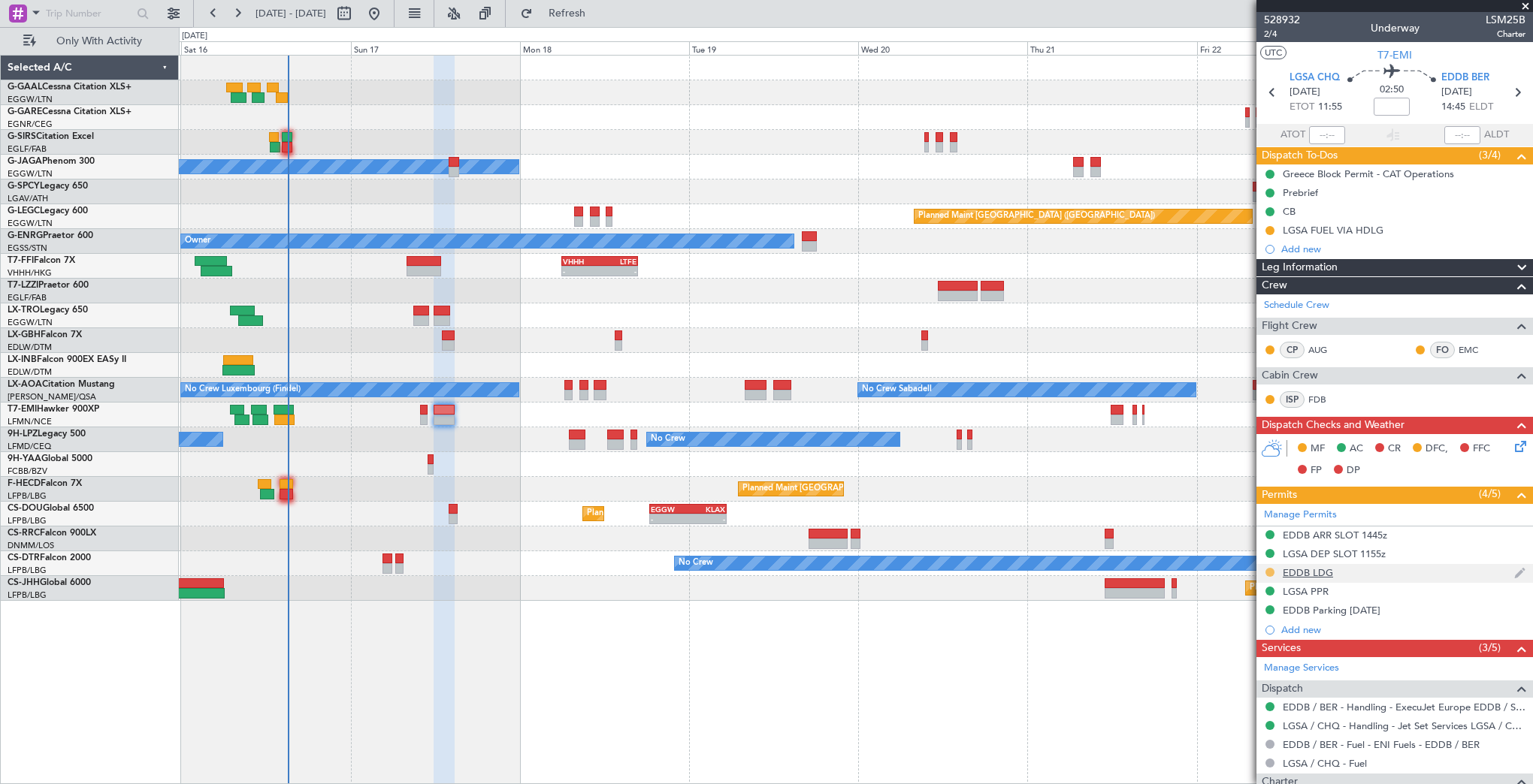
click at [1268, 568] on button at bounding box center [1269, 572] width 9 height 9
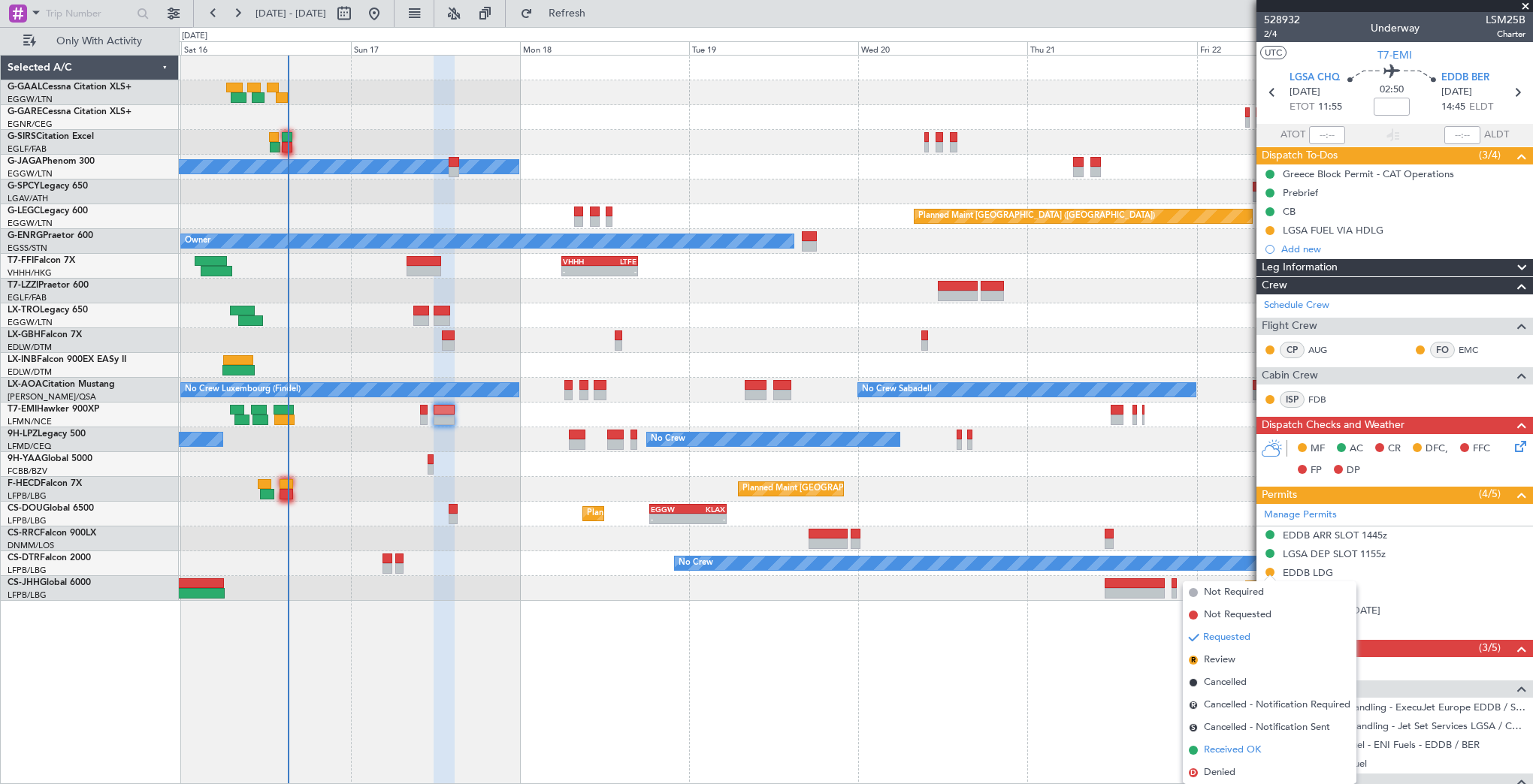
click at [1240, 755] on span "Received OK" at bounding box center [1232, 750] width 57 height 15
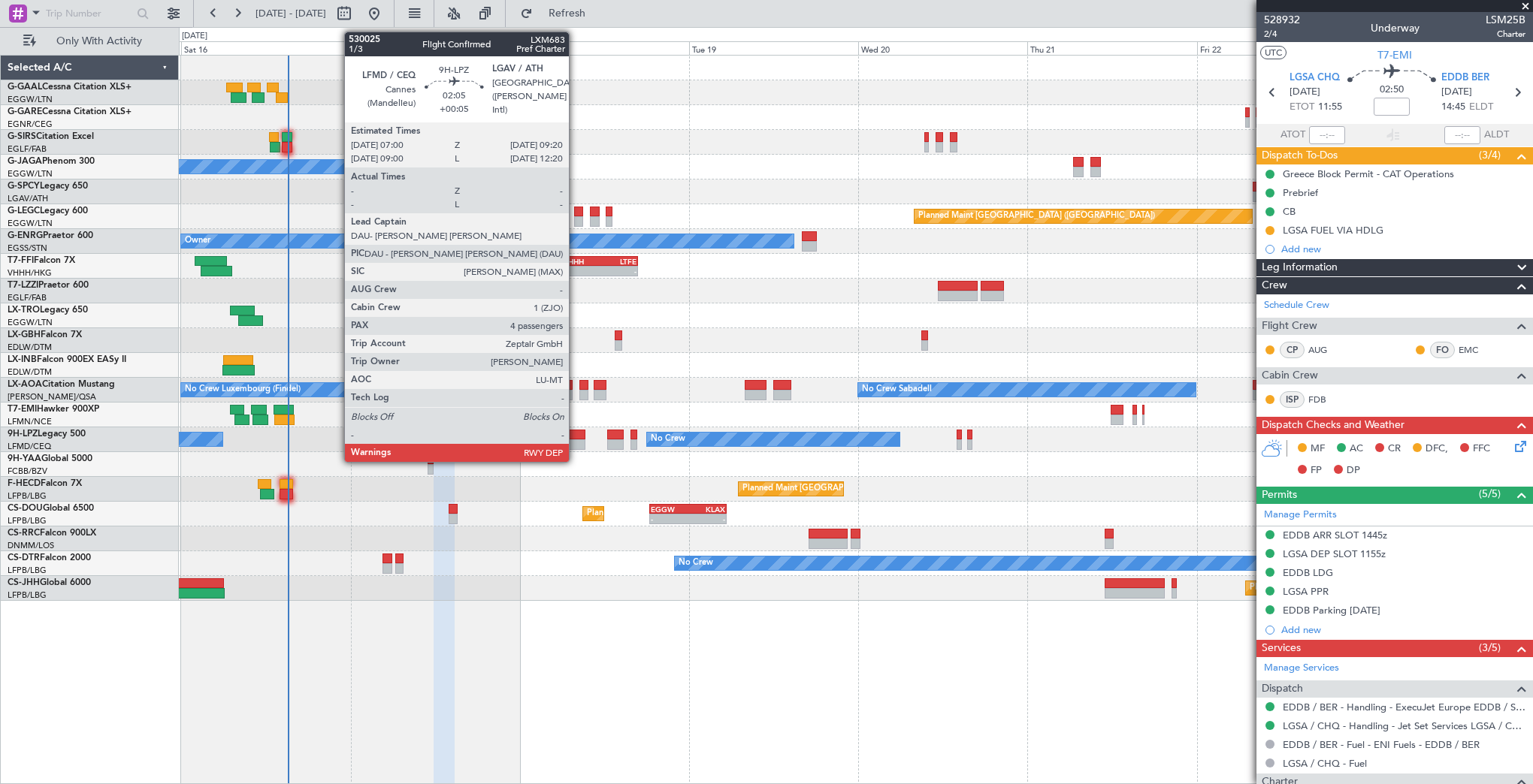
click at [576, 438] on div at bounding box center [576, 435] width 16 height 10
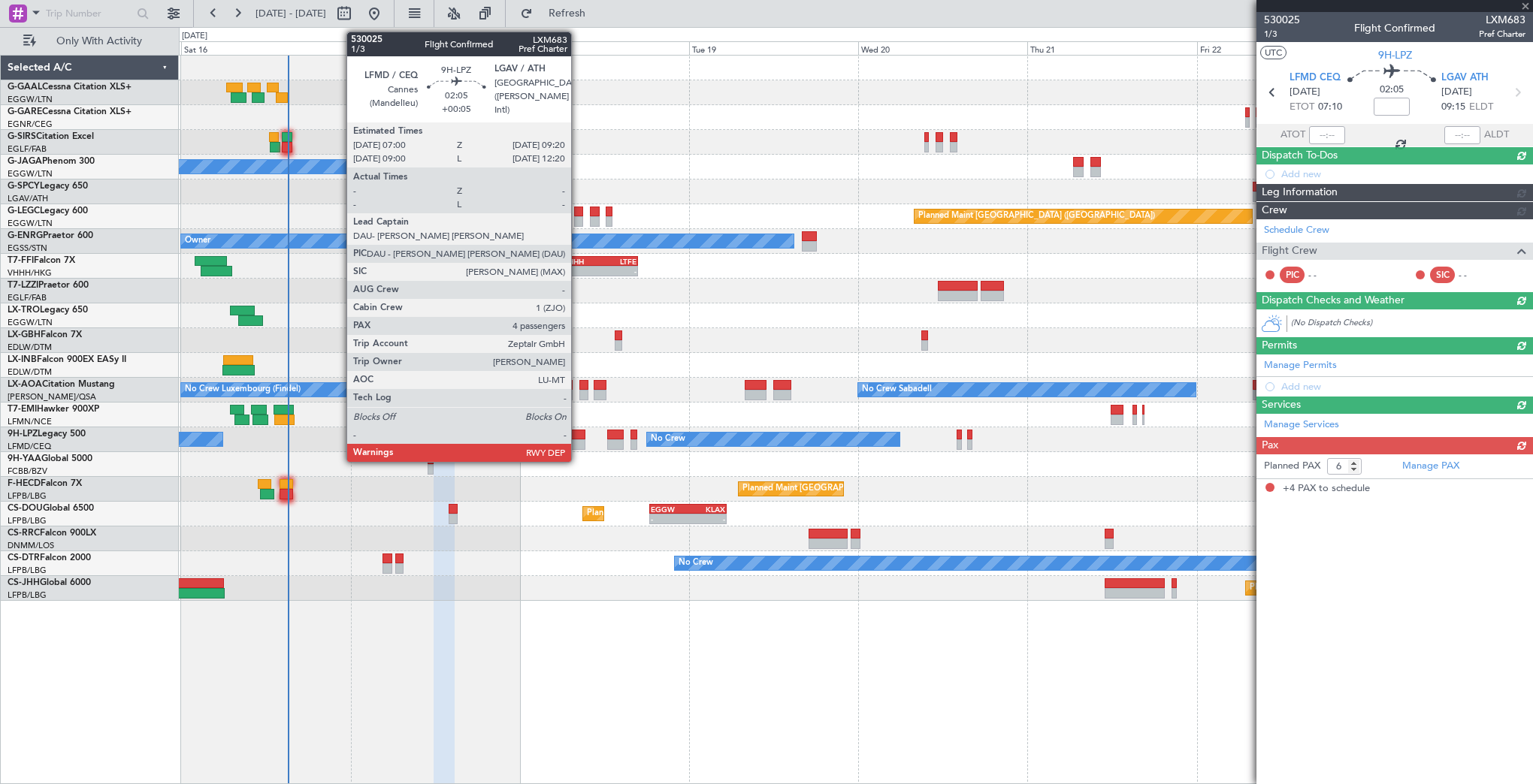
type input "+00:05"
type input "4"
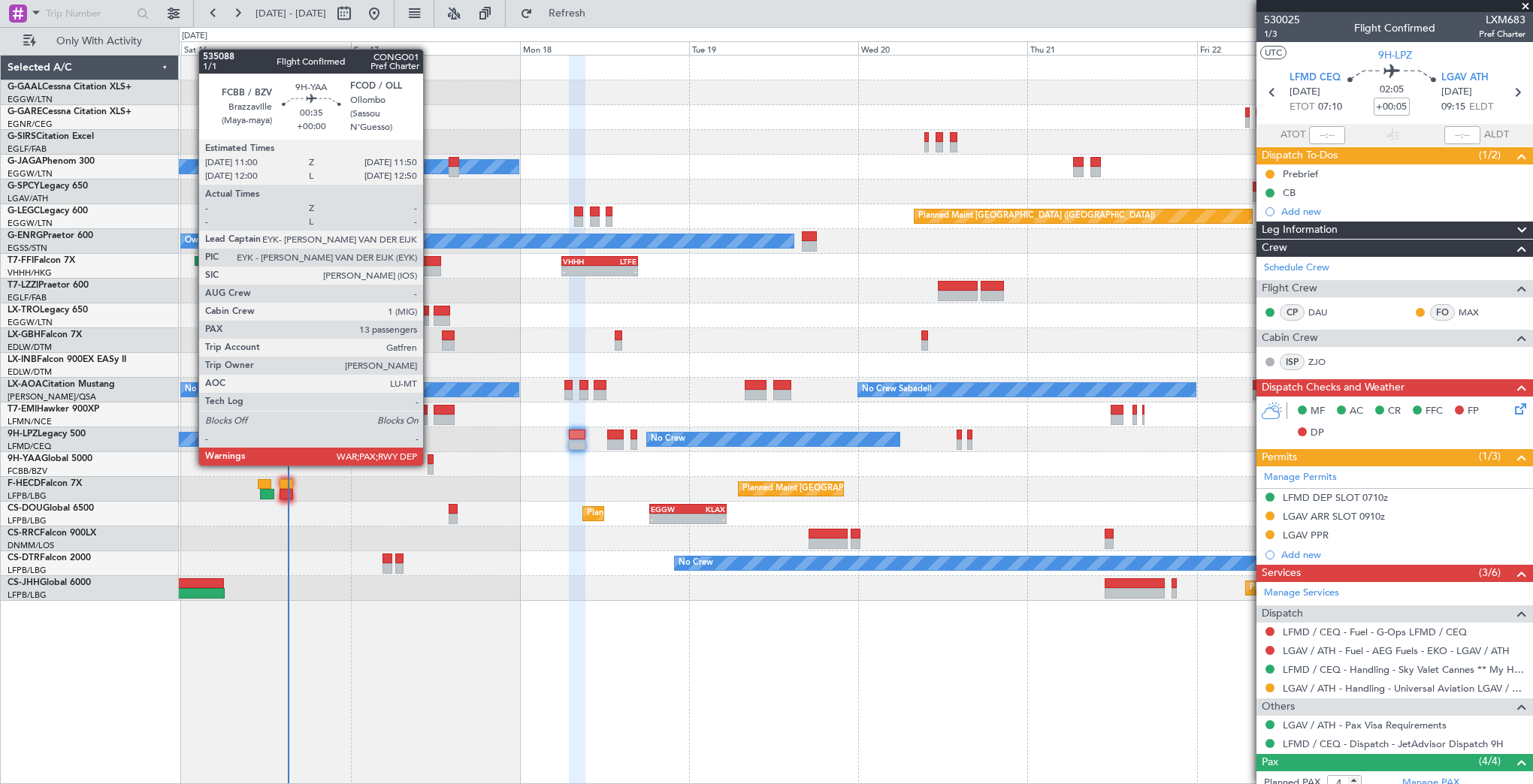
click at [430, 464] on div at bounding box center [430, 470] width 6 height 10
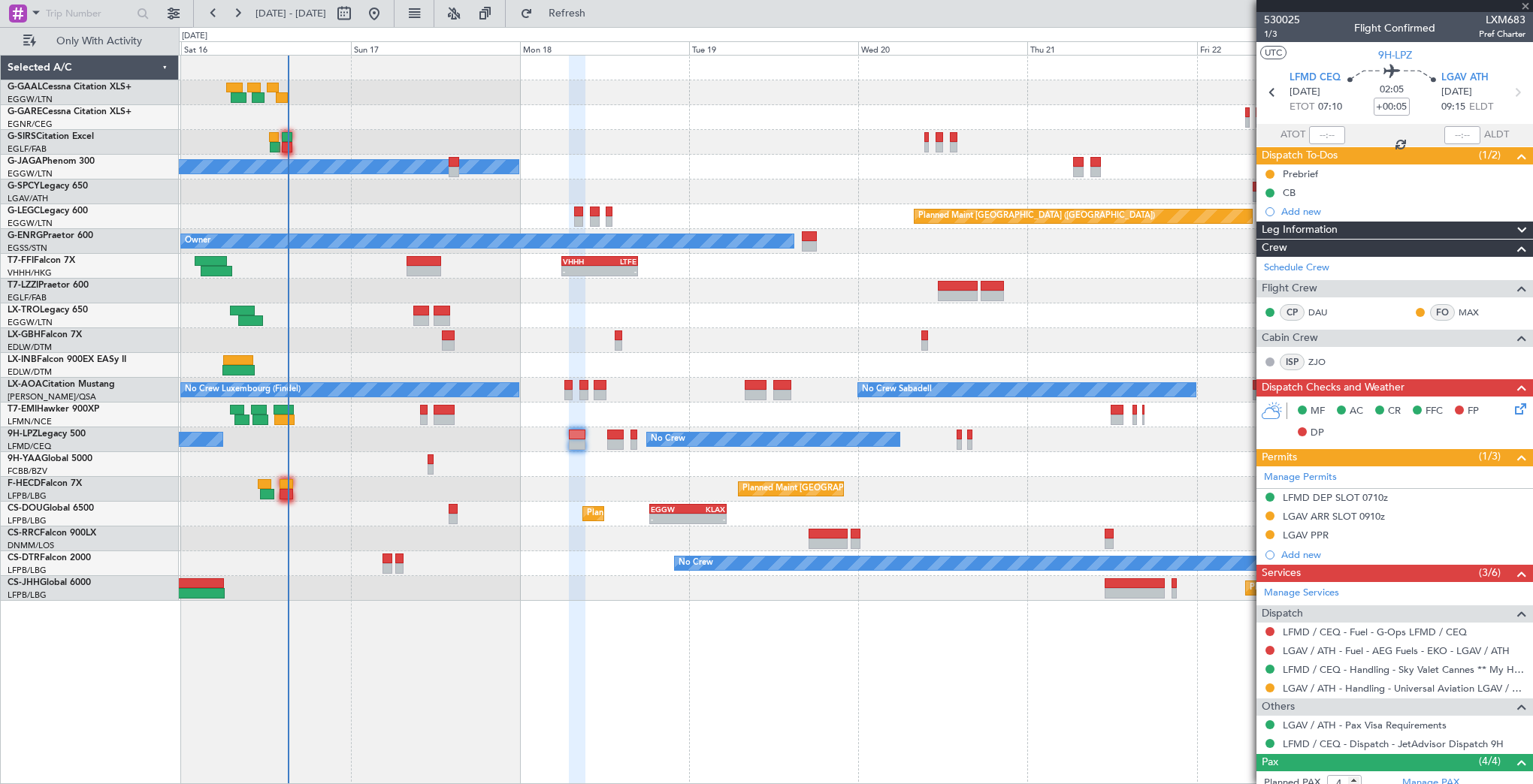
type input "13"
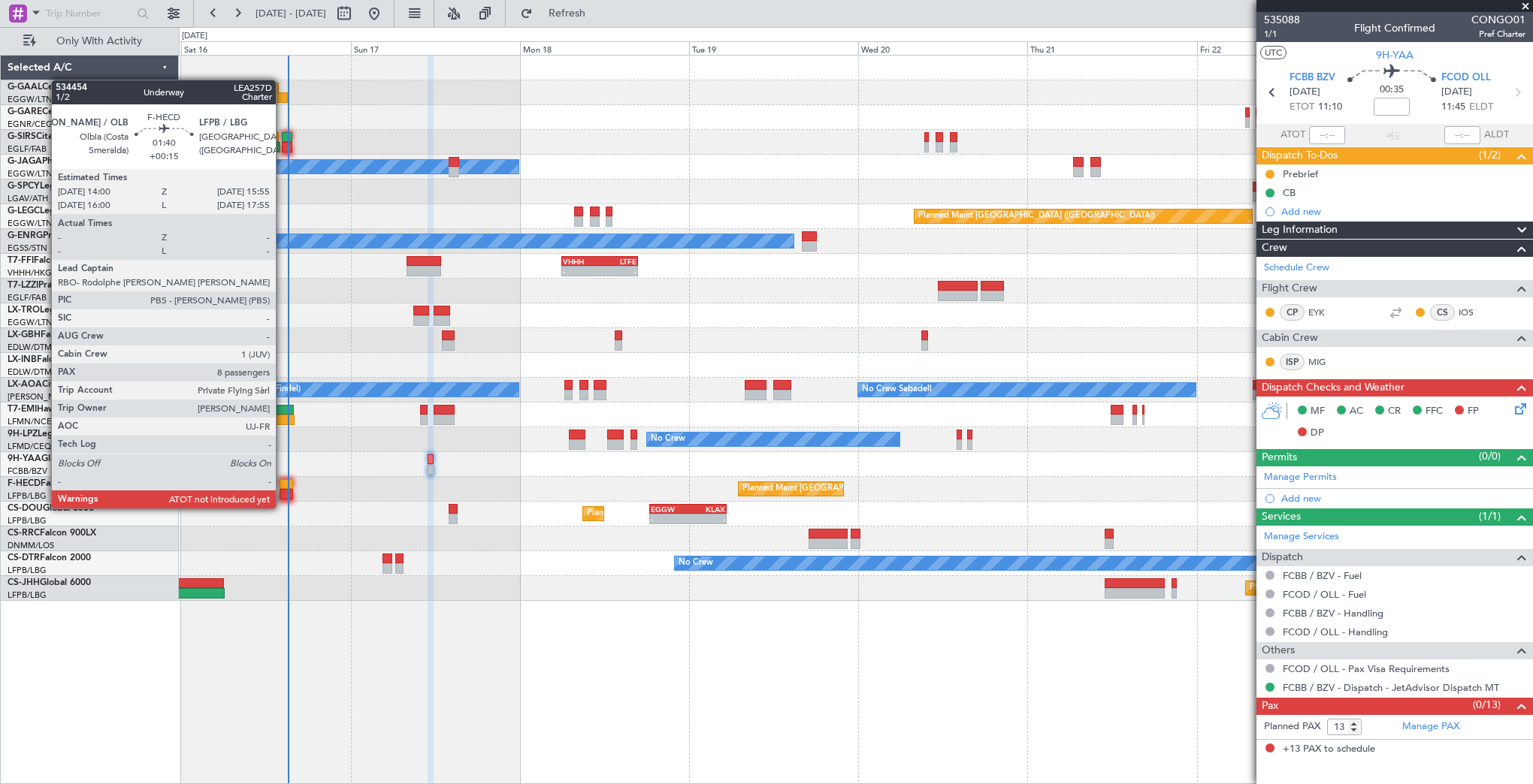
click at [283, 494] on div at bounding box center [286, 495] width 14 height 10
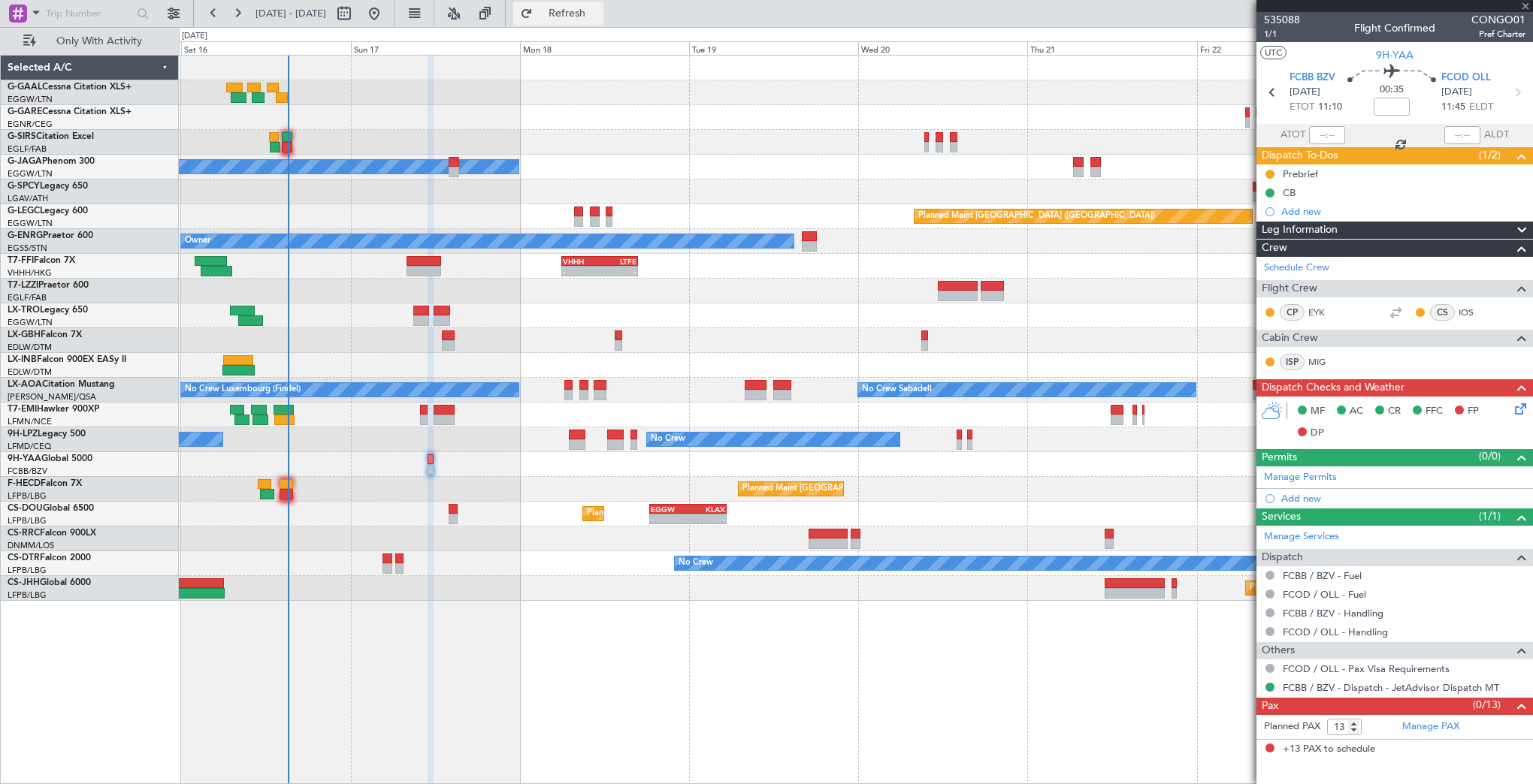
click at [599, 16] on span "Refresh" at bounding box center [567, 14] width 63 height 10
type input "+00:15"
type input "8"
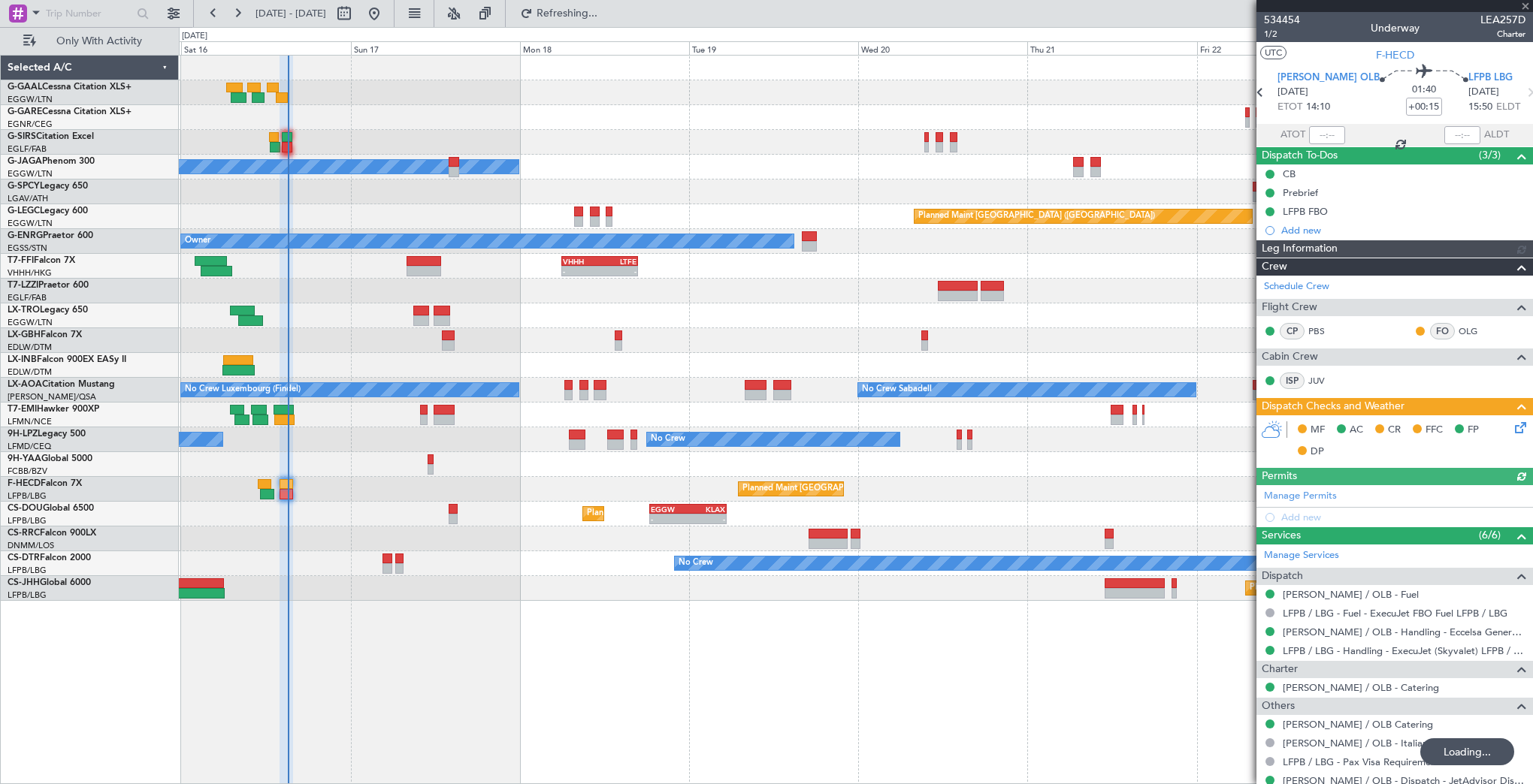
type input "13"
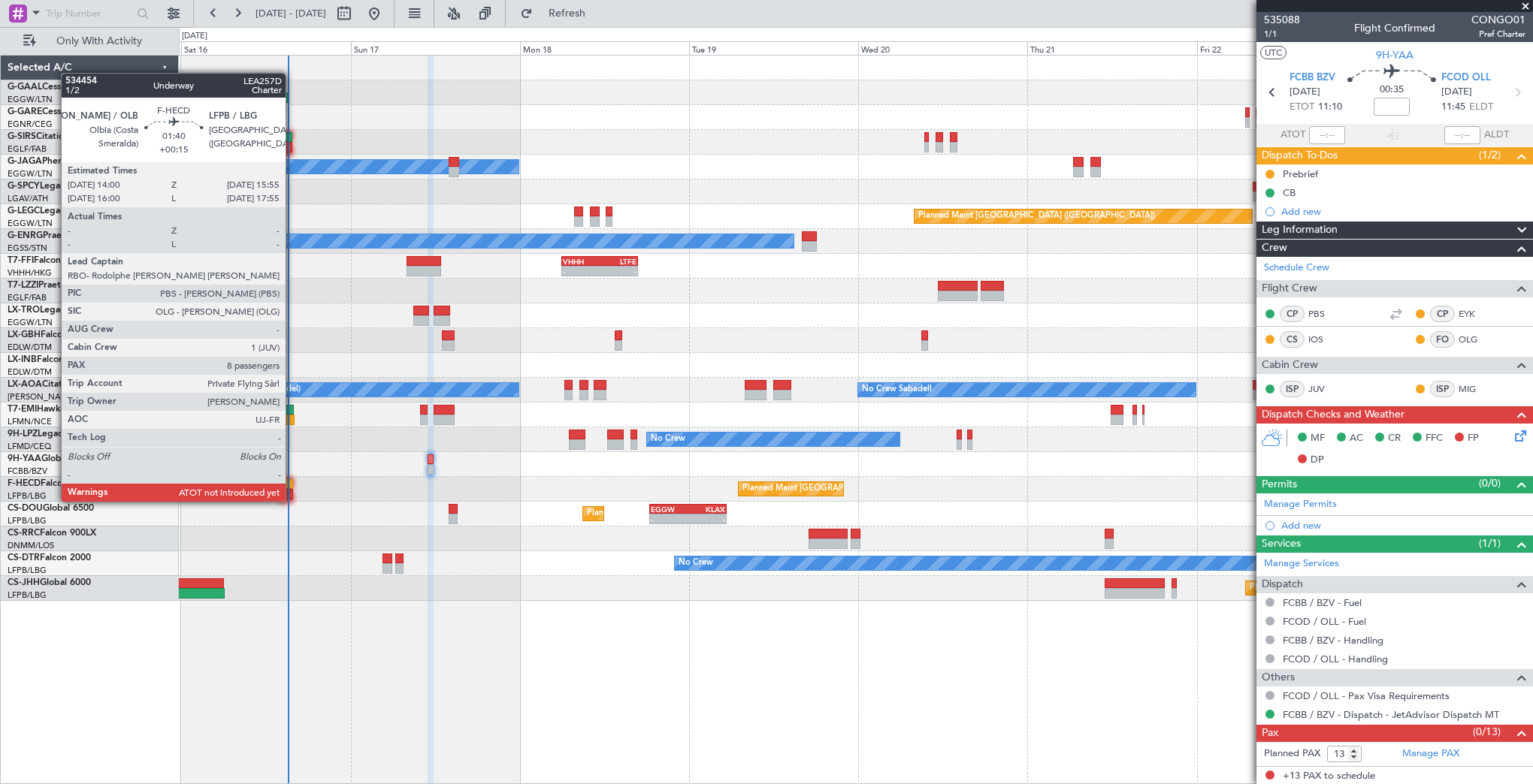
click at [292, 487] on div at bounding box center [286, 484] width 14 height 10
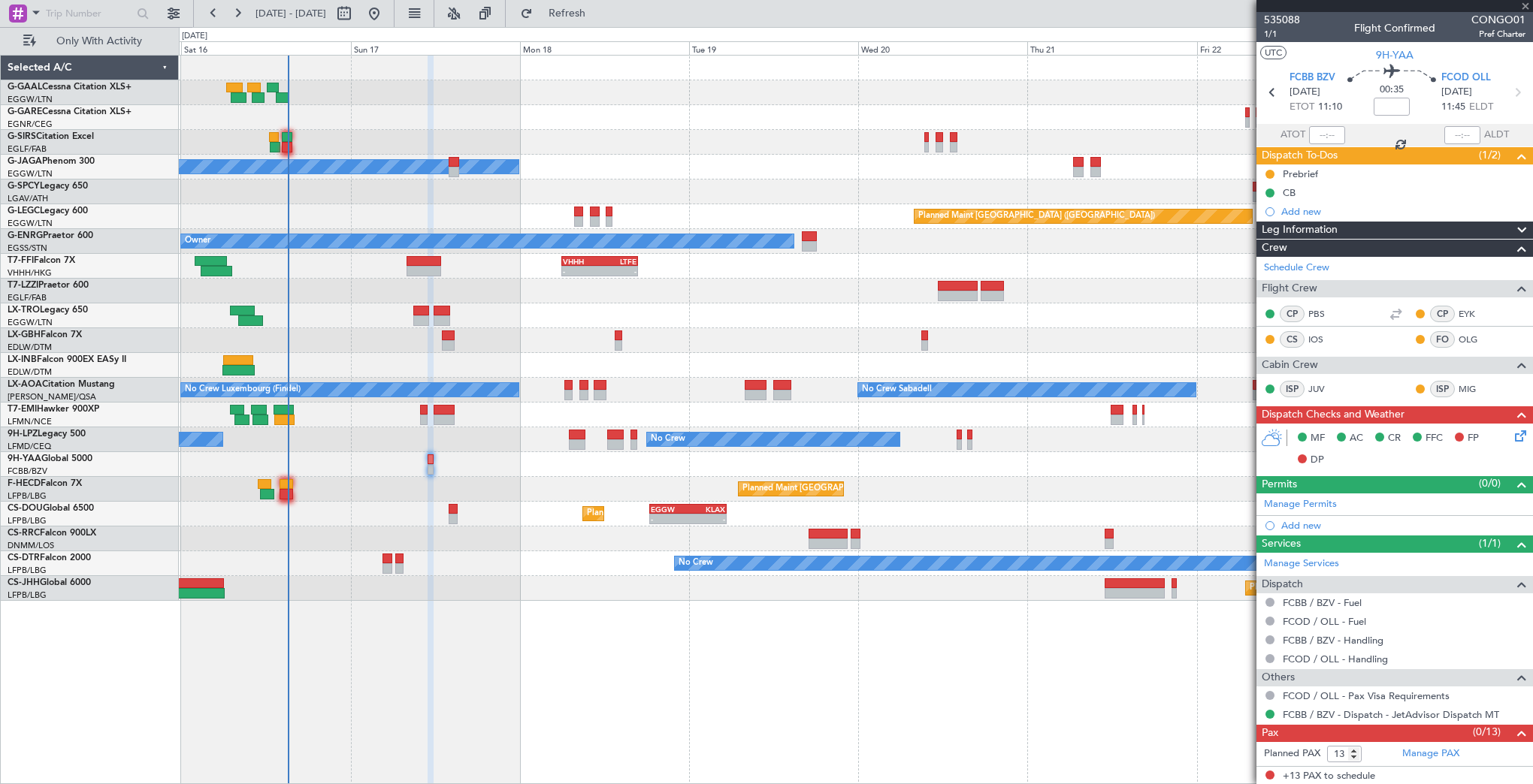
type input "+00:15"
type input "8"
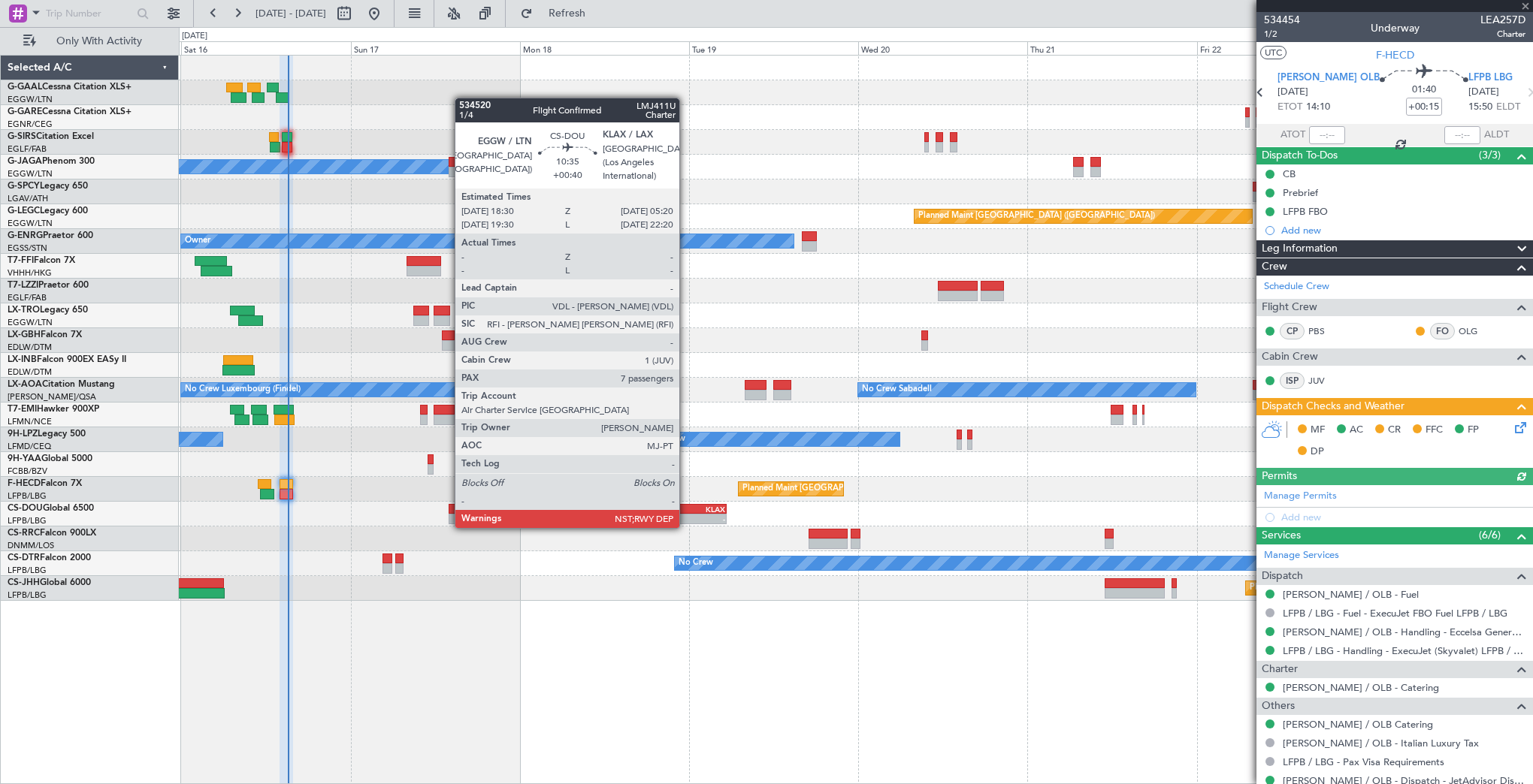
click at [686, 513] on div "- -" at bounding box center [687, 519] width 77 height 10
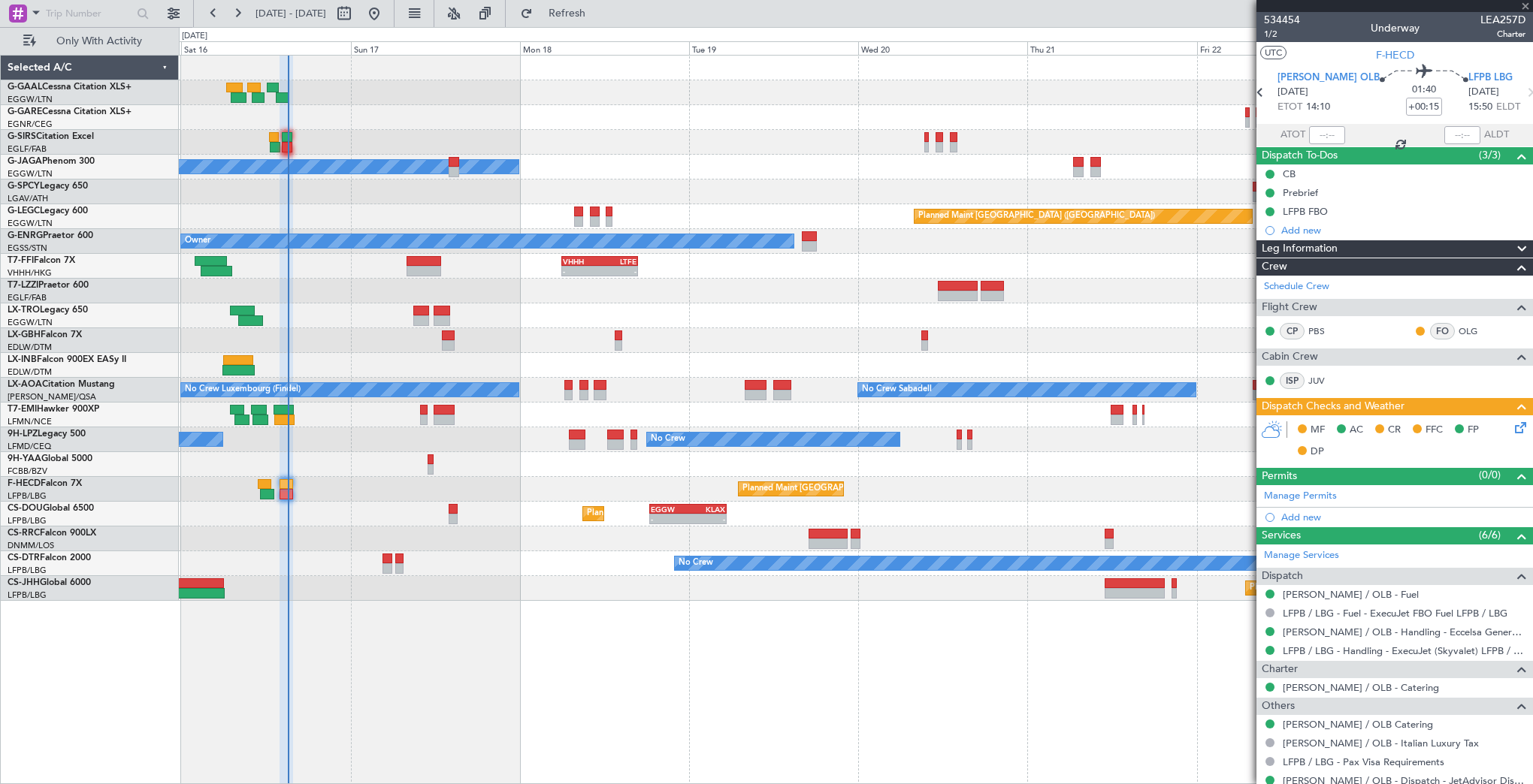
type input "+00:40"
type input "7"
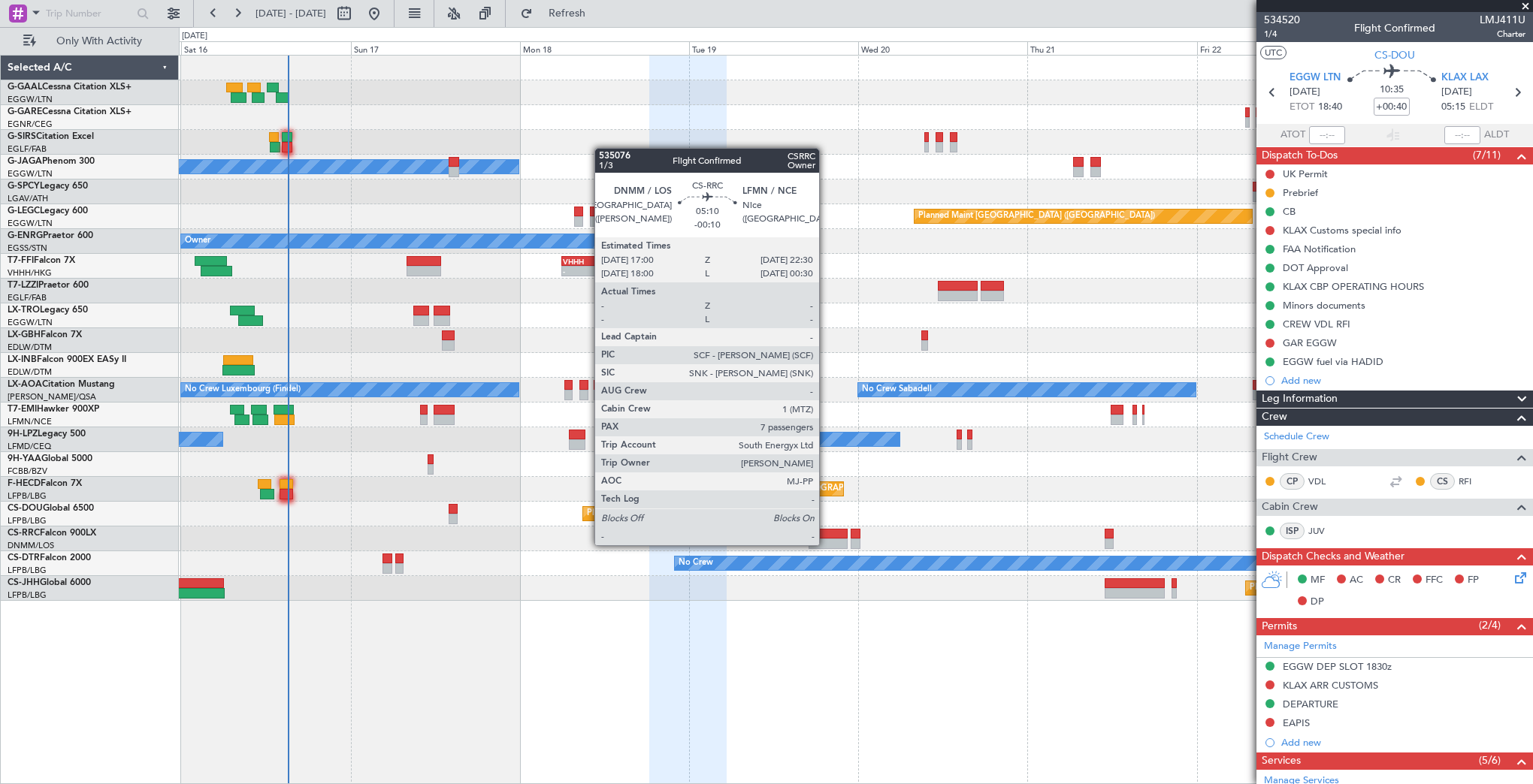
click at [826, 544] on div at bounding box center [827, 544] width 39 height 10
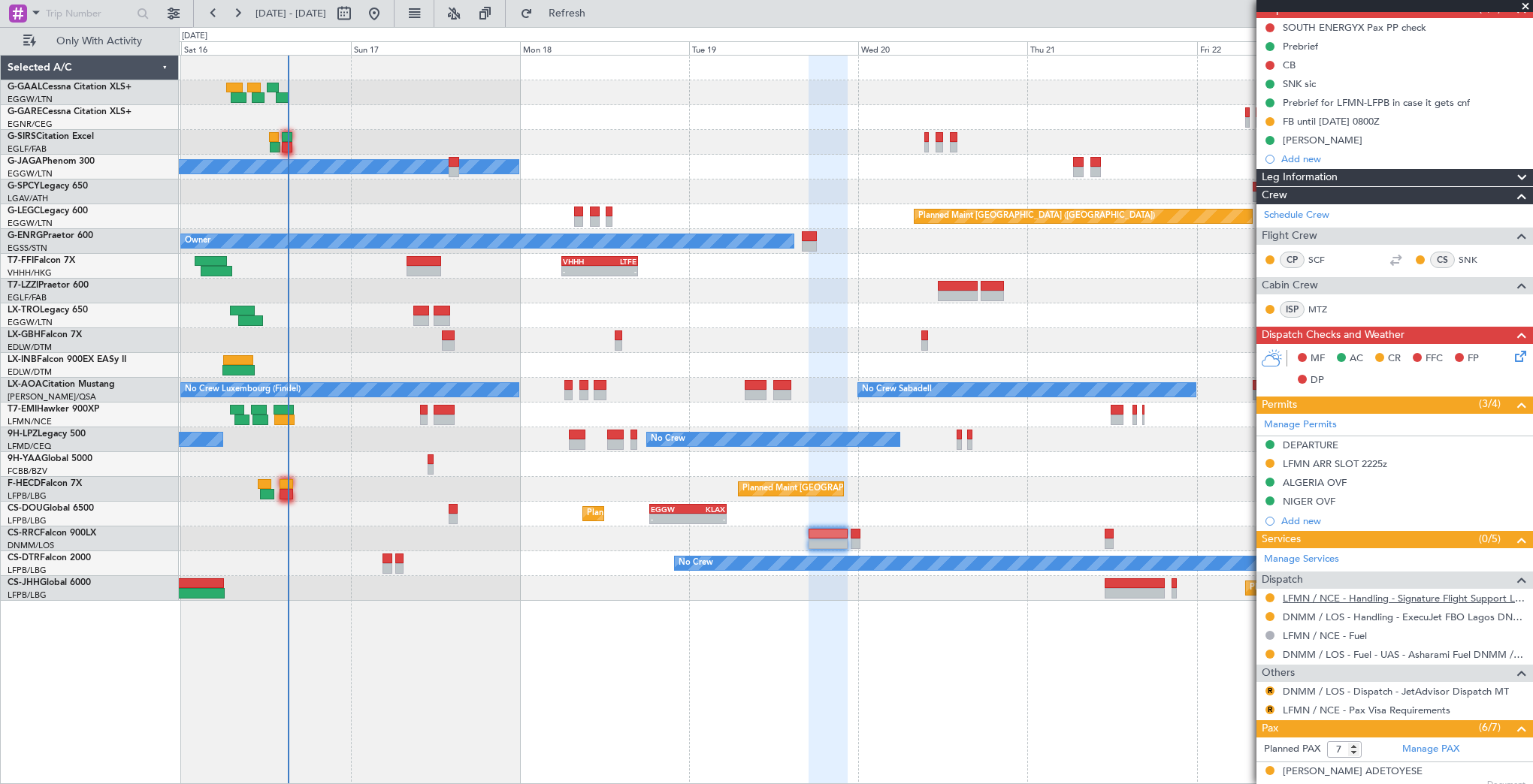
scroll to position [150, 0]
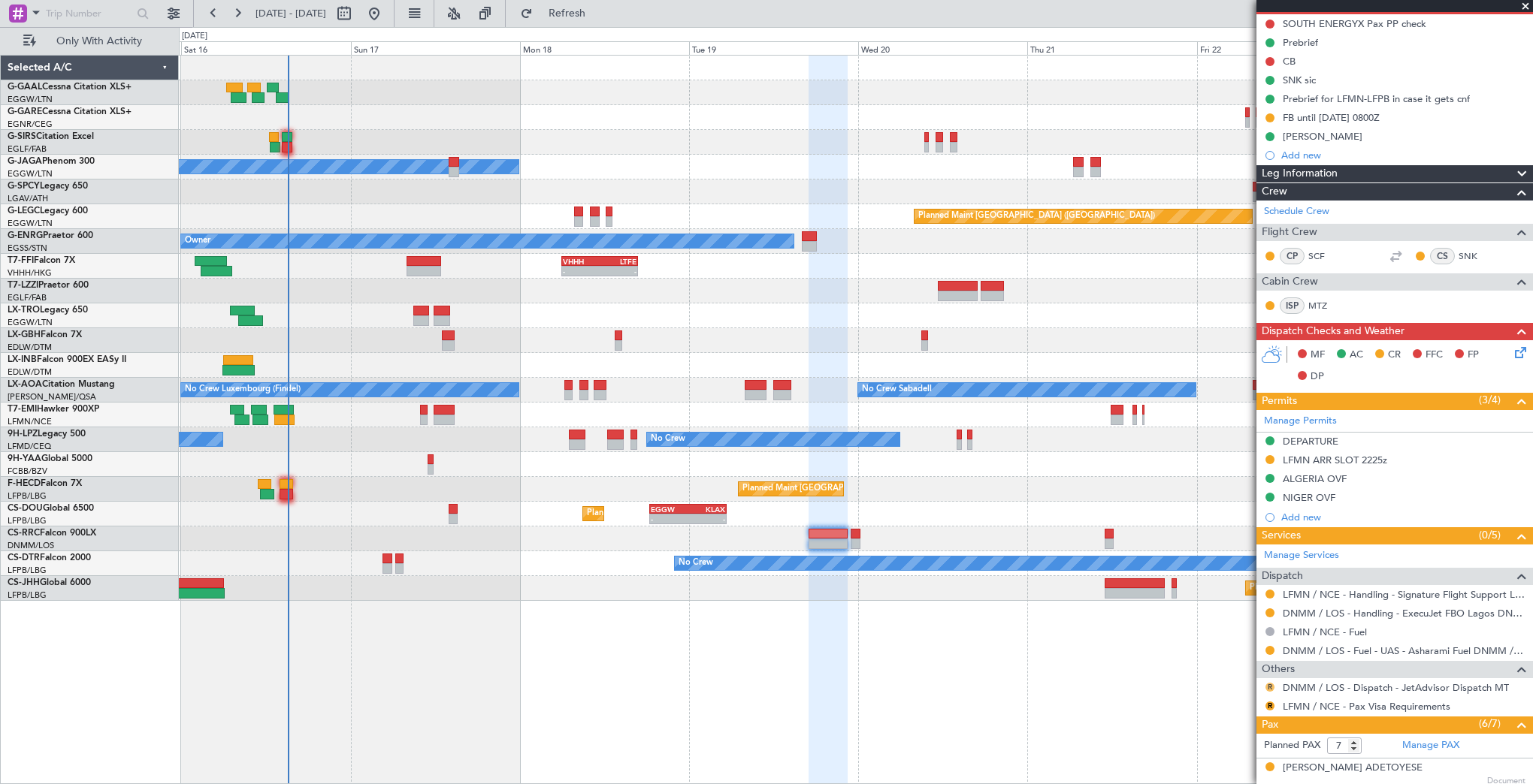
click at [1271, 687] on button "R" at bounding box center [1269, 688] width 9 height 9
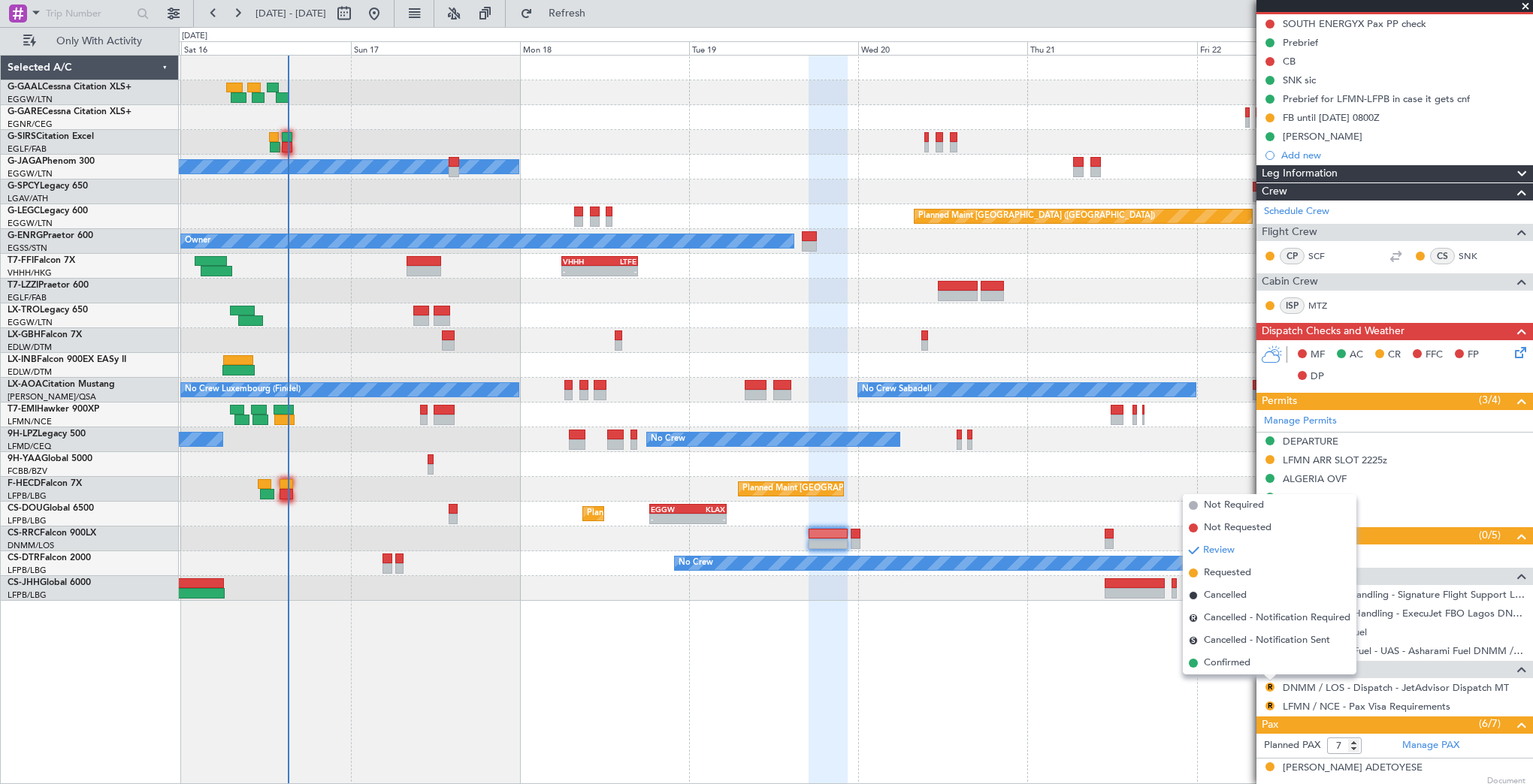
click at [1212, 674] on body "15 Aug 2025 - 23 Aug 2025 Refresh Quick Links Only With Activity Planned Maint …" at bounding box center [766, 392] width 1533 height 784
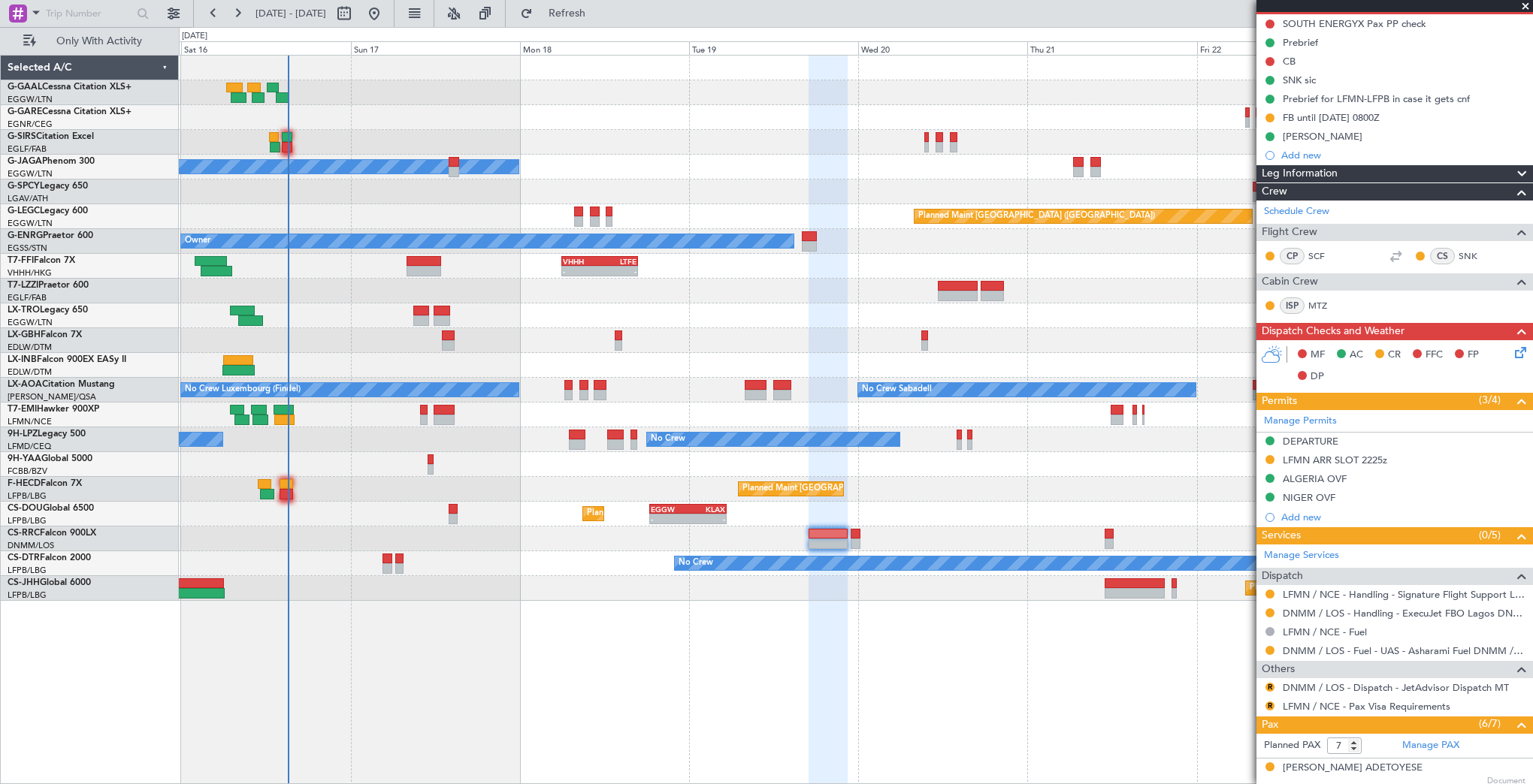
click at [1211, 665] on div "Planned Maint Owner A/C Unavailable London (Luton) Planned Maint London (Luton)…" at bounding box center [856, 420] width 1354 height 730
click at [1270, 685] on button "R" at bounding box center [1269, 688] width 9 height 9
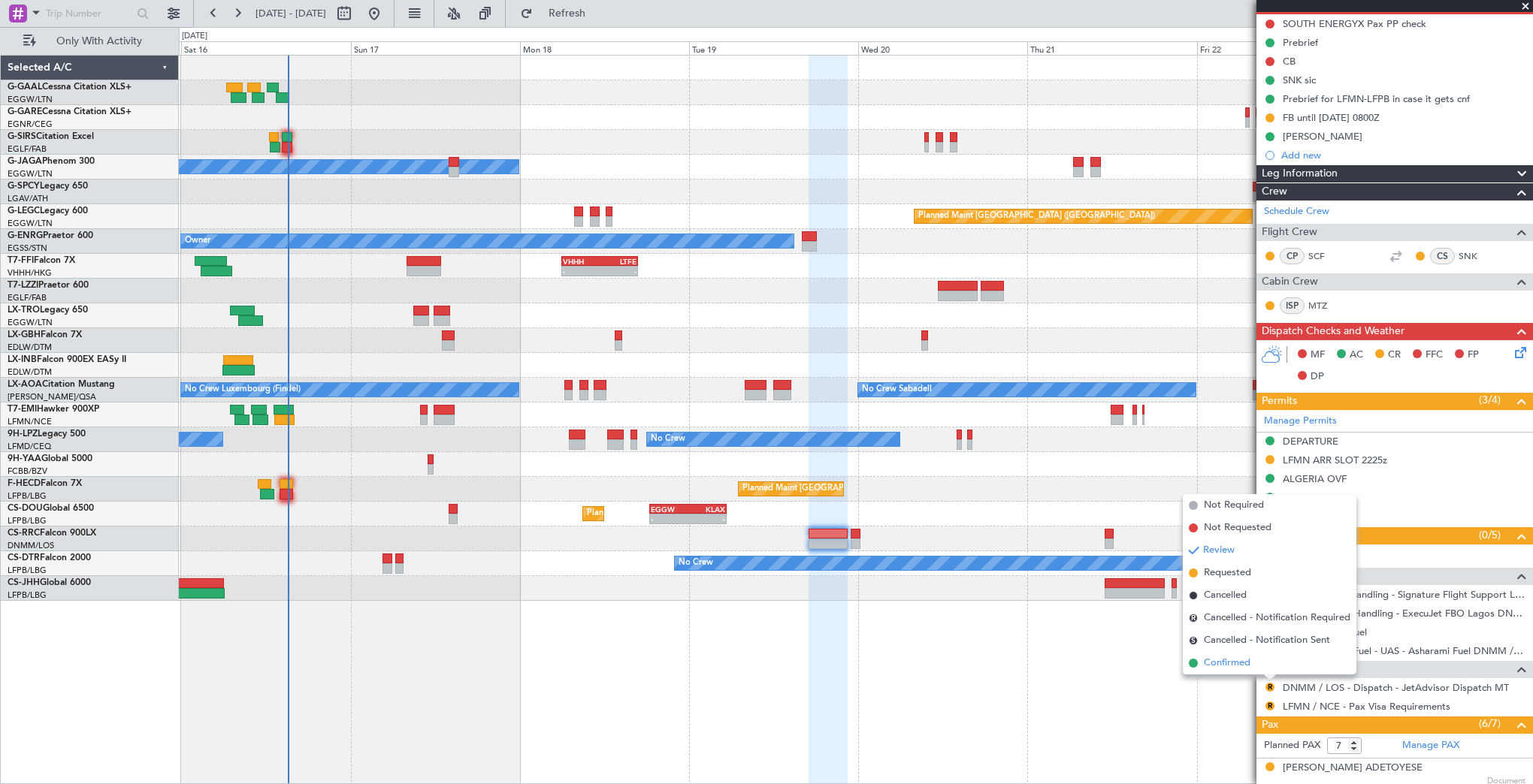
click at [1226, 663] on span "Confirmed" at bounding box center [1227, 663] width 47 height 15
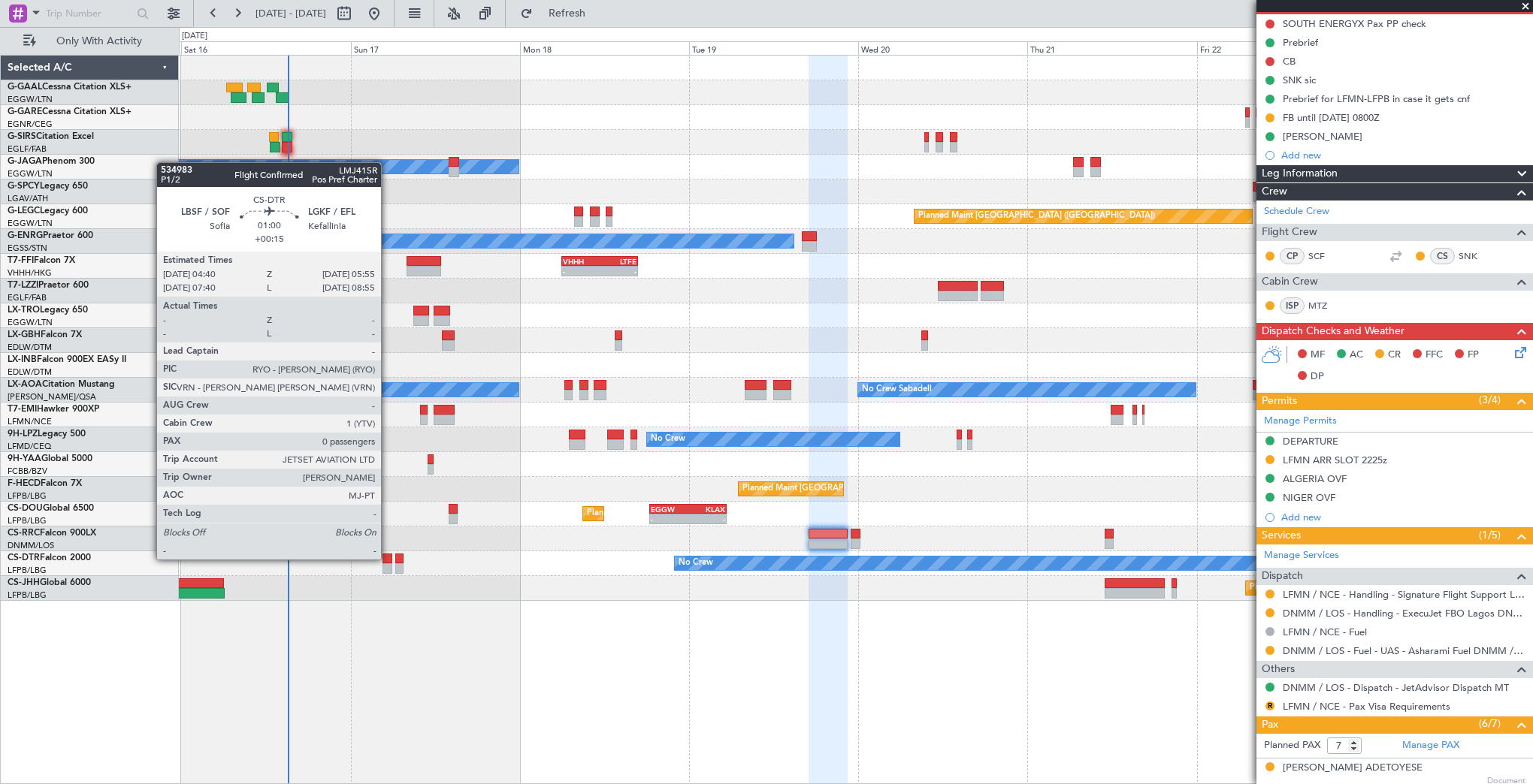
click at [388, 558] on div at bounding box center [387, 559] width 9 height 10
type input "+00:15"
type input "0"
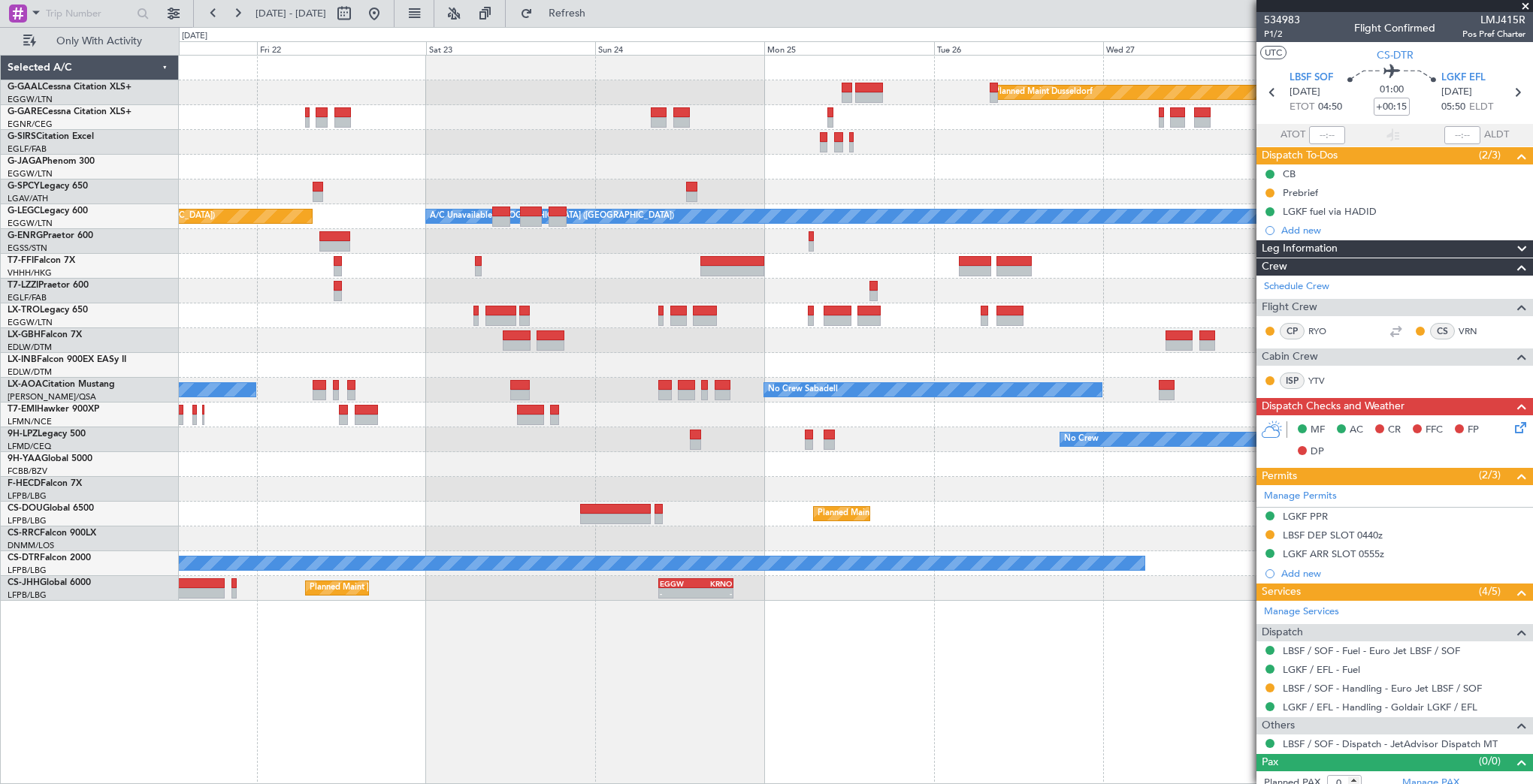
click at [117, 727] on div "Planned Maint Dusseldorf A/C Unavailable London (Luton) Planned Maint London (L…" at bounding box center [766, 405] width 1533 height 757
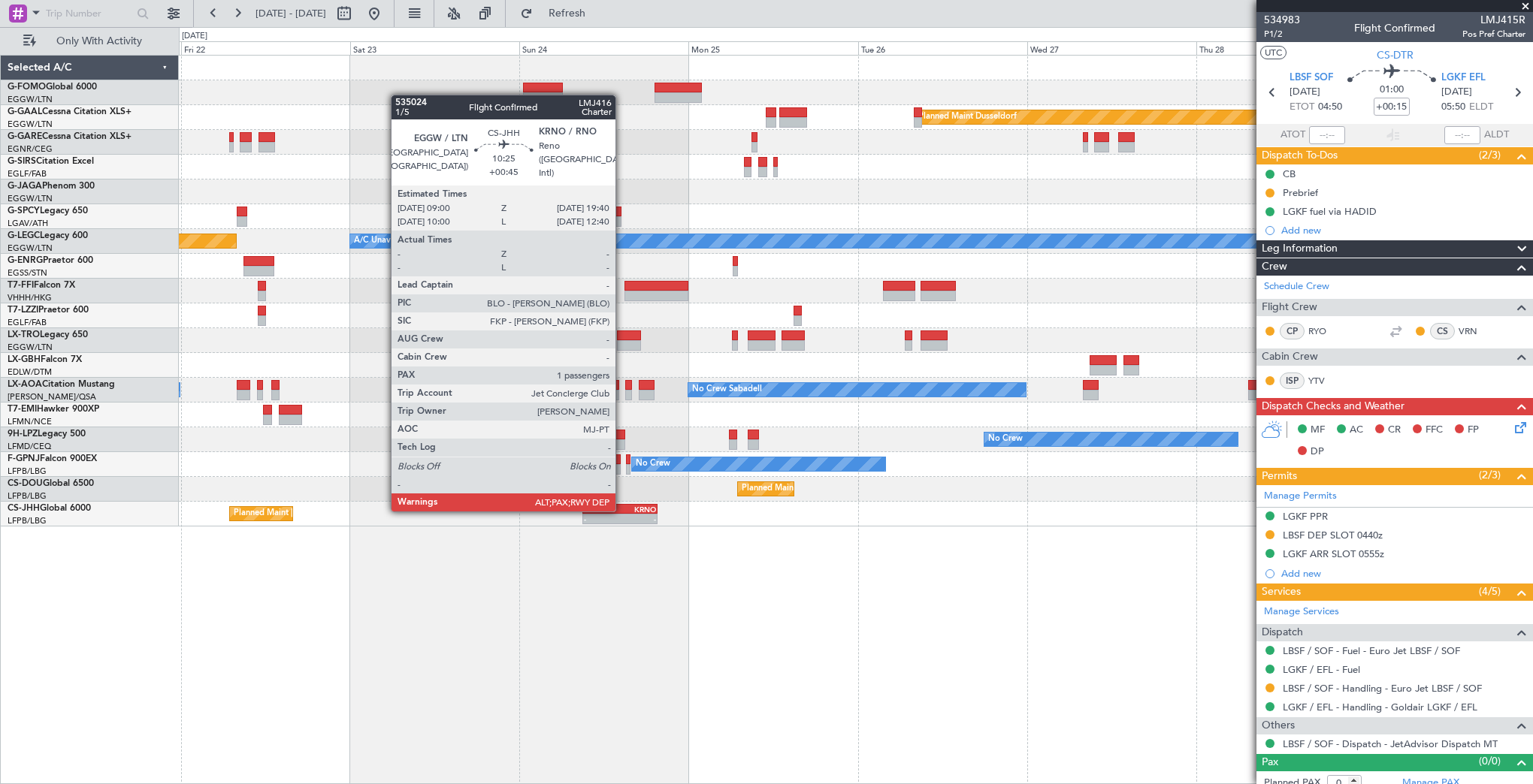
click at [622, 510] on div "KRNO" at bounding box center [638, 509] width 36 height 9
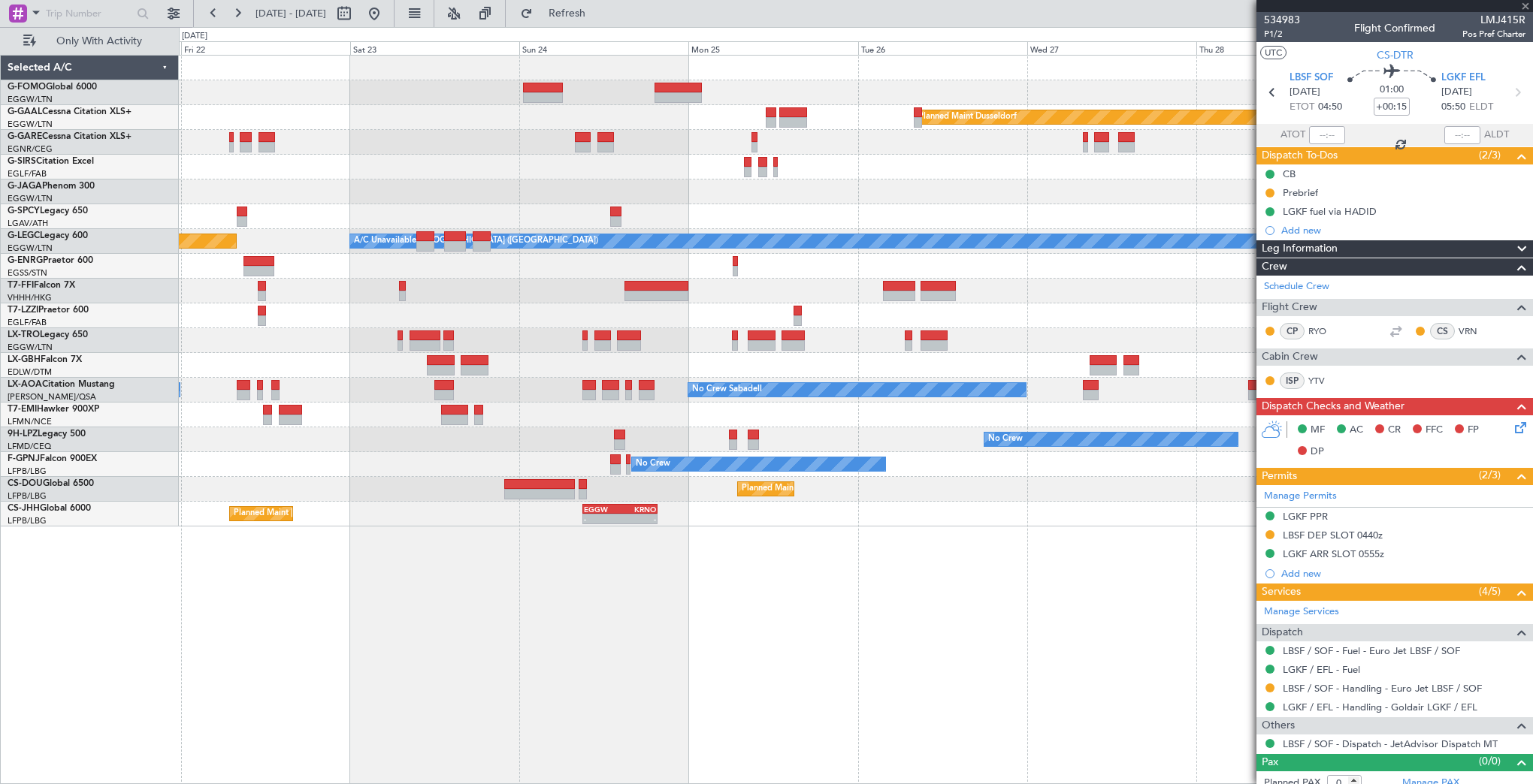
type input "+00:45"
type input "10"
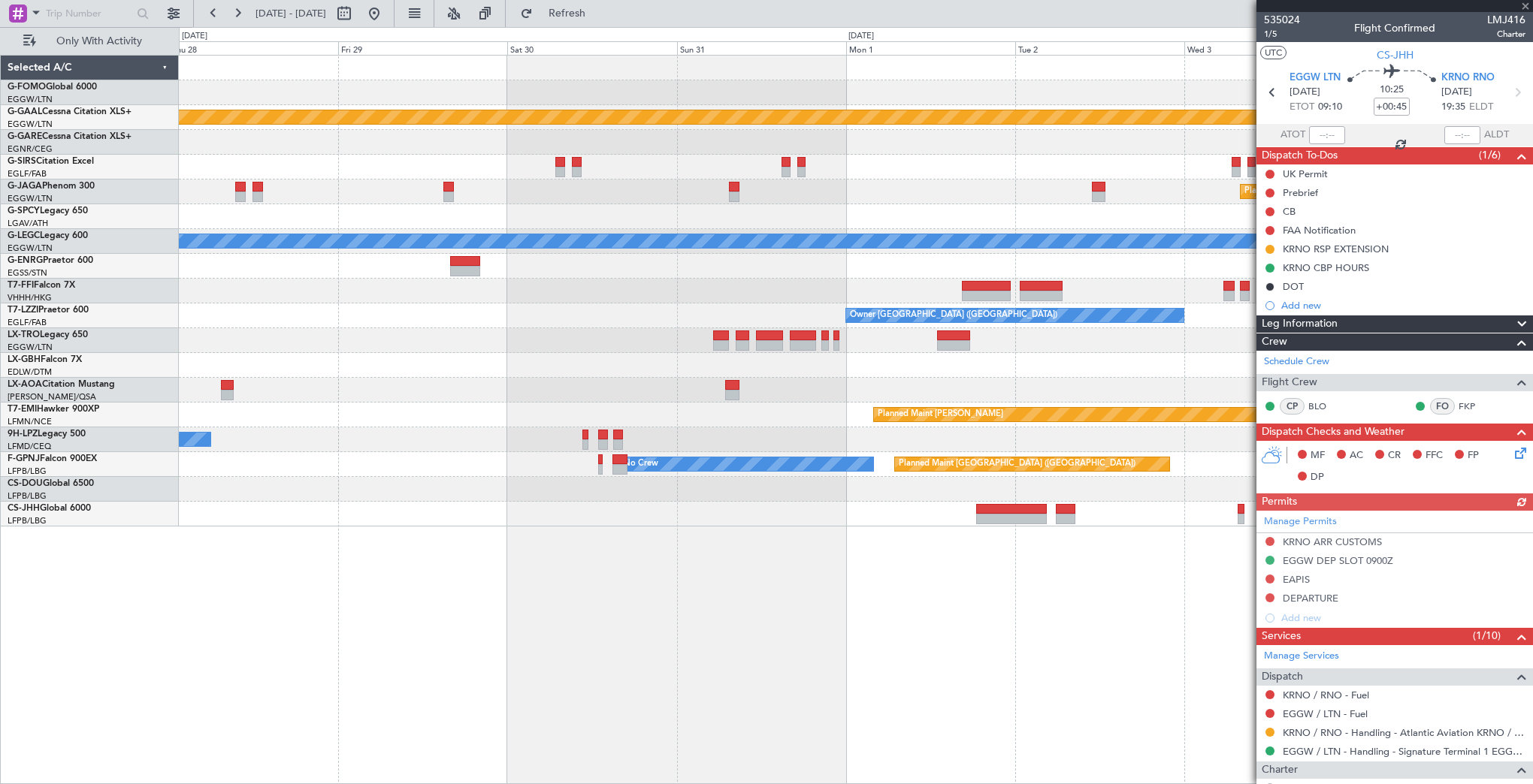
click at [0, 538] on html "21 Aug 2025 - 29 Aug 2025 Refresh Quick Links Only With Activity Planned Maint …" at bounding box center [766, 392] width 1533 height 784
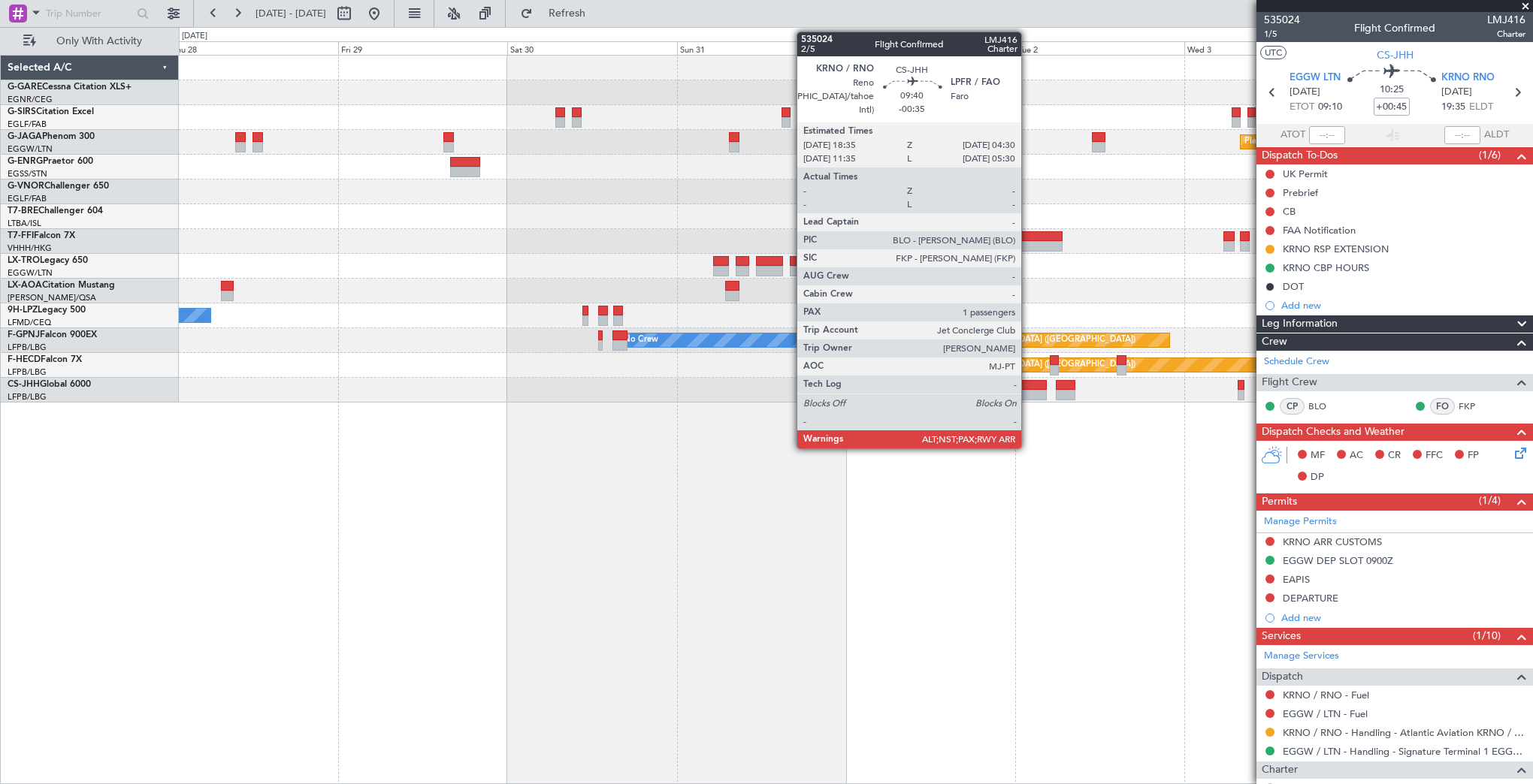
click at [1028, 395] on div at bounding box center [1012, 395] width 71 height 10
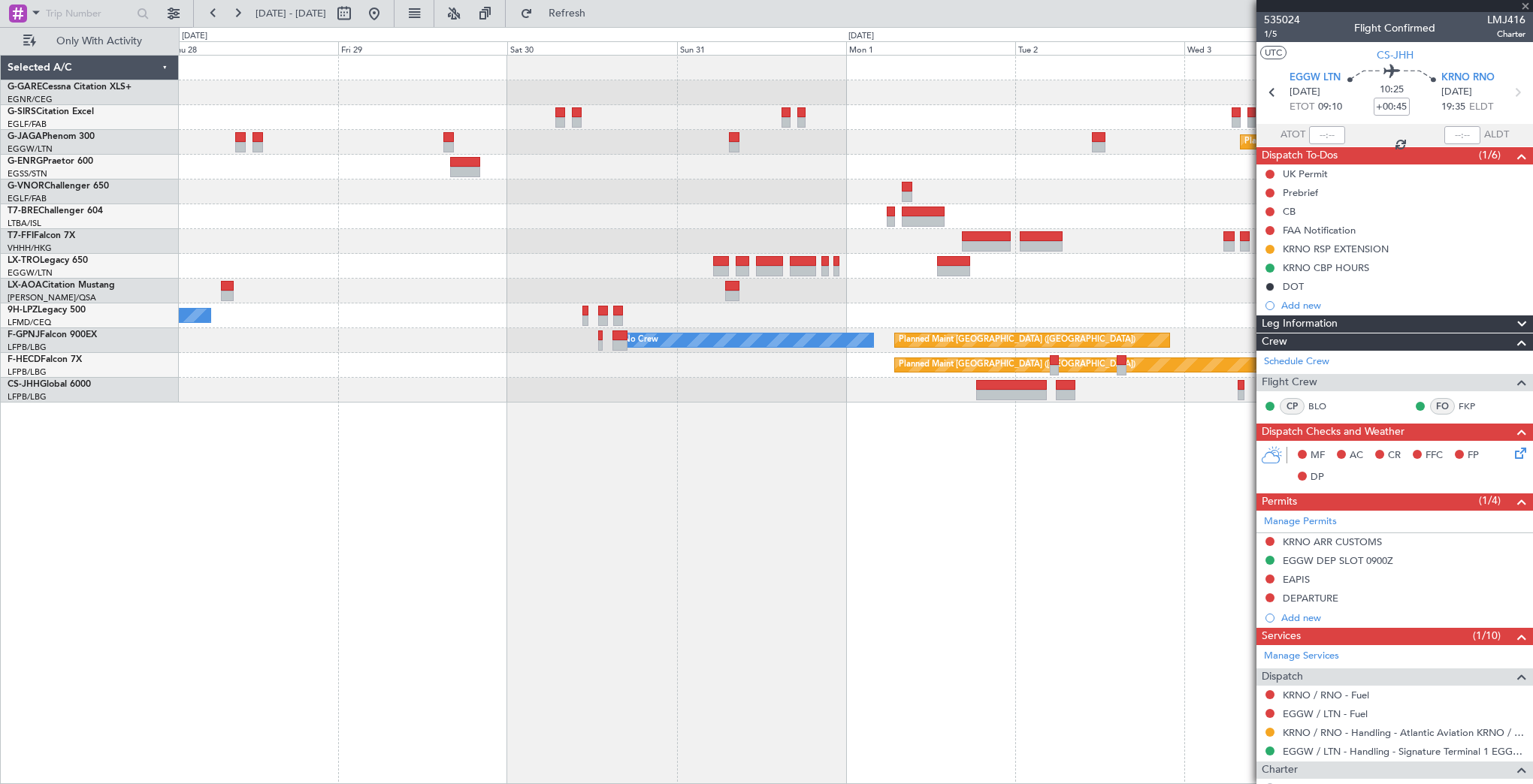
type input "-00:35"
type input "6"
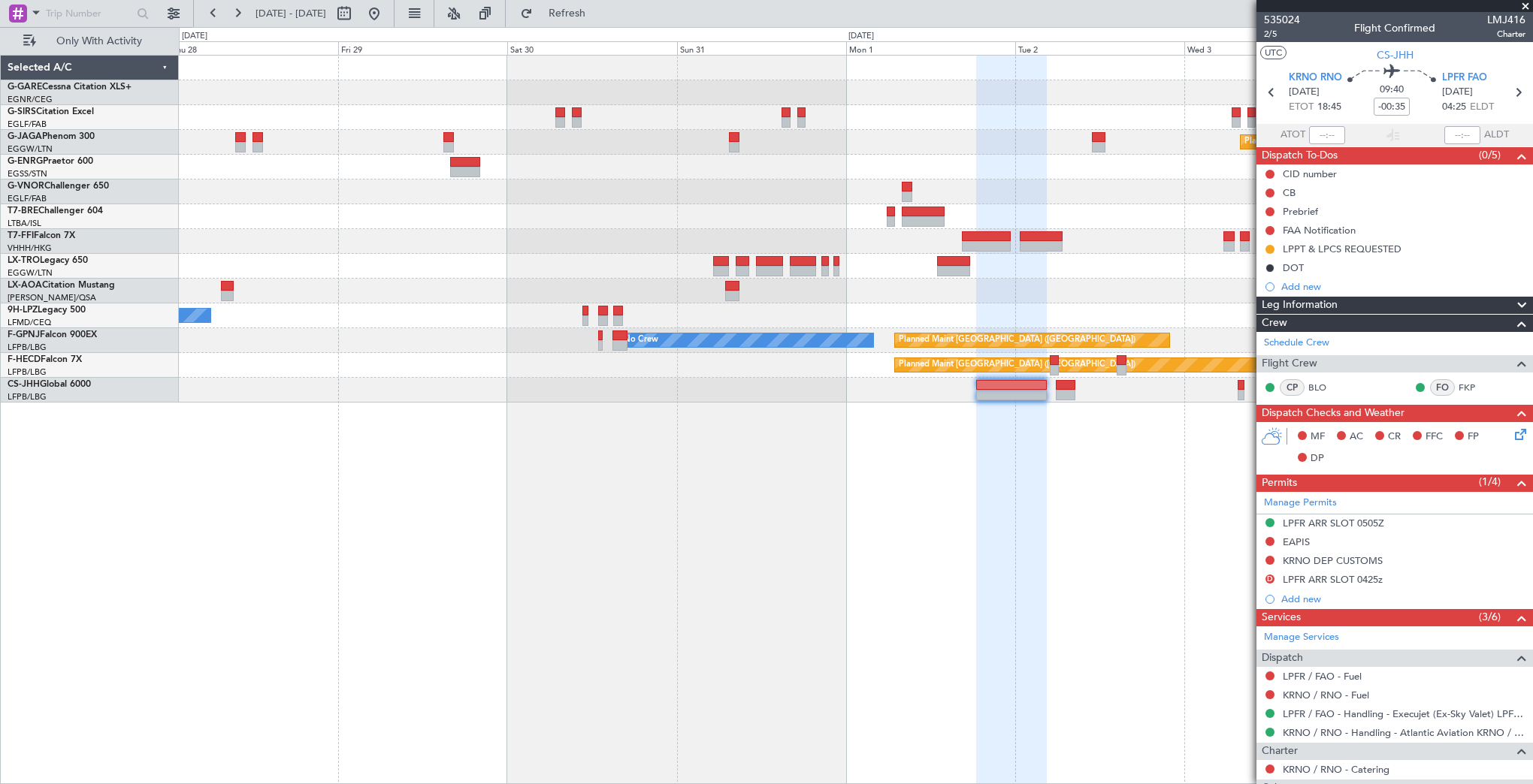
click at [1115, 553] on div "Planned Maint London (Luton) No Crew No Crew Sabadell No Crew No Crew Planned M…" at bounding box center [856, 420] width 1354 height 730
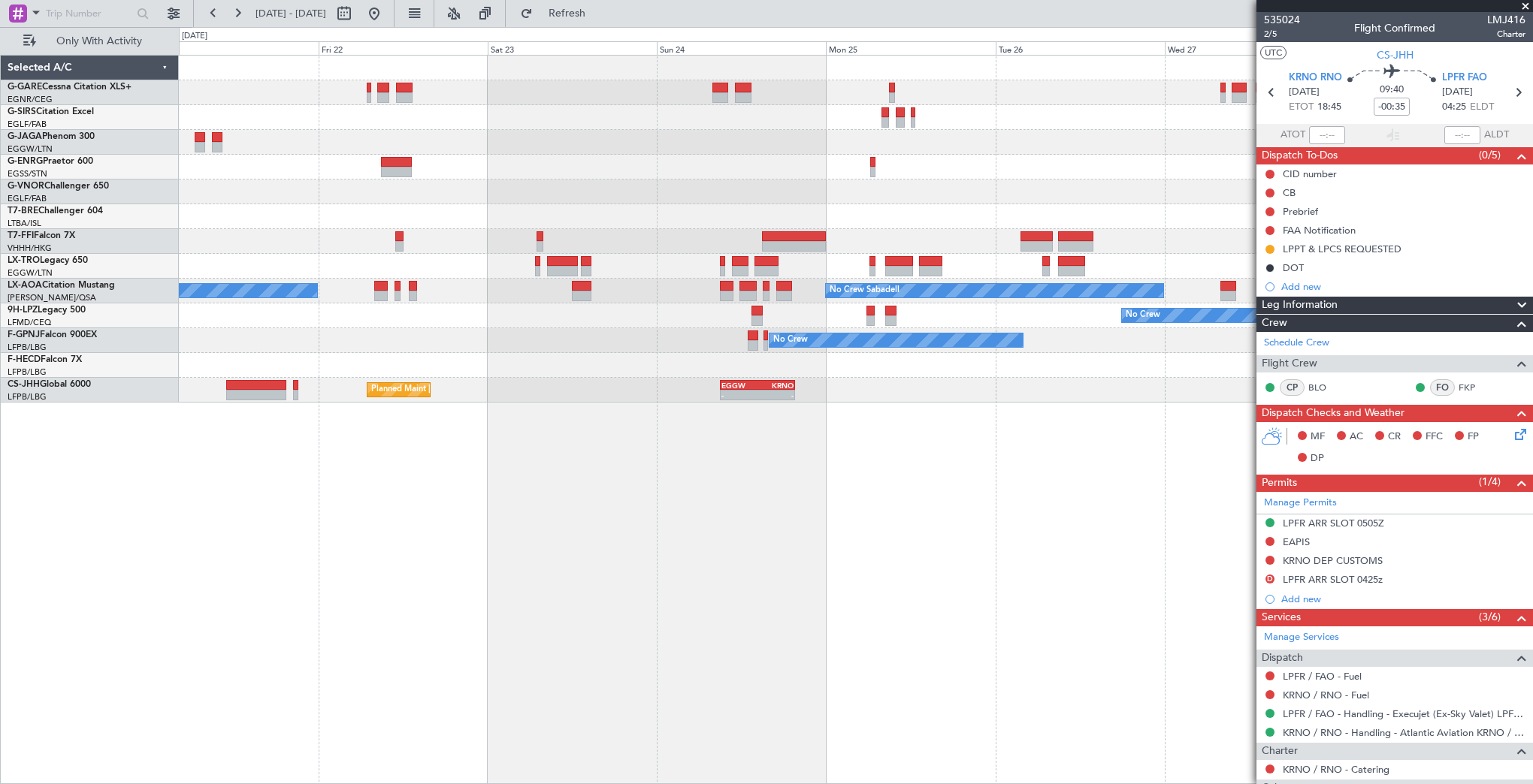
click at [1206, 603] on div "Owner Planned Maint London (Biggin Hill) No Crew Sabadell No Crew Sabadell No C…" at bounding box center [856, 420] width 1354 height 730
